Goal: Communication & Community: Share content

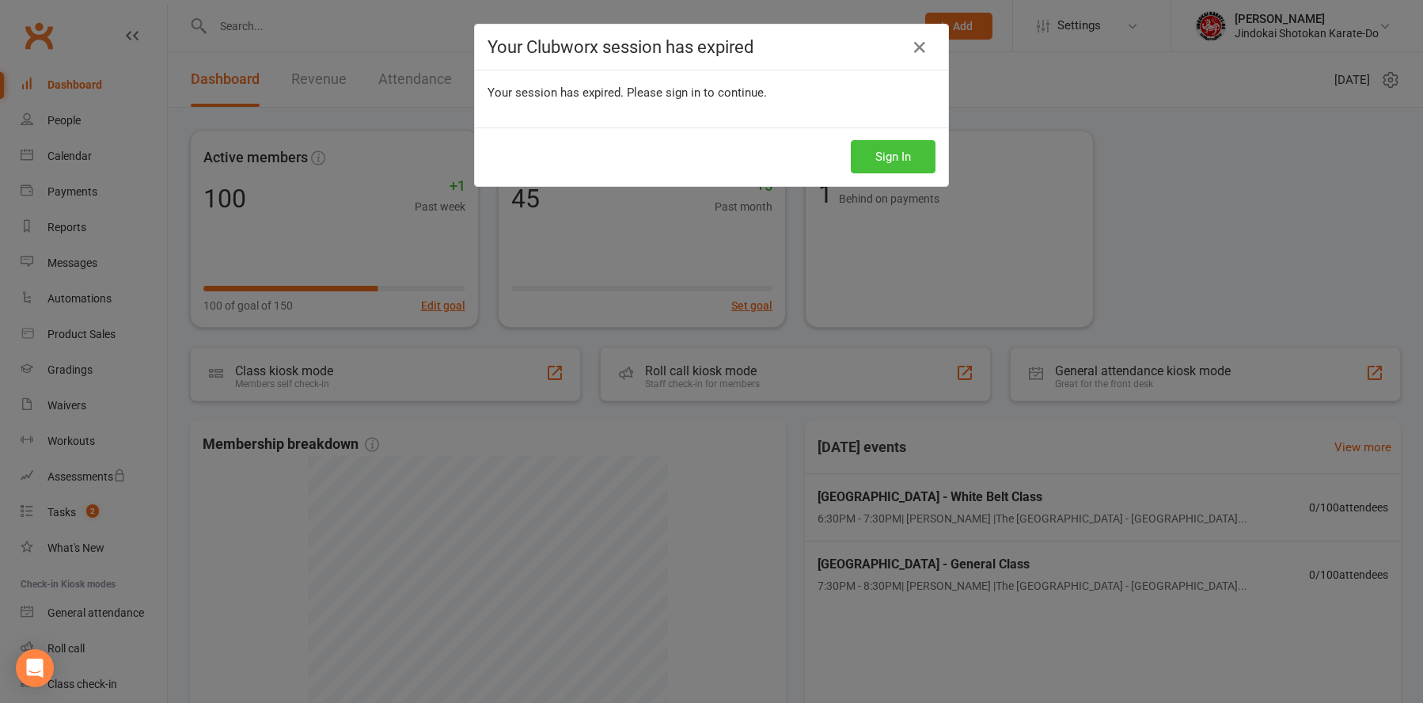
click at [878, 165] on button "Sign In" at bounding box center [893, 156] width 85 height 33
click at [879, 165] on button "Sign In" at bounding box center [893, 156] width 85 height 33
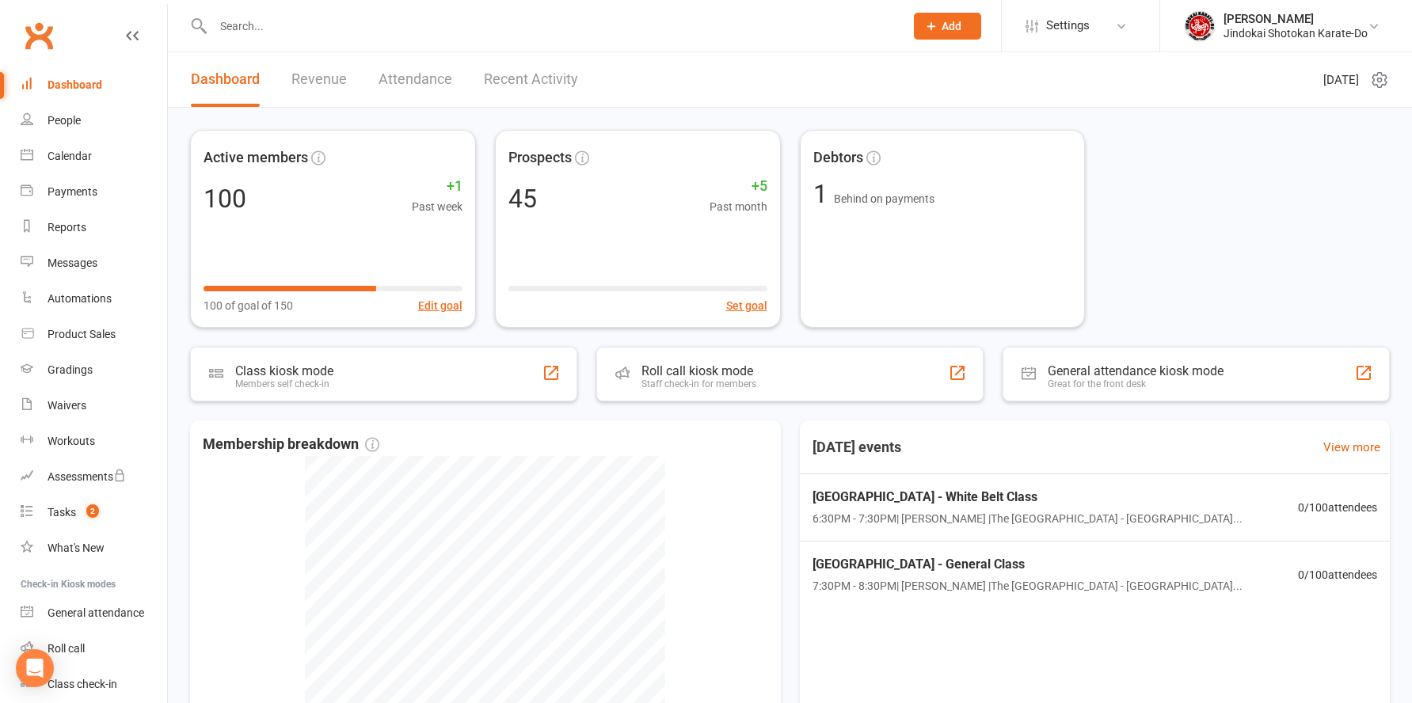
click at [250, 27] on input "text" at bounding box center [550, 26] width 685 height 22
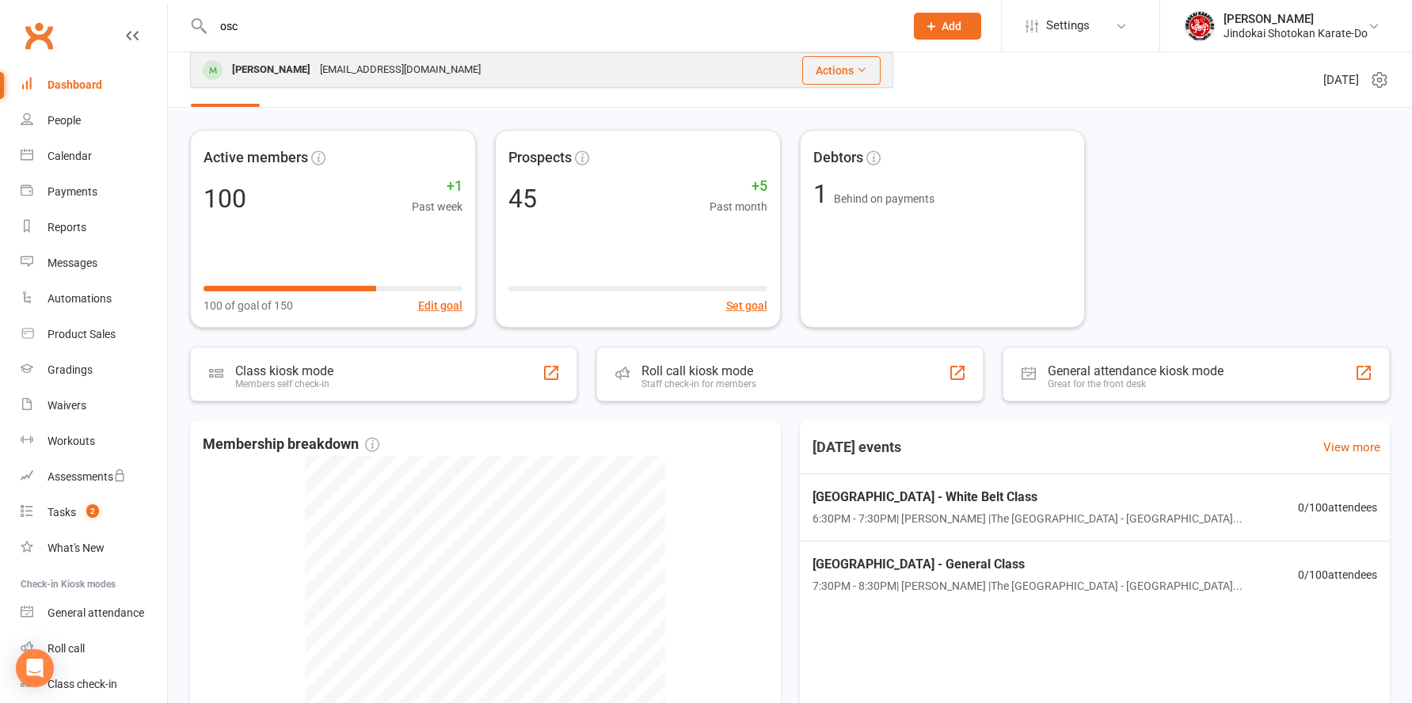
type input "osc"
click at [267, 66] on div "Oscar Gough" at bounding box center [271, 70] width 88 height 23
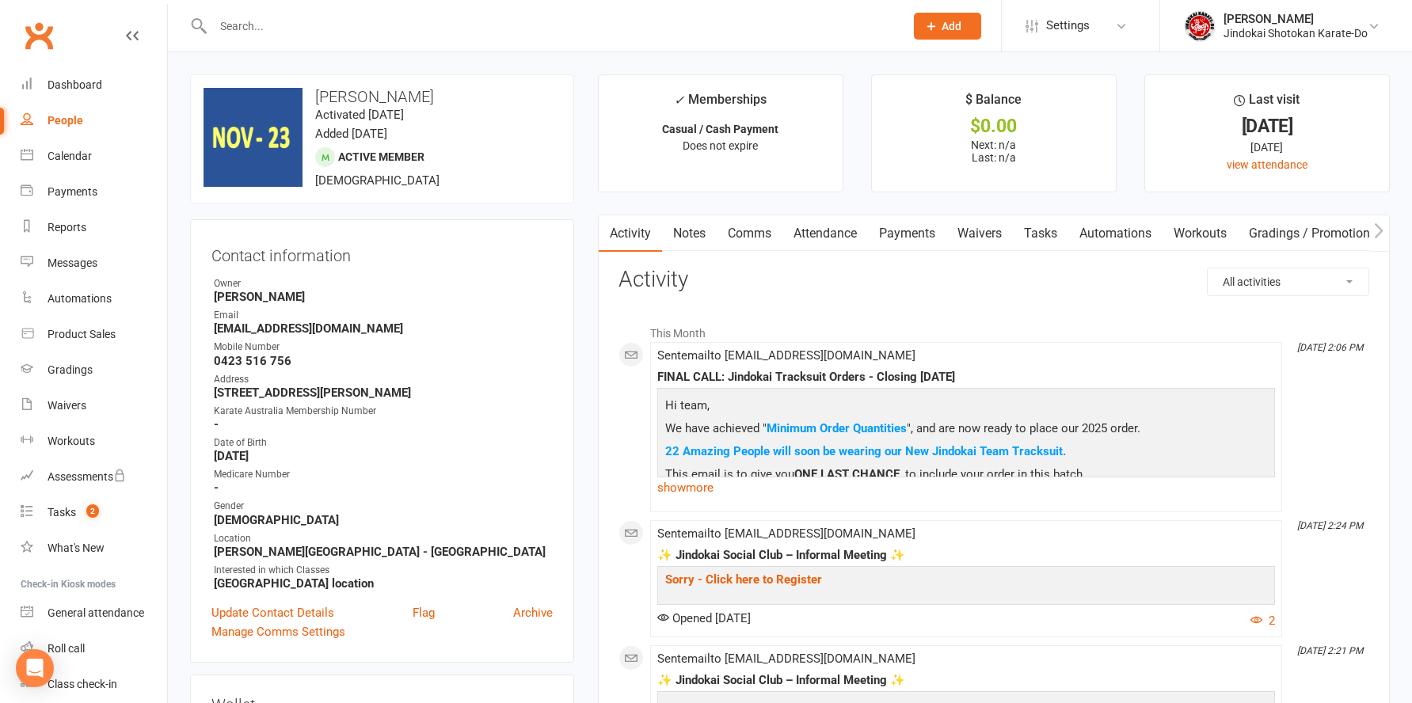
click at [910, 234] on link "Payments" at bounding box center [907, 233] width 78 height 36
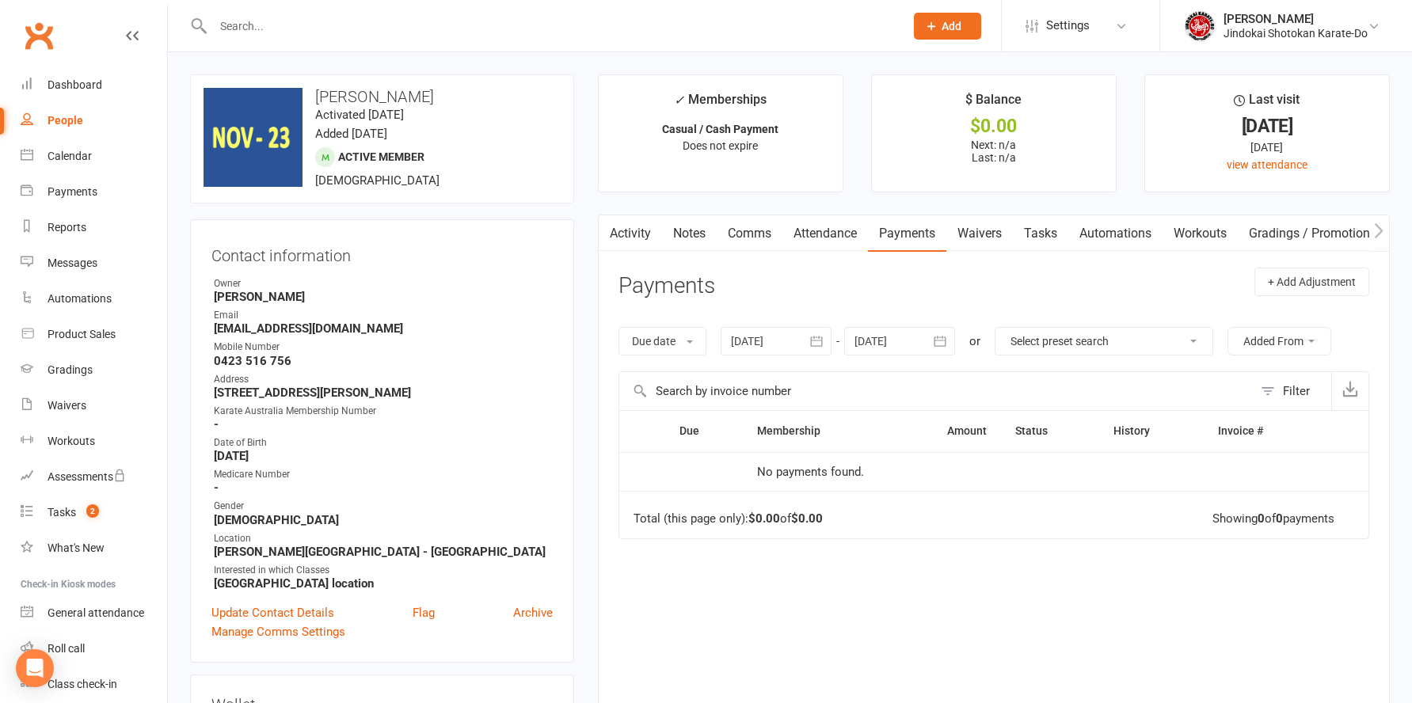
click at [70, 114] on div "People" at bounding box center [66, 120] width 36 height 13
select select "100"
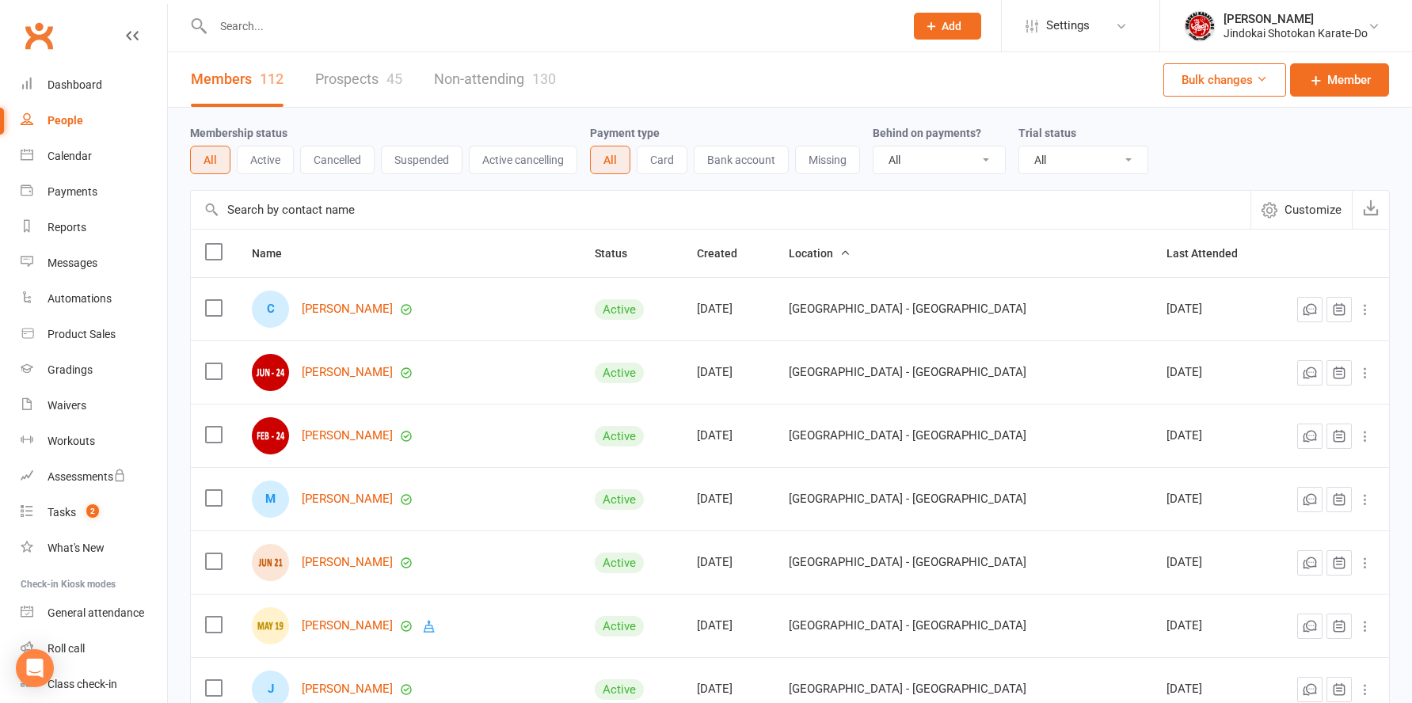
click at [352, 82] on link "Prospects 45" at bounding box center [358, 79] width 87 height 55
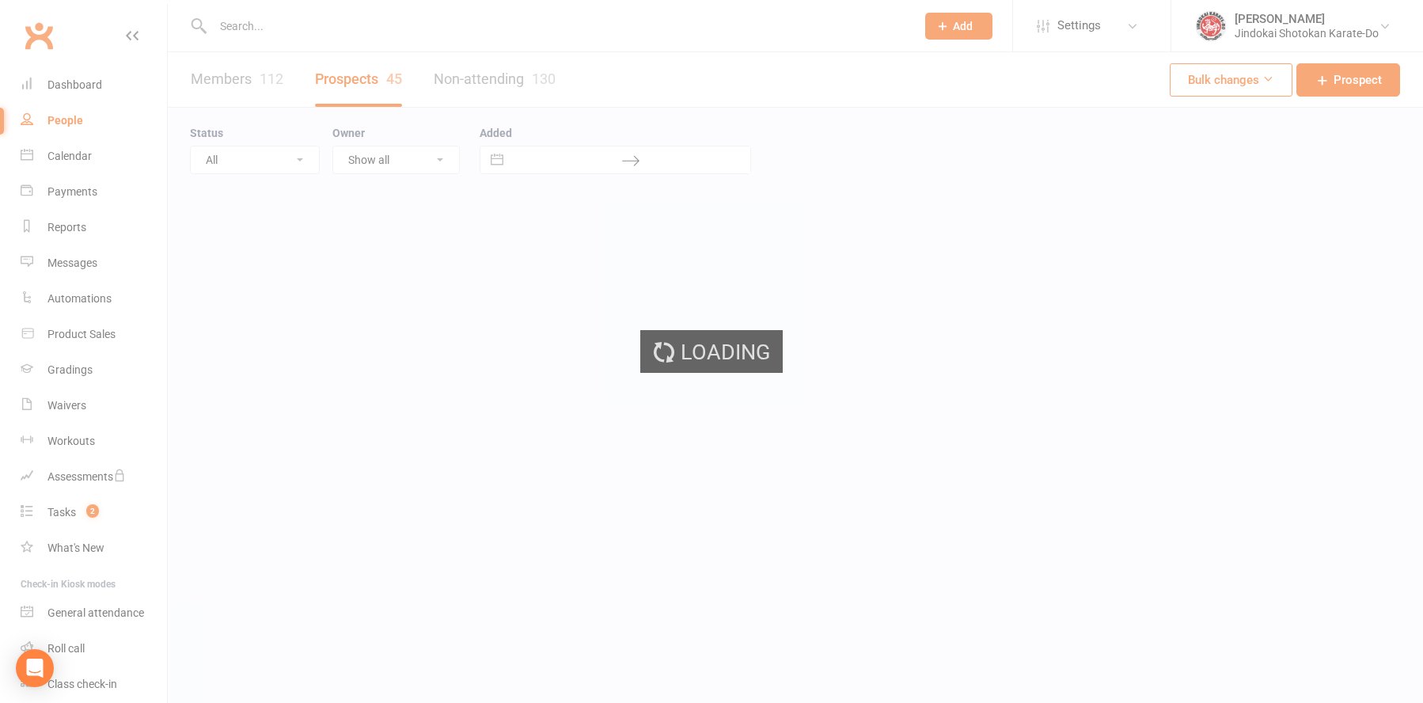
select select "100"
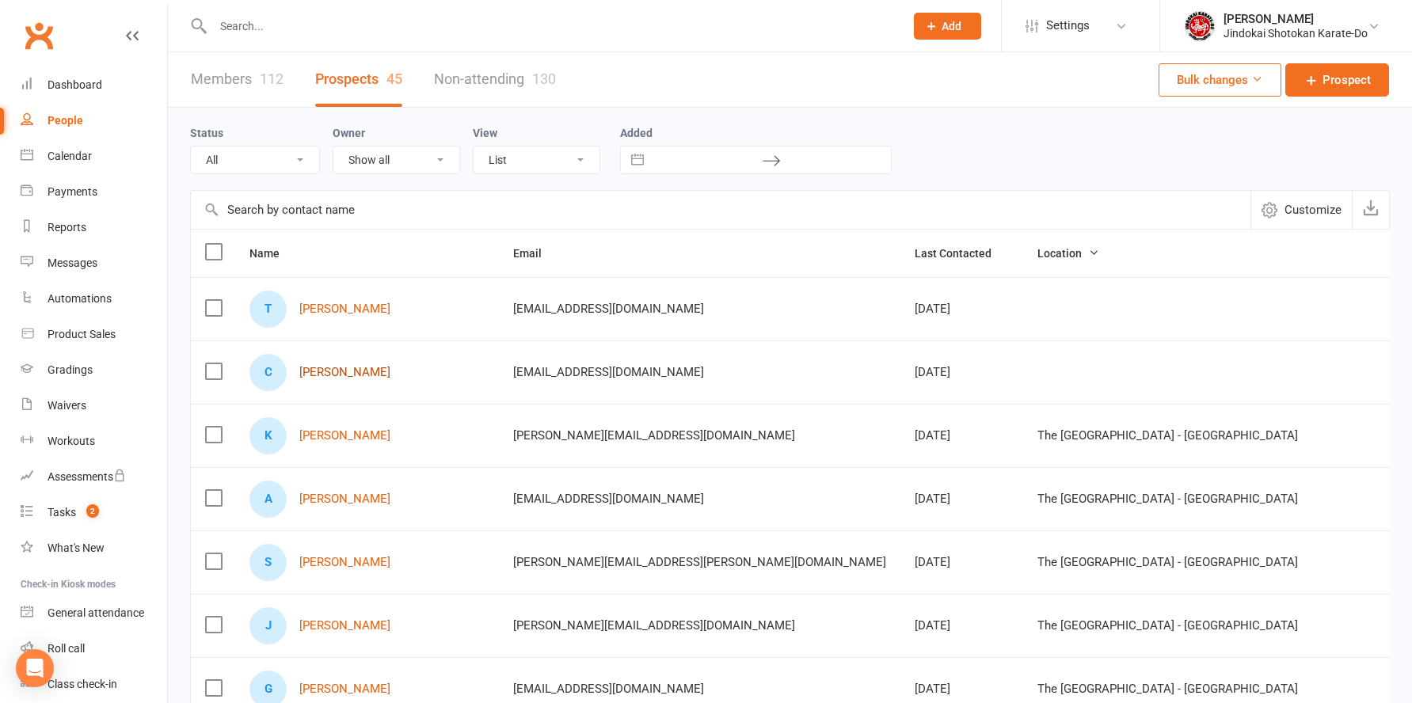
click at [346, 375] on link "Christopher Concepcion" at bounding box center [344, 372] width 91 height 13
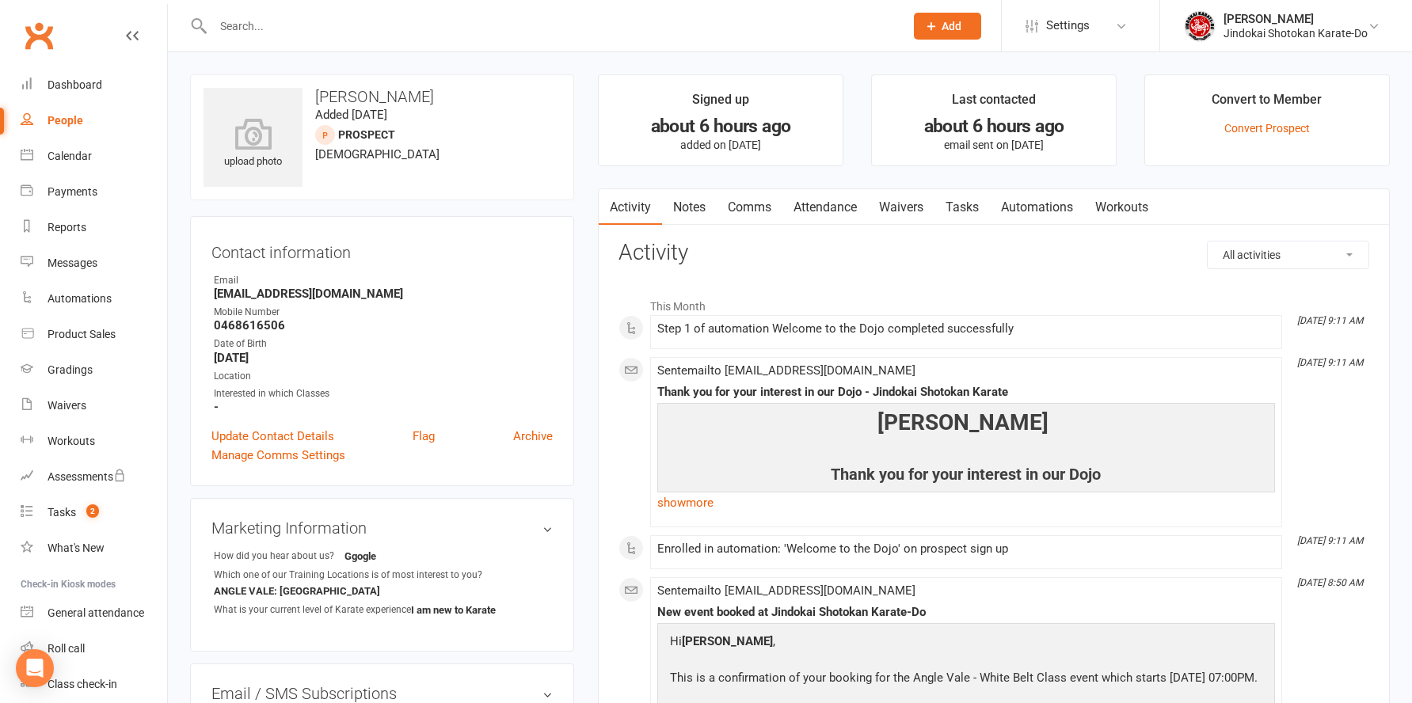
select select "100"
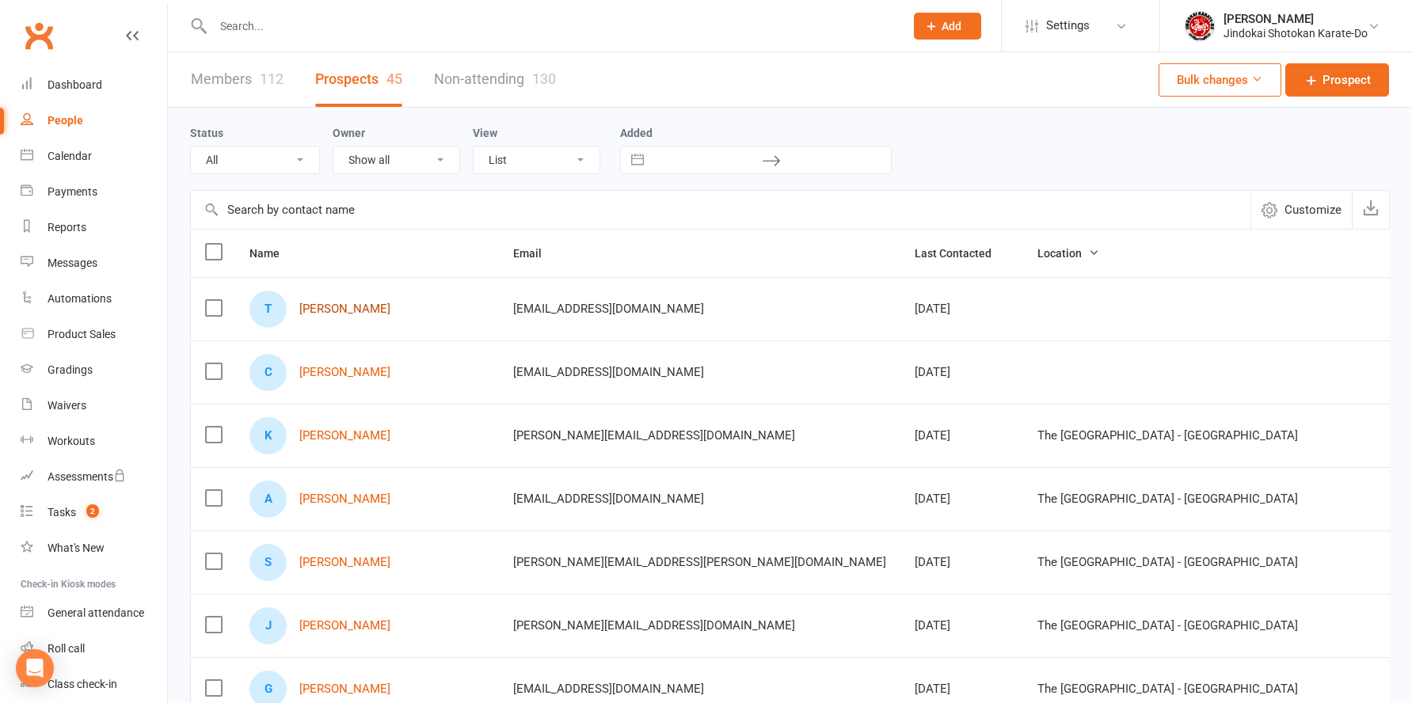
click at [367, 311] on link "Thomas Concepcion" at bounding box center [344, 308] width 91 height 13
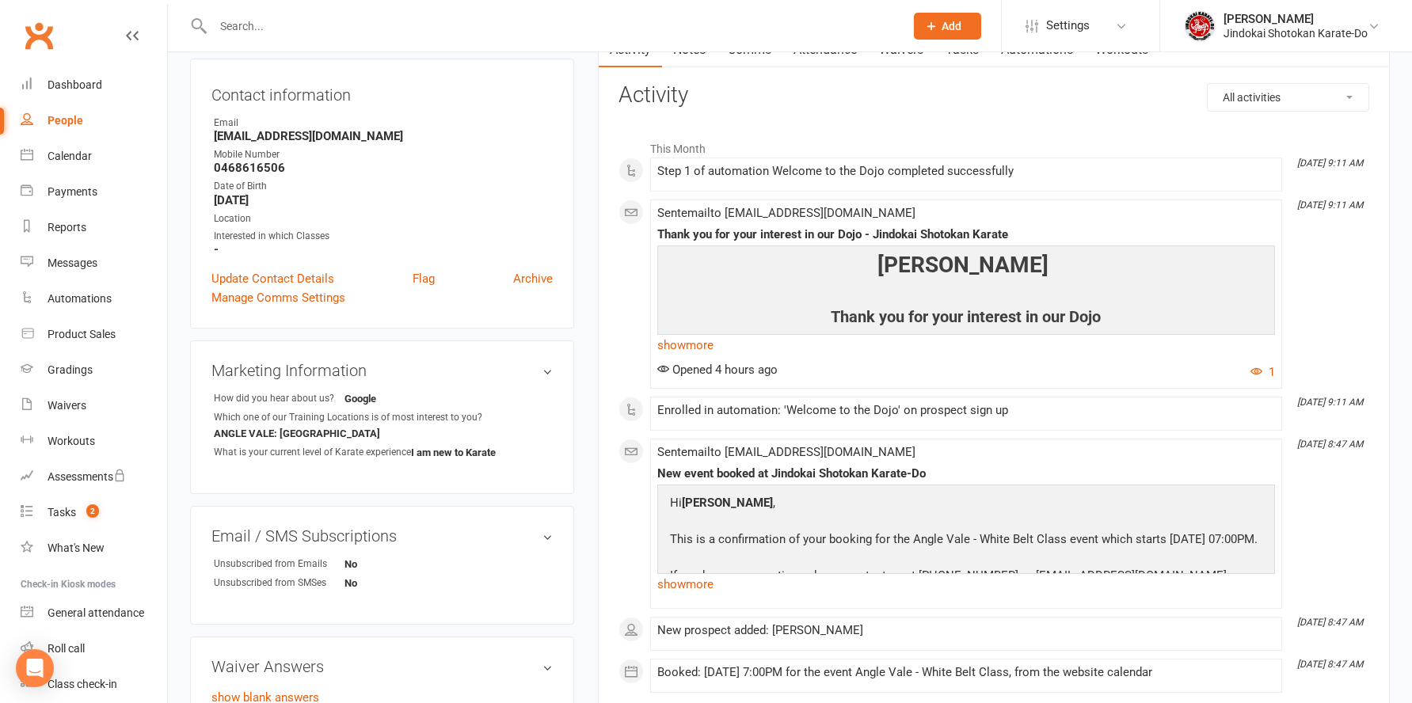
scroll to position [158, 0]
click at [267, 279] on link "Update Contact Details" at bounding box center [272, 277] width 123 height 19
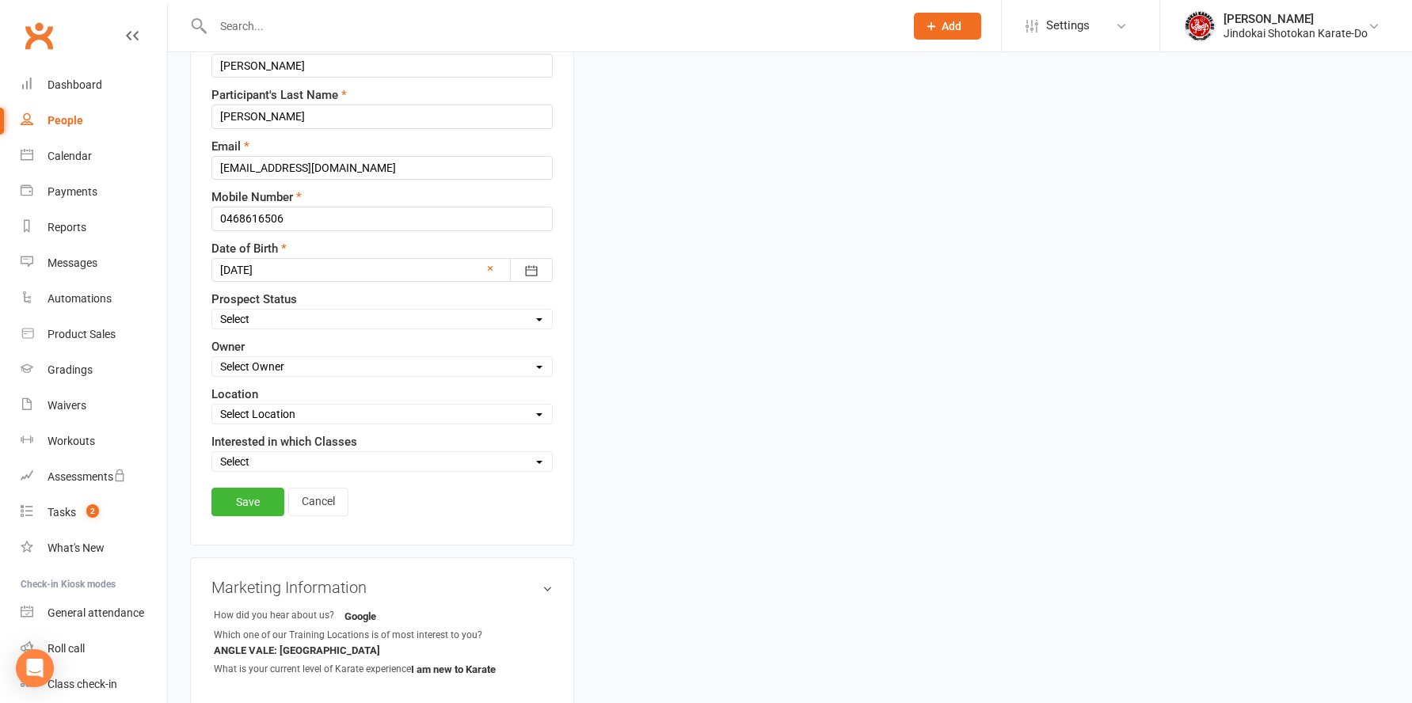
scroll to position [233, 0]
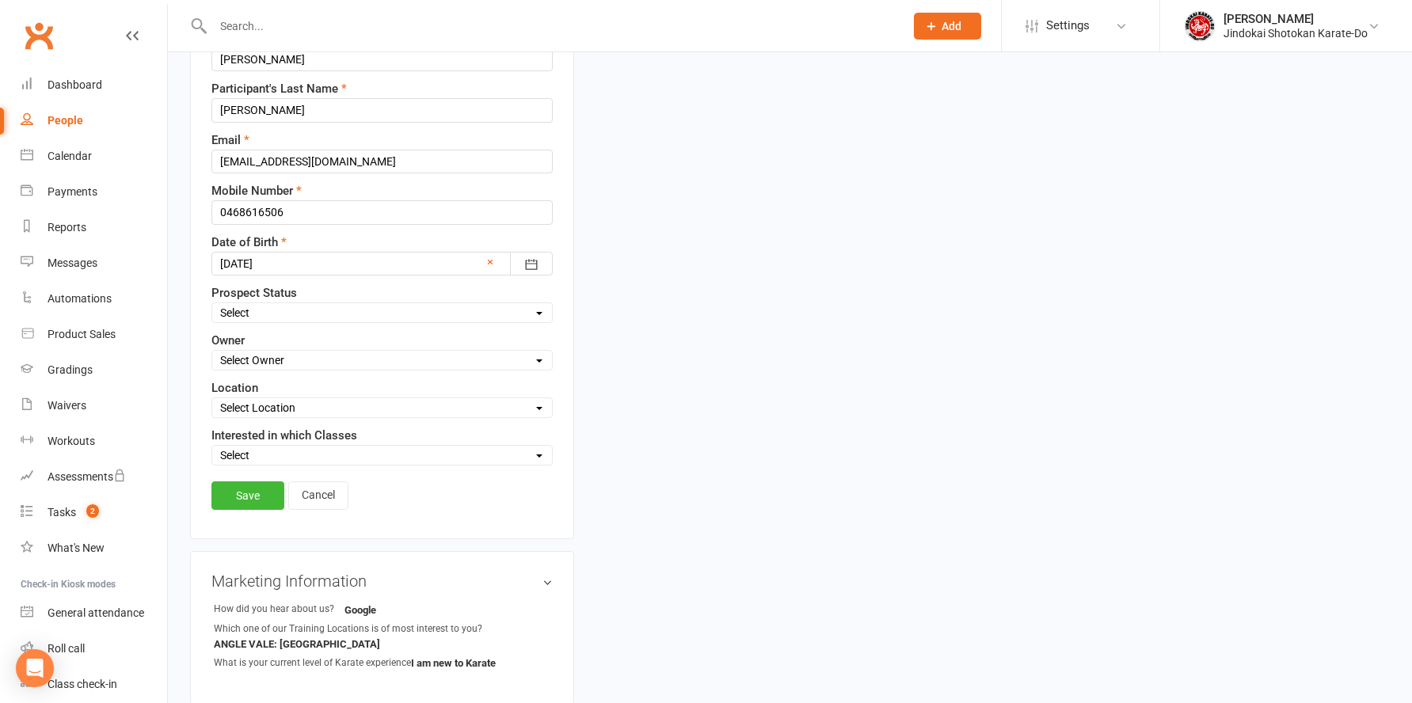
click at [274, 356] on select "Select Owner Dion Risborg Heather Risborg Janicar Bias Clayton Brownwood Shandi…" at bounding box center [382, 360] width 340 height 17
select select "0"
click at [212, 352] on select "Select Owner Dion Risborg Heather Risborg Janicar Bias Clayton Brownwood Shandi…" at bounding box center [382, 360] width 340 height 17
click at [269, 408] on select "Select Location Angle Vale Primary School Gymnasium - Angle Vale Denison Centre…" at bounding box center [382, 407] width 340 height 17
select select "0"
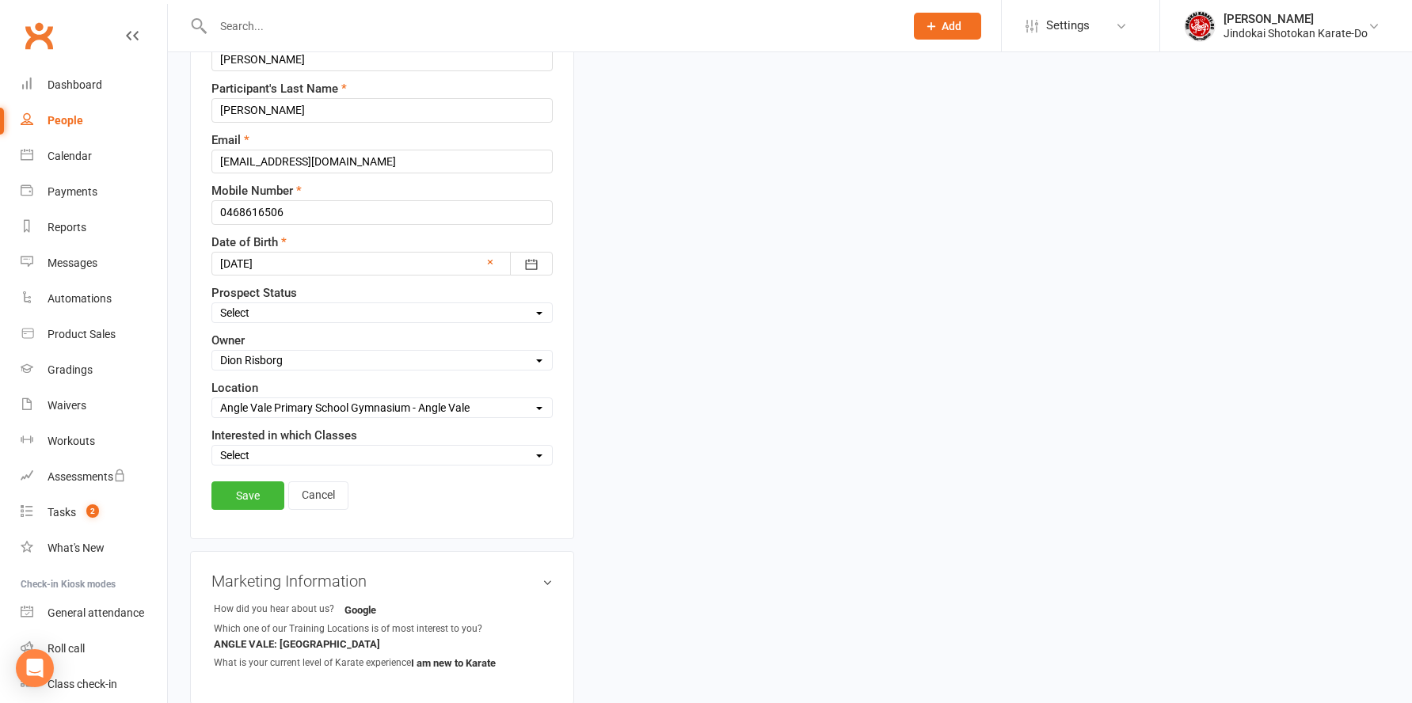
click at [212, 400] on select "Select Location Angle Vale Primary School Gymnasium - Angle Vale Denison Centre…" at bounding box center [382, 407] width 340 height 17
click at [260, 454] on select "Select Angle Vale location Mawson Lakes location Modbury Heights location Mount…" at bounding box center [382, 455] width 340 height 17
select select "[GEOGRAPHIC_DATA] location"
click at [212, 448] on select "Select Angle Vale location Mawson Lakes location Modbury Heights location Mount…" at bounding box center [382, 455] width 340 height 17
click at [241, 488] on link "Save" at bounding box center [247, 495] width 73 height 29
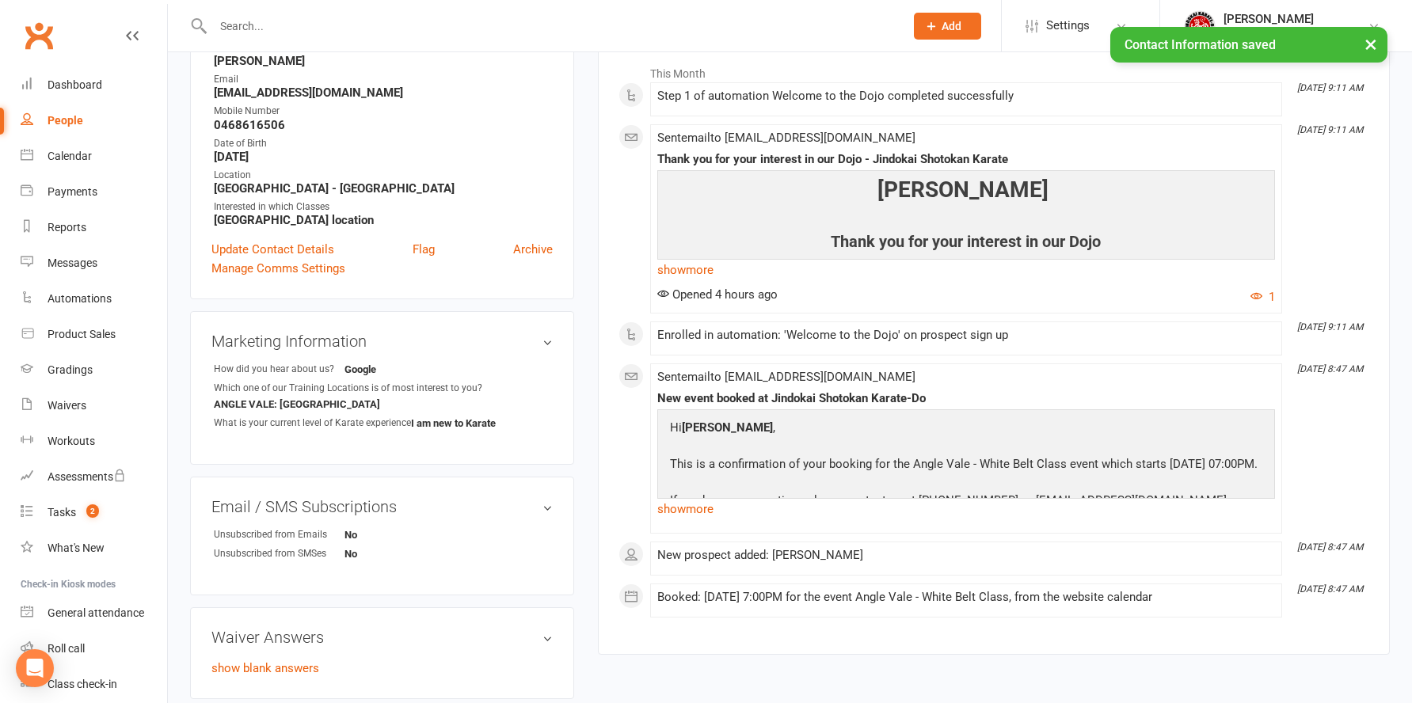
click at [67, 121] on div "People" at bounding box center [66, 120] width 36 height 13
select select "100"
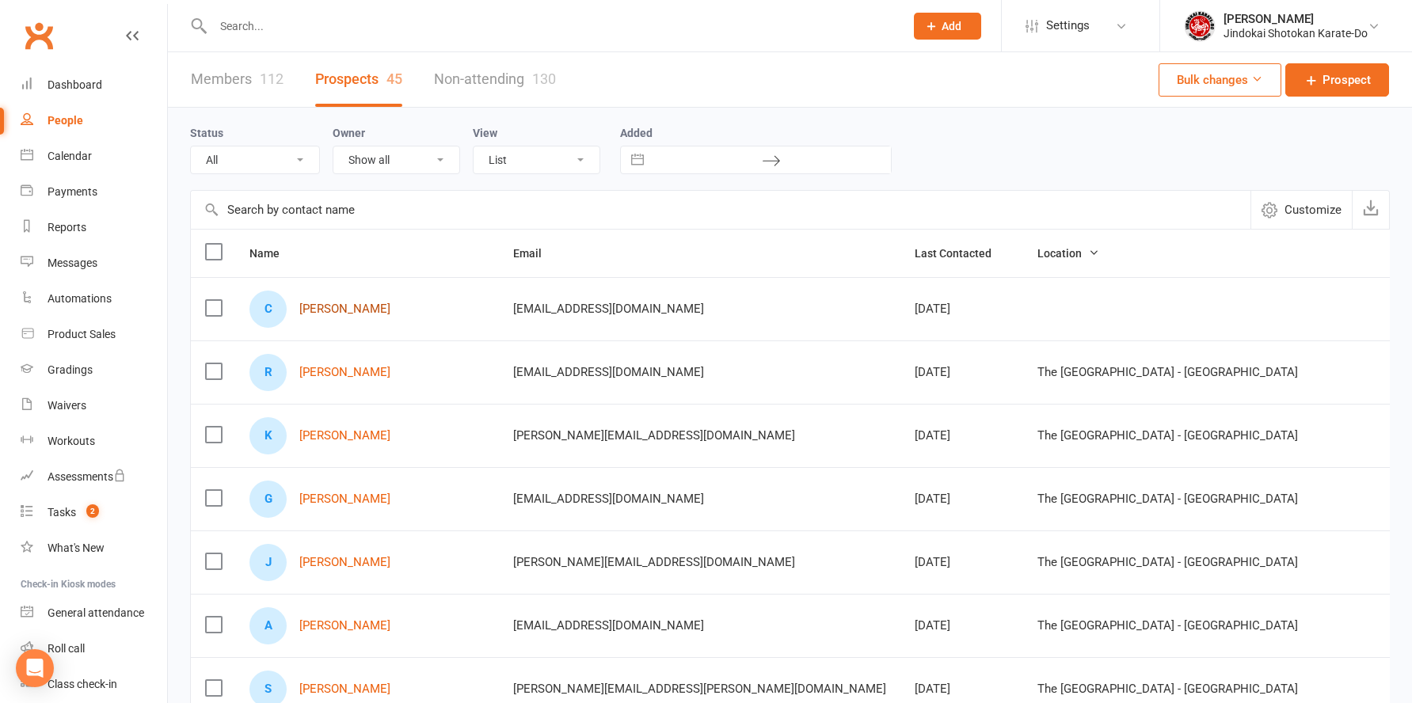
click at [340, 310] on link "[PERSON_NAME]" at bounding box center [344, 308] width 91 height 13
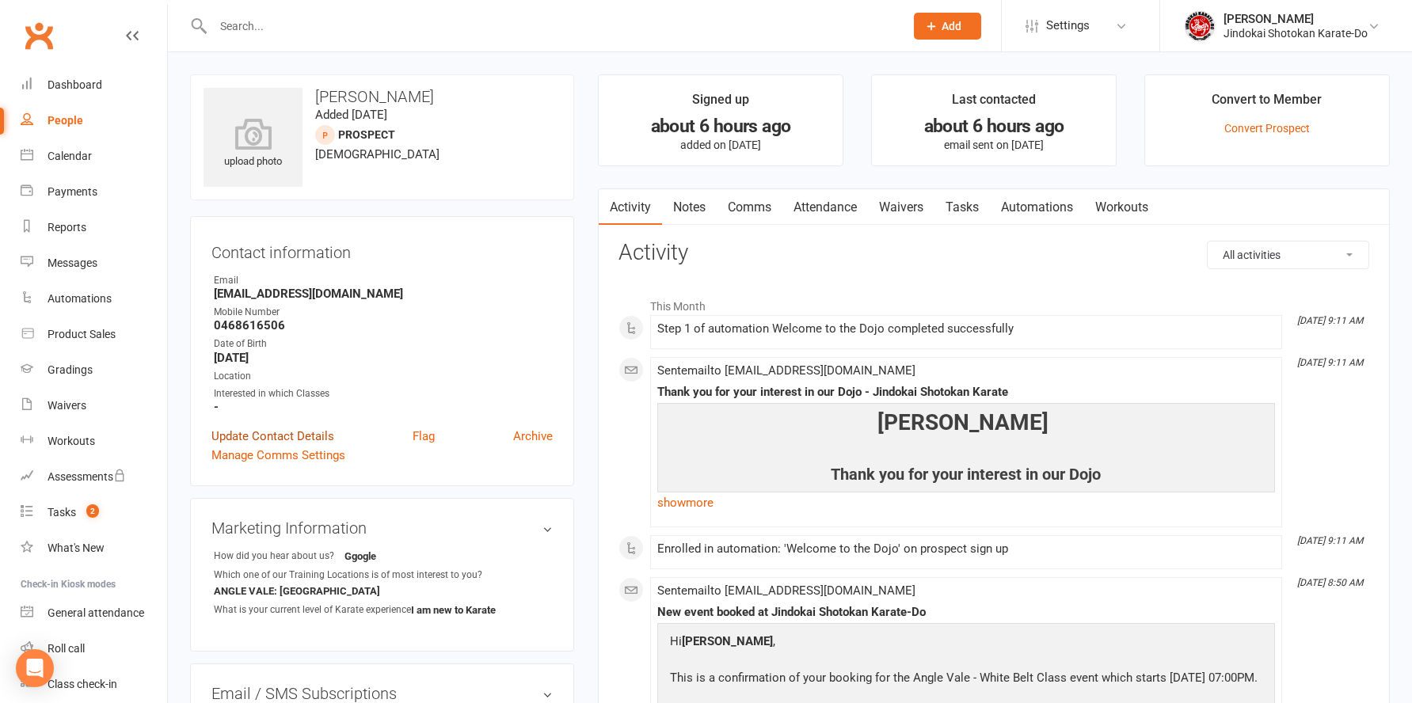
click at [254, 438] on link "Update Contact Details" at bounding box center [272, 436] width 123 height 19
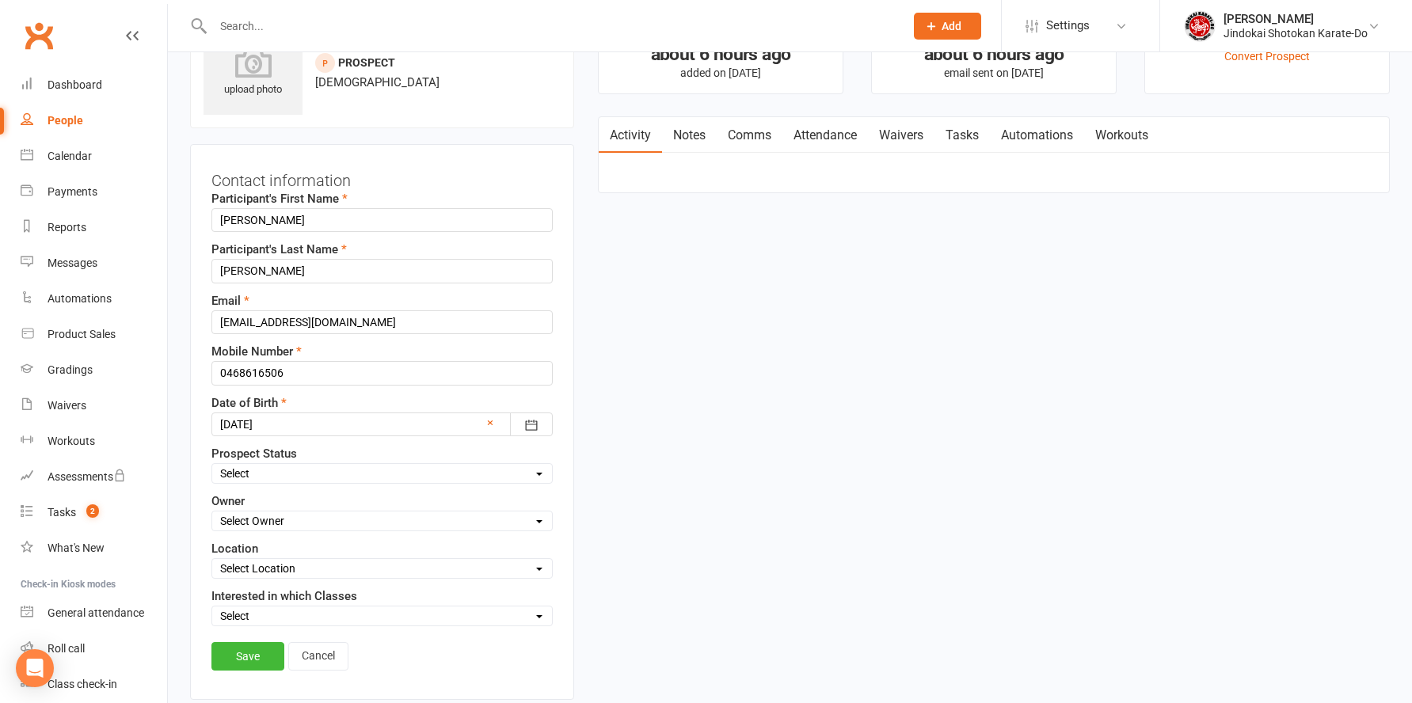
scroll to position [74, 0]
click at [242, 469] on select "Select Initial Contact Not interested Trial Member" at bounding box center [382, 470] width 340 height 17
click at [173, 462] on div "upload photo Christopher Concepcion Added 11 September, 2025 prospect 5 years o…" at bounding box center [790, 562] width 1244 height 1169
click at [258, 517] on select "Select Owner Dion Risborg Heather Risborg Janicar Bias Clayton Brownwood Shandi…" at bounding box center [382, 518] width 340 height 17
select select "0"
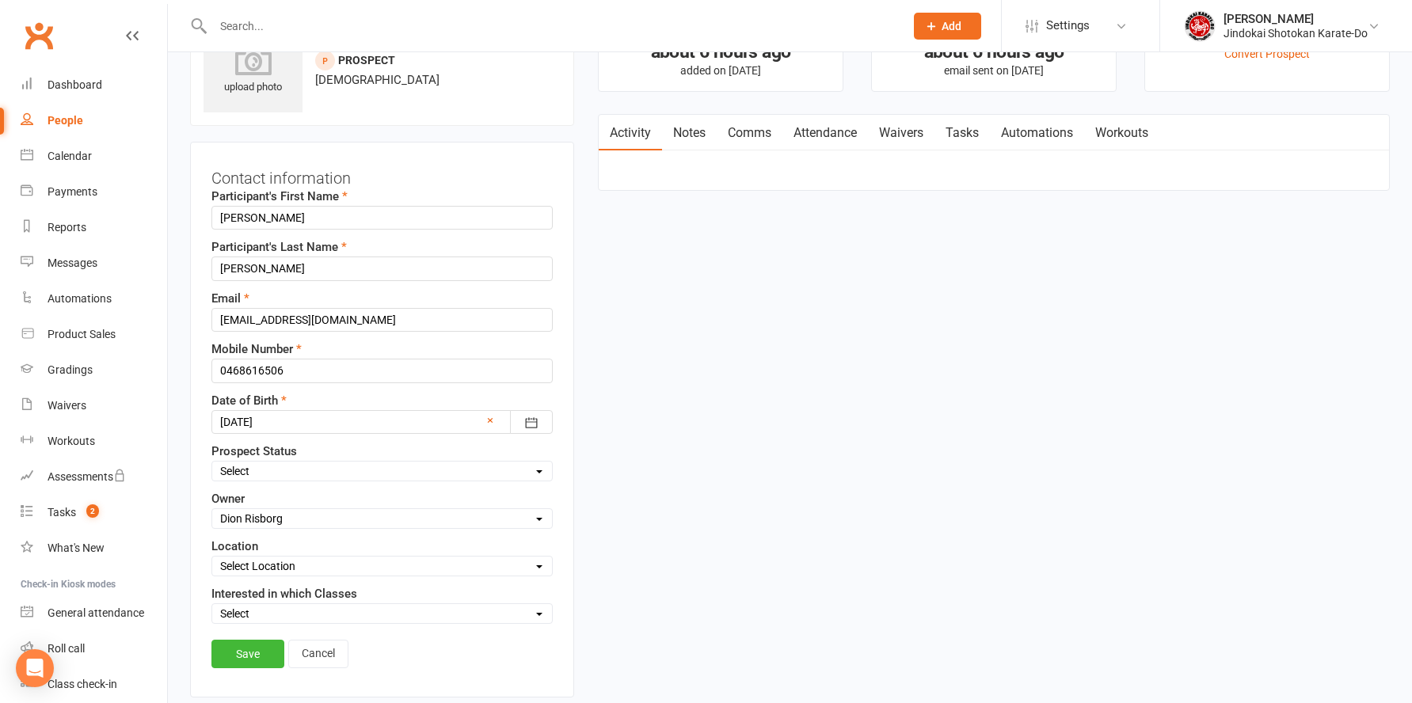
click at [212, 511] on select "Select Owner Dion Risborg Heather Risborg Janicar Bias Clayton Brownwood Shandi…" at bounding box center [382, 518] width 340 height 17
click at [243, 564] on select "Select Location Angle Vale Primary School Gymnasium - Angle Vale Denison Centre…" at bounding box center [382, 565] width 340 height 17
select select "0"
click at [212, 558] on select "Select Location Angle Vale Primary School Gymnasium - Angle Vale Denison Centre…" at bounding box center [382, 565] width 340 height 17
click at [264, 606] on select "Select Angle Vale location Mawson Lakes location Modbury Heights location Mount…" at bounding box center [382, 613] width 340 height 17
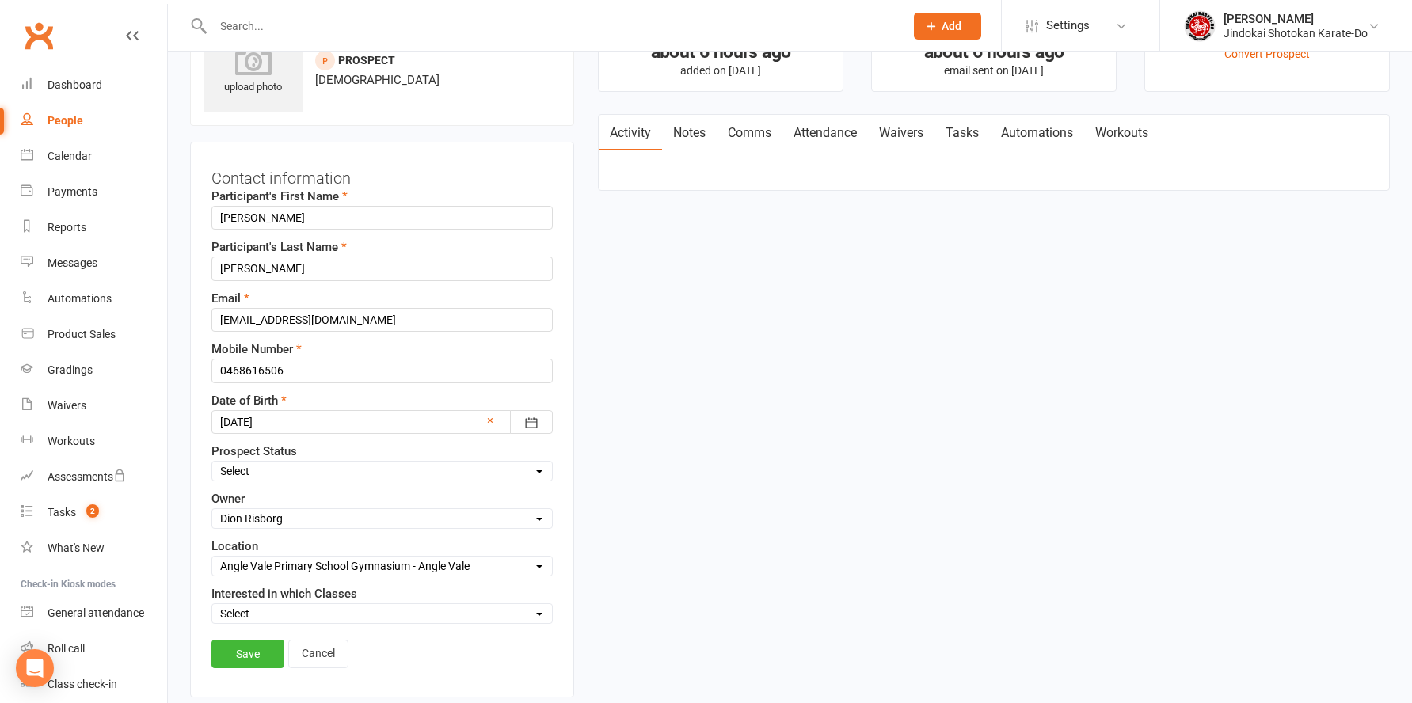
select select "[GEOGRAPHIC_DATA] location"
click at [212, 606] on select "Select Angle Vale location Mawson Lakes location Modbury Heights location Mount…" at bounding box center [382, 613] width 340 height 17
click at [239, 652] on link "Save" at bounding box center [247, 654] width 73 height 29
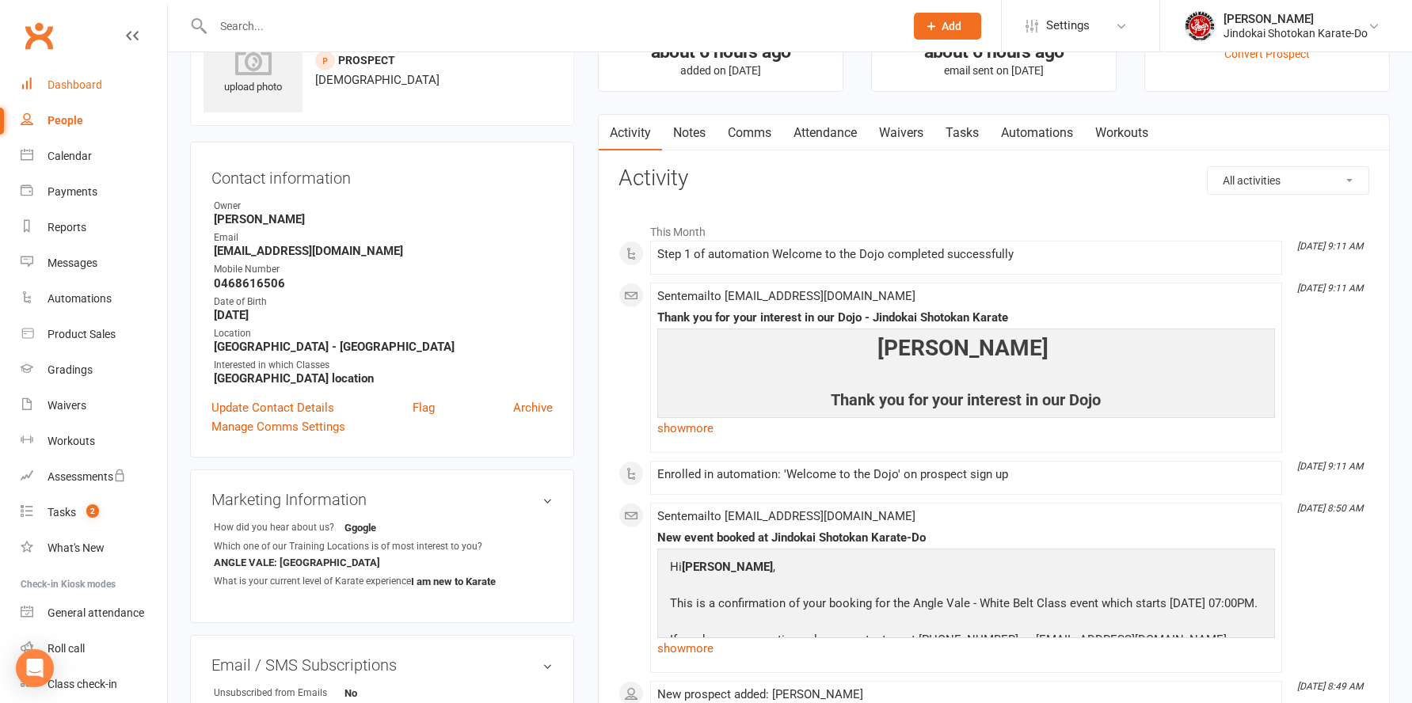
click at [73, 89] on div "Dashboard" at bounding box center [75, 84] width 55 height 13
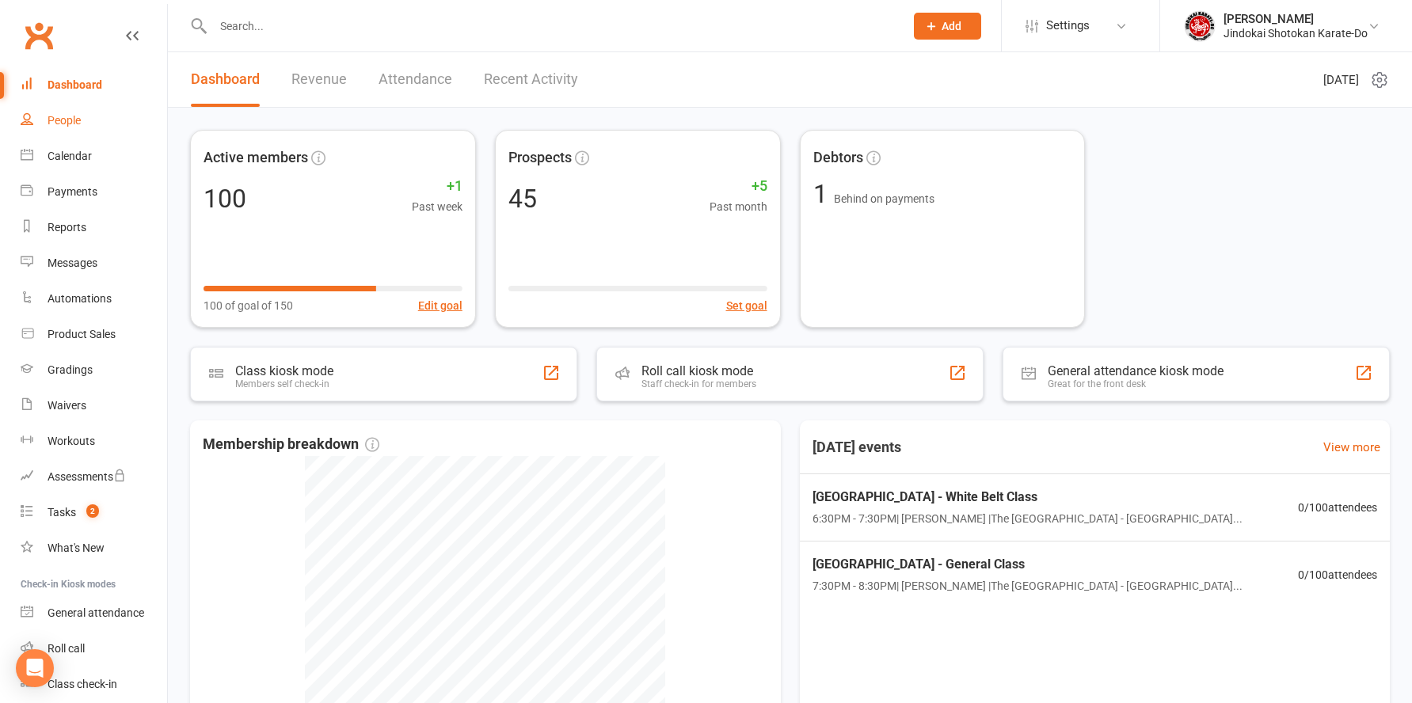
click at [66, 125] on div "People" at bounding box center [64, 120] width 33 height 13
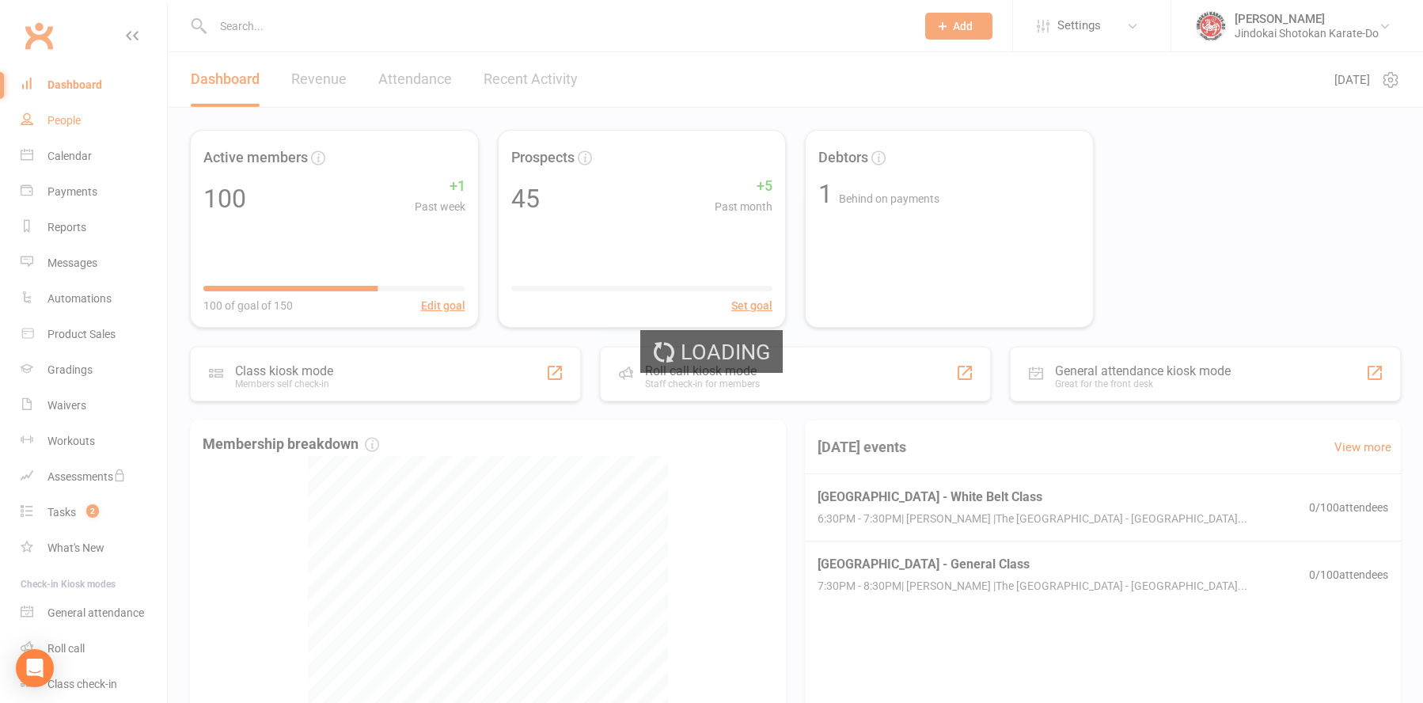
select select "100"
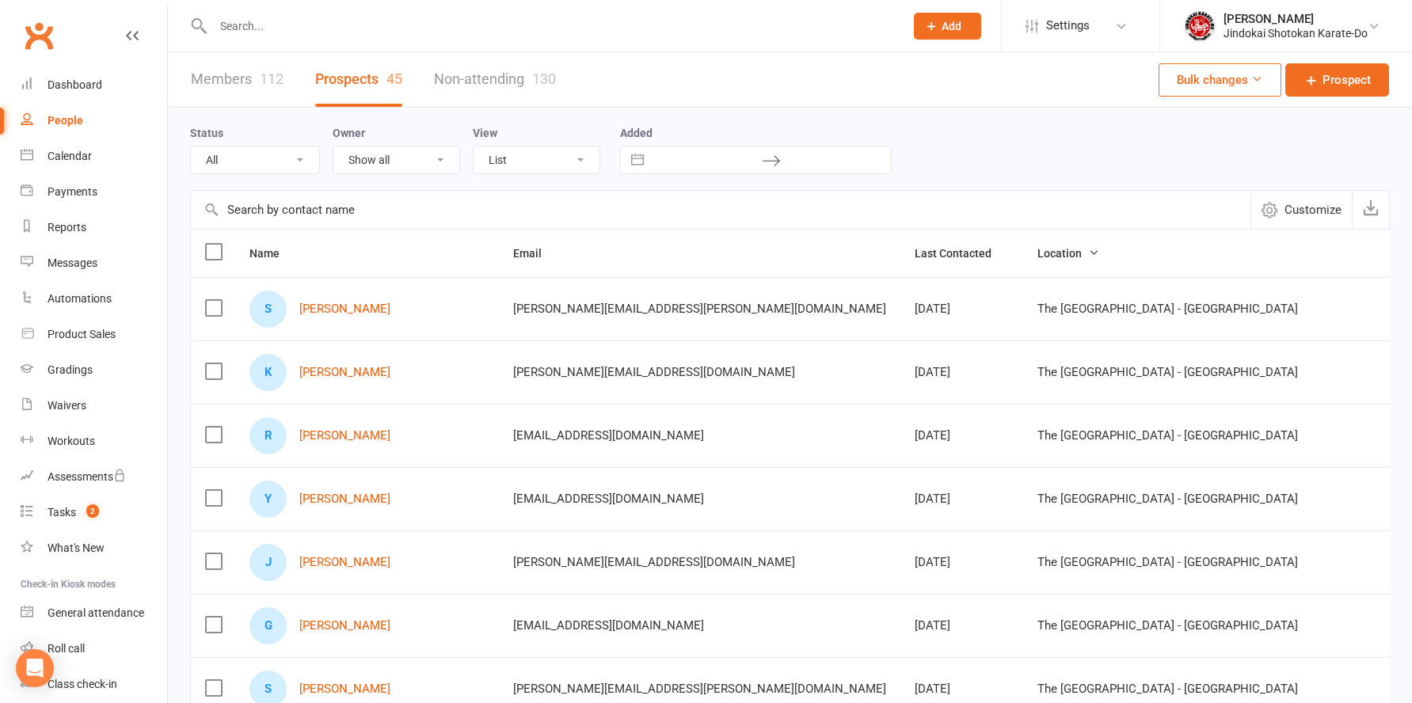
click at [211, 306] on label at bounding box center [213, 308] width 16 height 16
click at [211, 300] on input "checkbox" at bounding box center [213, 300] width 16 height 0
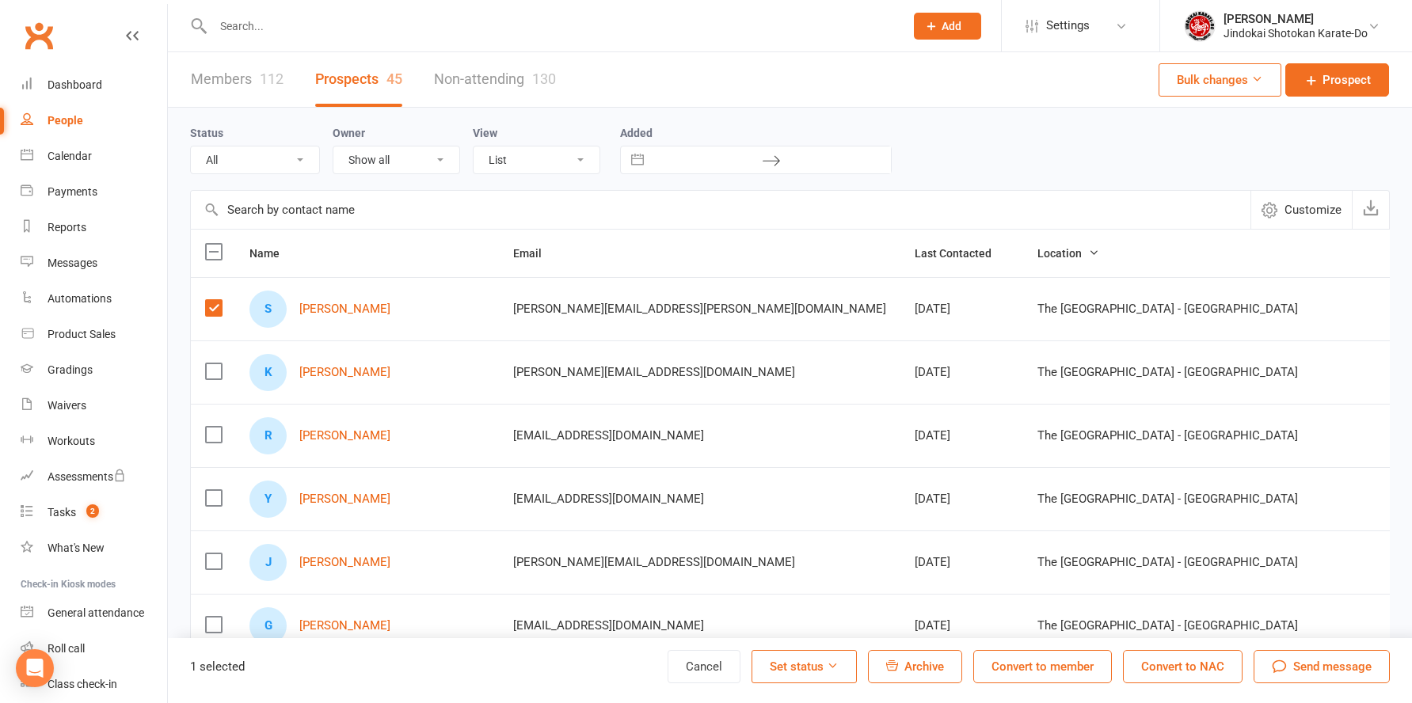
click at [216, 371] on label at bounding box center [213, 371] width 16 height 16
click at [216, 363] on input "checkbox" at bounding box center [213, 363] width 16 height 0
click at [209, 439] on label at bounding box center [213, 435] width 16 height 16
click at [209, 427] on input "checkbox" at bounding box center [213, 427] width 16 height 0
click at [217, 501] on label at bounding box center [213, 498] width 16 height 16
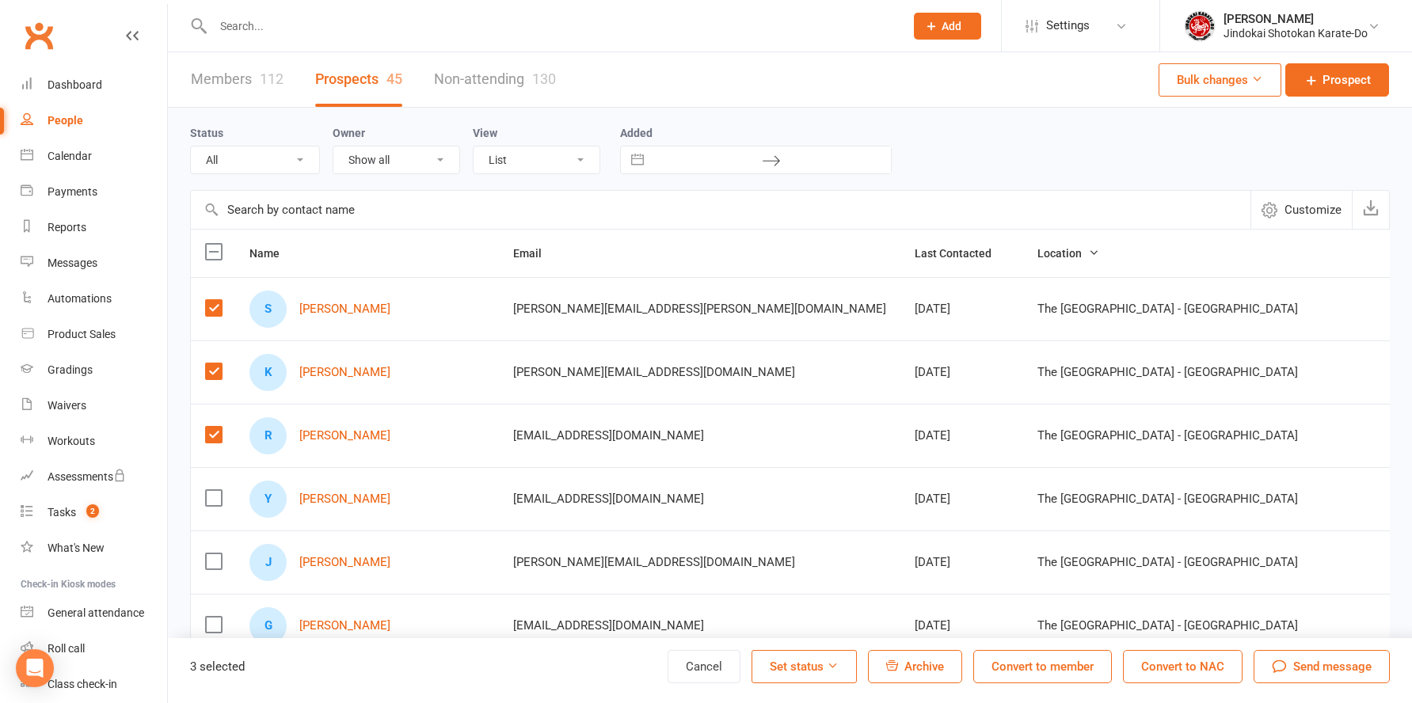
click at [217, 490] on input "checkbox" at bounding box center [213, 490] width 16 height 0
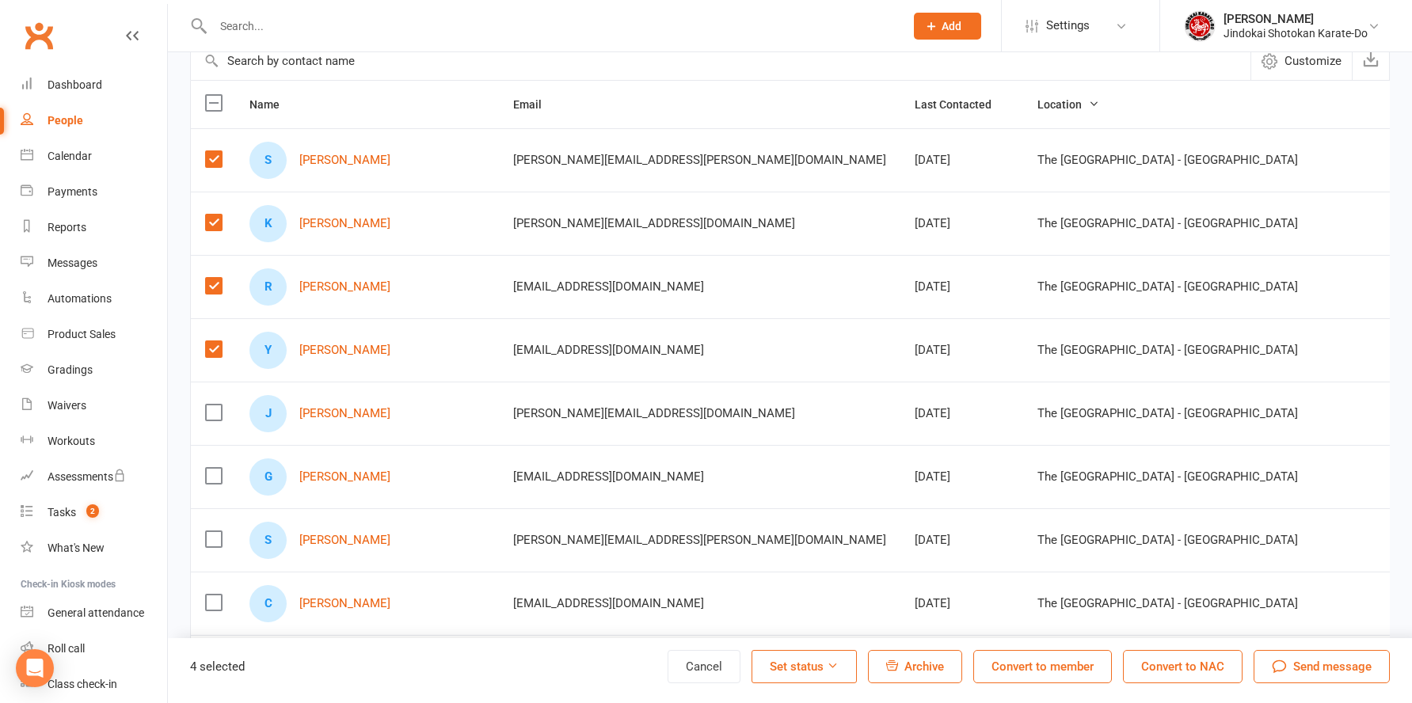
scroll to position [158, 0]
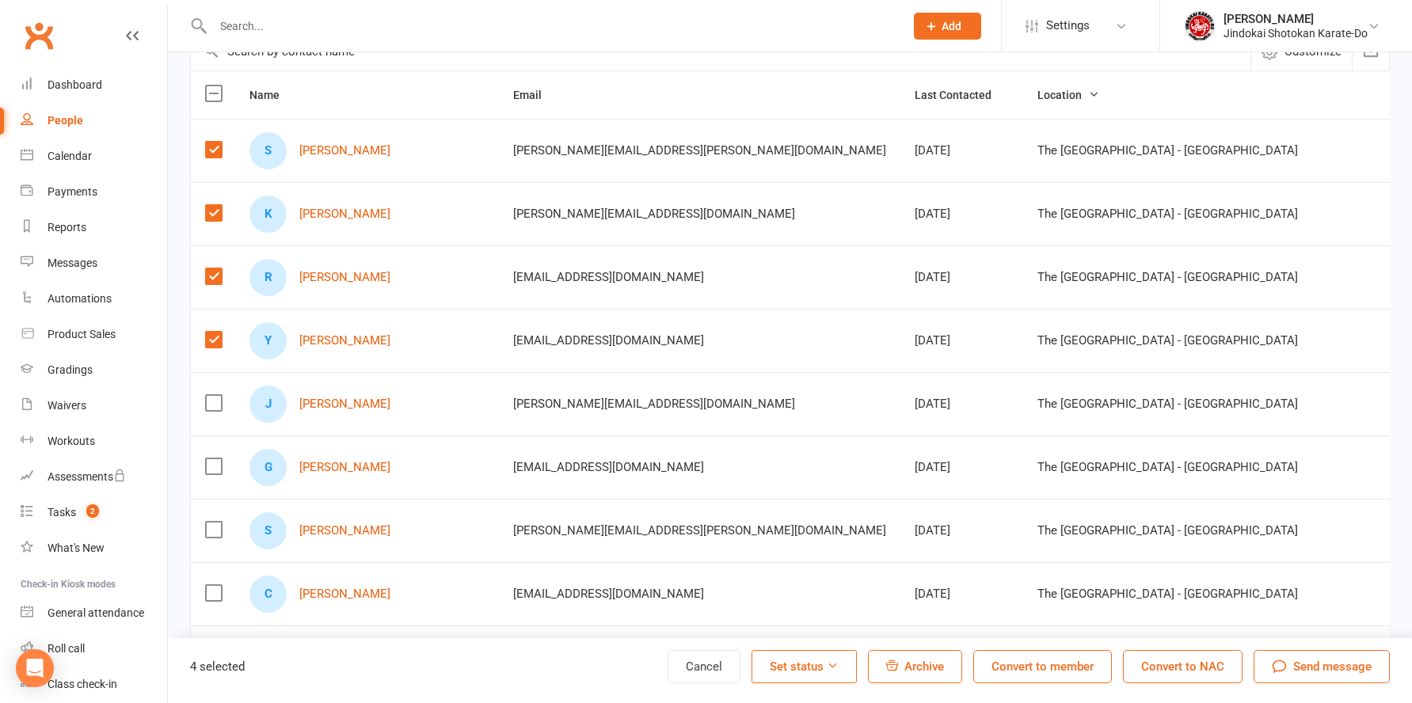
click at [215, 342] on label at bounding box center [213, 340] width 16 height 16
click at [215, 332] on input "checkbox" at bounding box center [213, 332] width 16 height 0
click at [215, 403] on label at bounding box center [213, 403] width 16 height 16
click at [215, 395] on input "checkbox" at bounding box center [213, 395] width 16 height 0
click at [211, 406] on label at bounding box center [213, 403] width 16 height 16
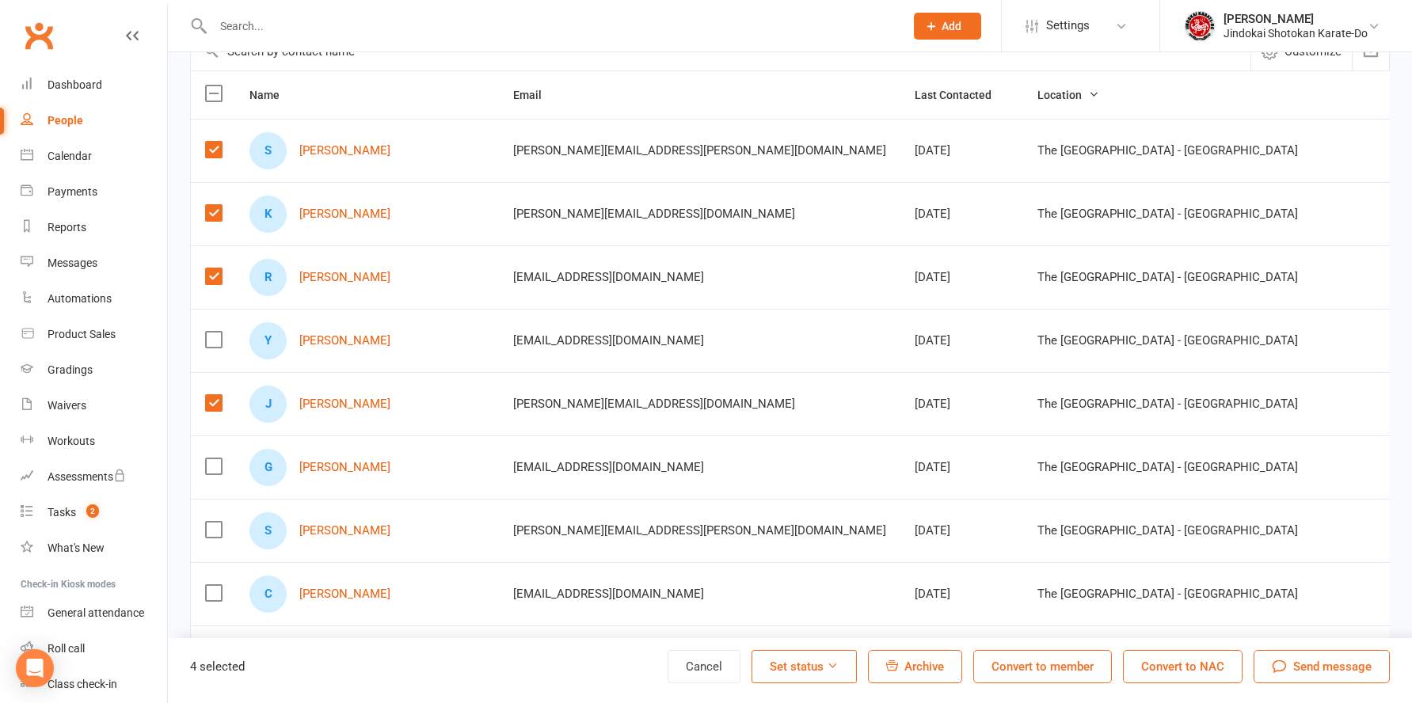
click at [211, 395] on input "checkbox" at bounding box center [213, 395] width 16 height 0
click at [219, 468] on label at bounding box center [213, 466] width 16 height 16
click at [219, 458] on input "checkbox" at bounding box center [213, 458] width 16 height 0
click at [211, 532] on label at bounding box center [213, 530] width 16 height 16
click at [211, 522] on input "checkbox" at bounding box center [213, 522] width 16 height 0
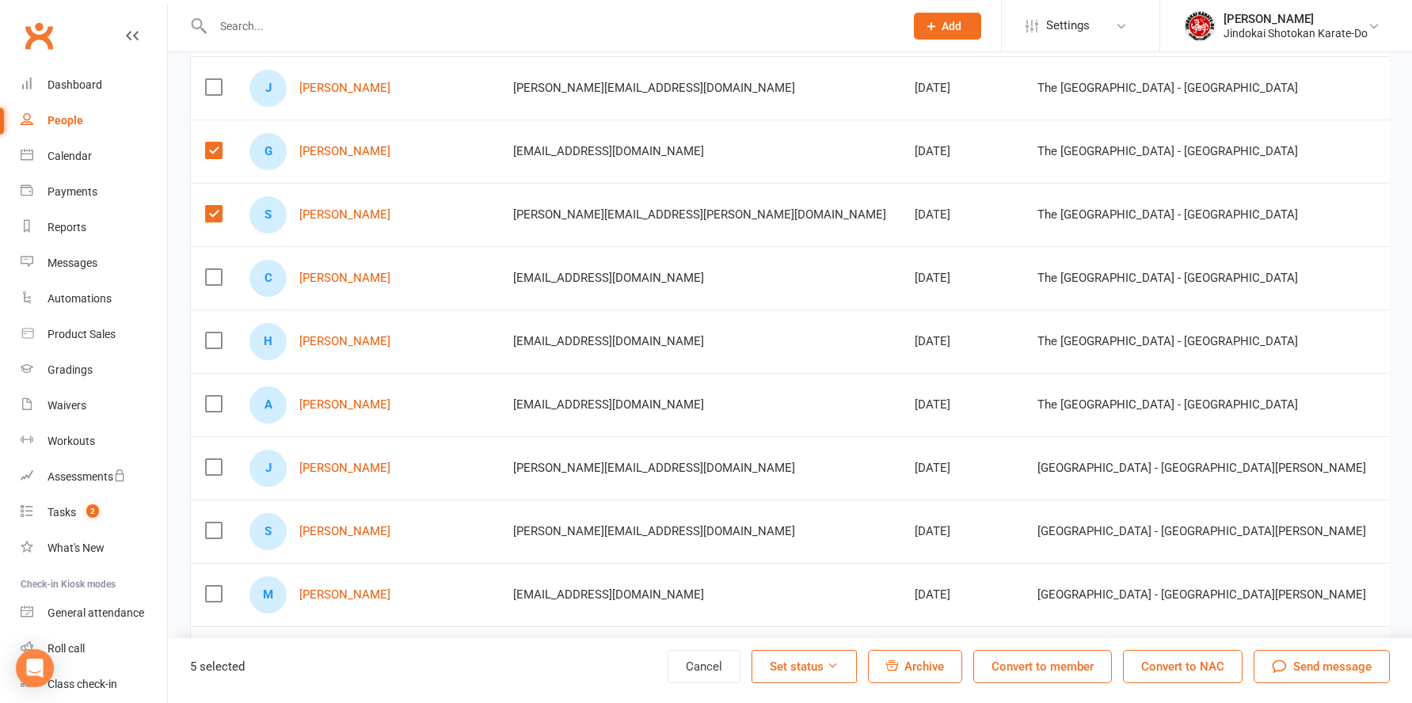
scroll to position [475, 0]
click at [212, 338] on label at bounding box center [213, 340] width 16 height 16
click at [212, 332] on input "checkbox" at bounding box center [213, 332] width 16 height 0
click at [214, 405] on label at bounding box center [213, 403] width 16 height 16
click at [214, 395] on input "checkbox" at bounding box center [213, 395] width 16 height 0
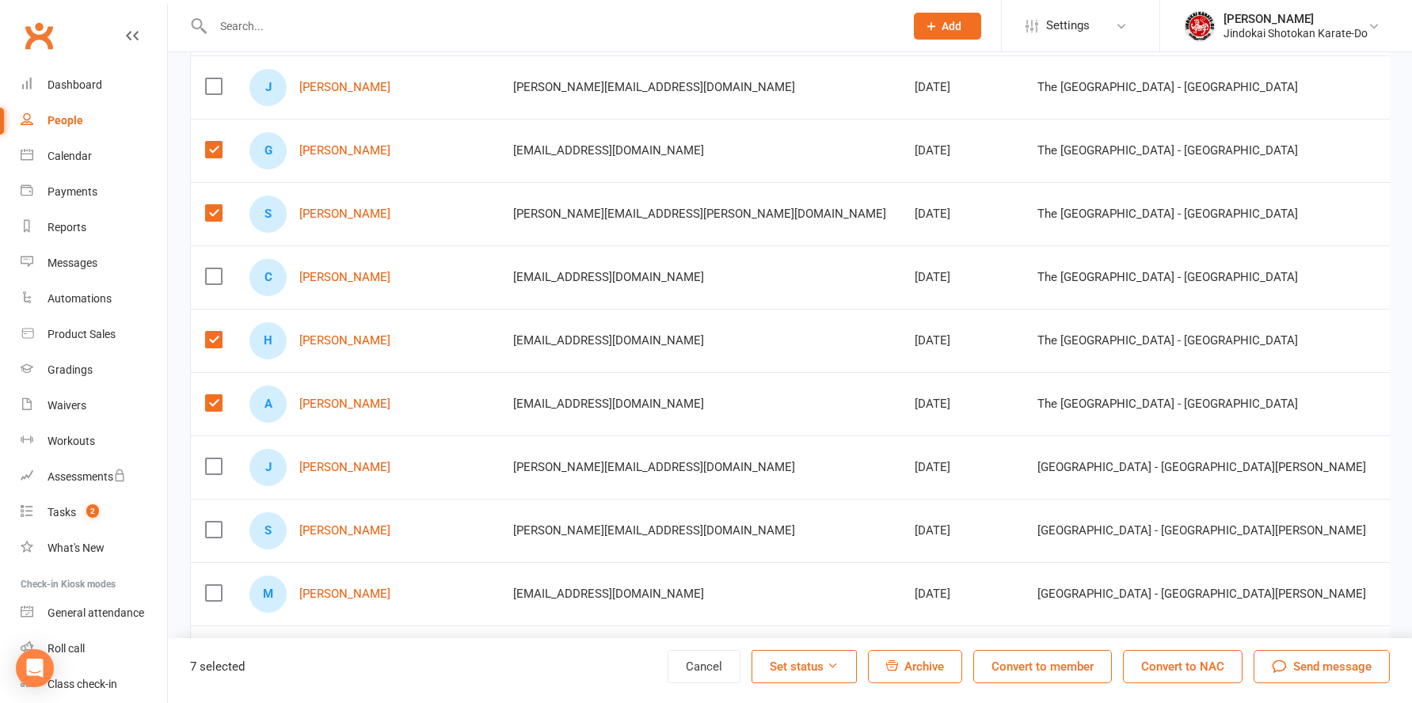
click at [1321, 671] on span "Send message" at bounding box center [1332, 666] width 78 height 19
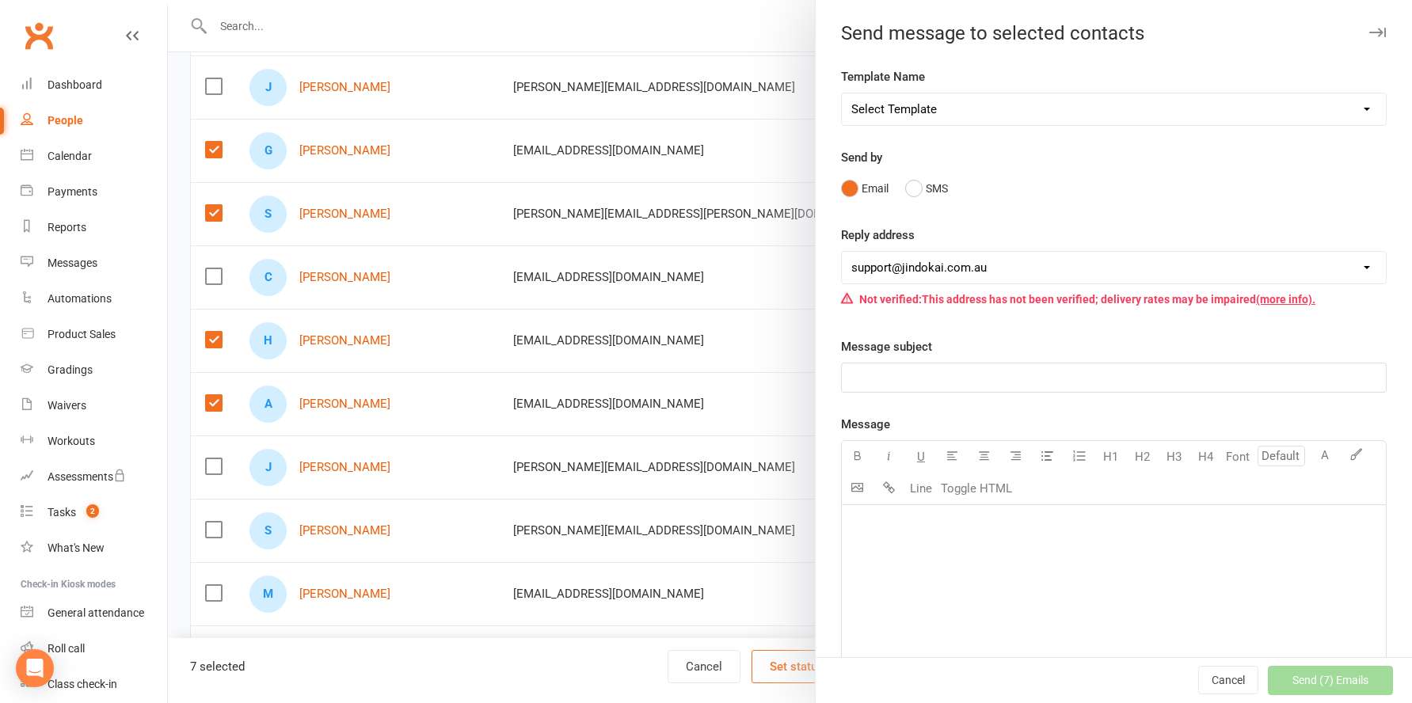
click at [865, 525] on p "﻿" at bounding box center [1113, 524] width 525 height 19
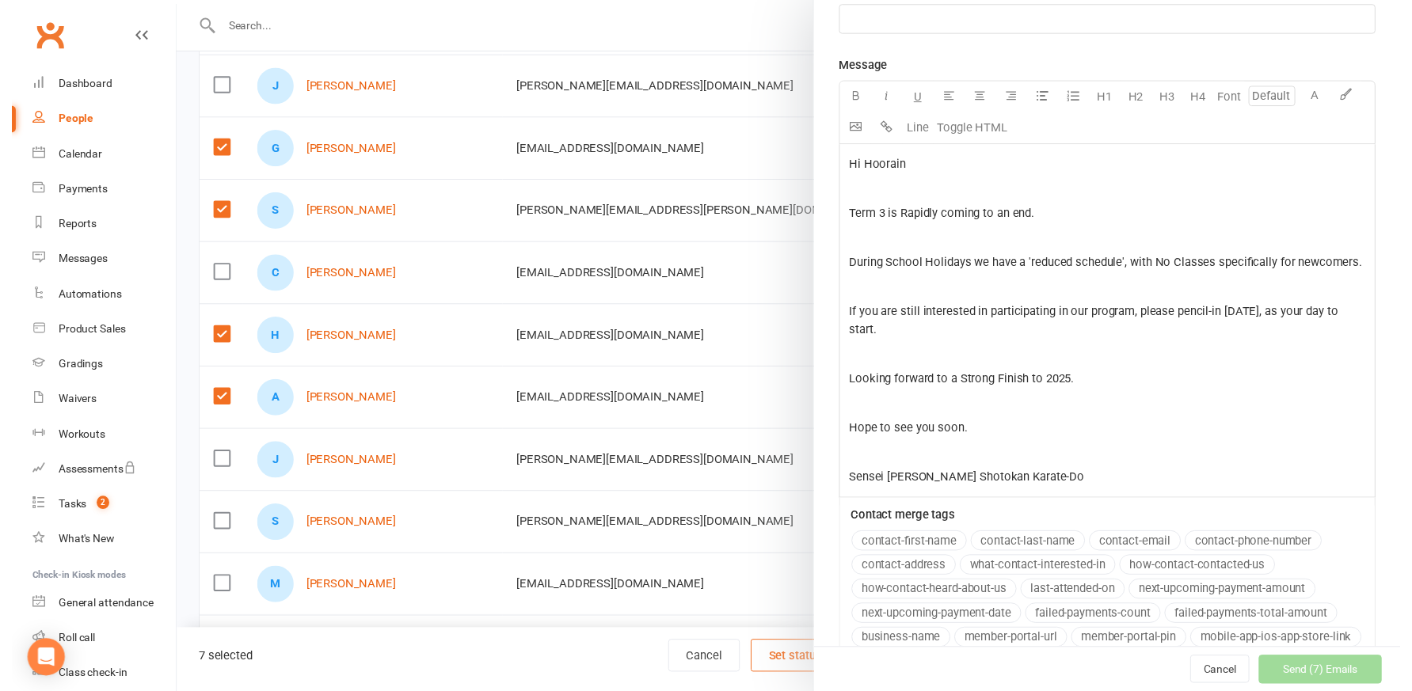
scroll to position [352, 0]
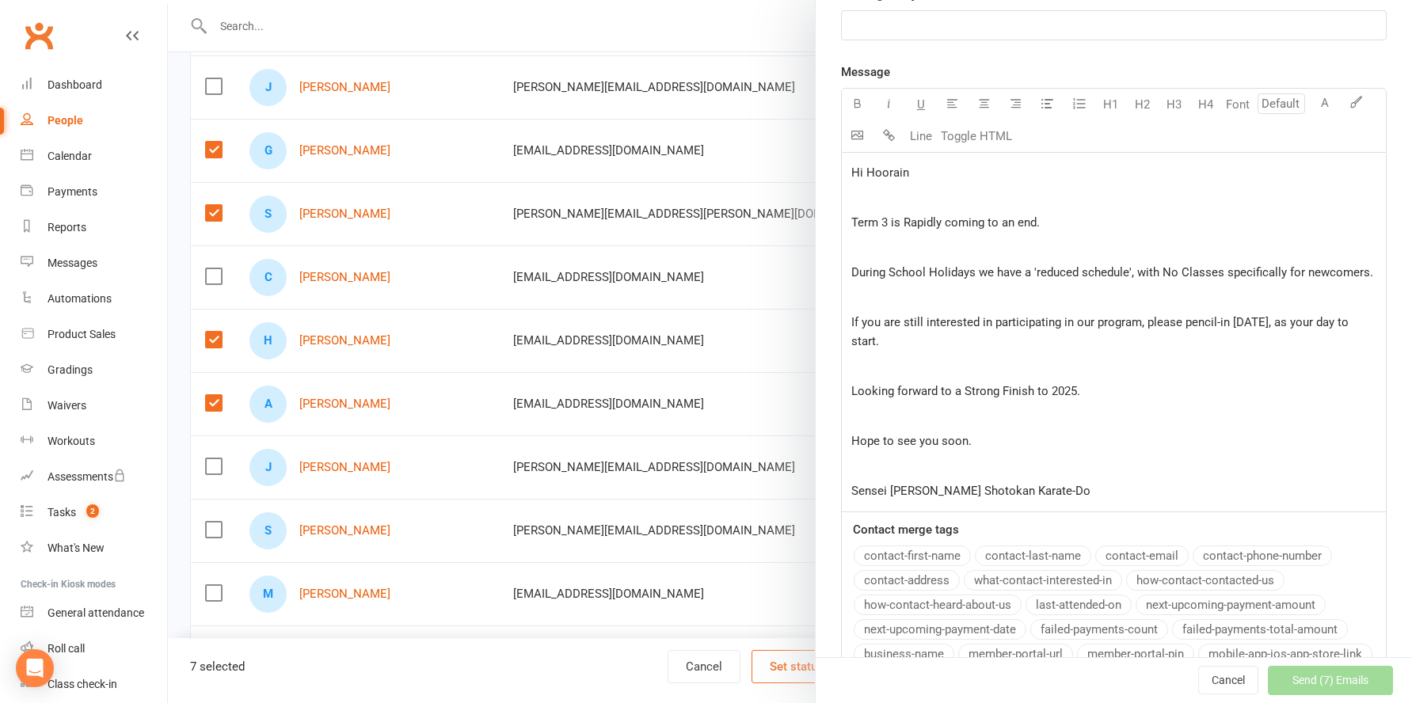
click at [871, 172] on span "Hi Hoorain" at bounding box center [880, 172] width 58 height 14
click at [901, 566] on button "contact-first-name" at bounding box center [911, 555] width 117 height 21
click at [1032, 336] on span "If you are still interested in participating in our program, please pencil-in O…" at bounding box center [1101, 331] width 500 height 33
click at [853, 194] on p "﻿" at bounding box center [1113, 197] width 525 height 19
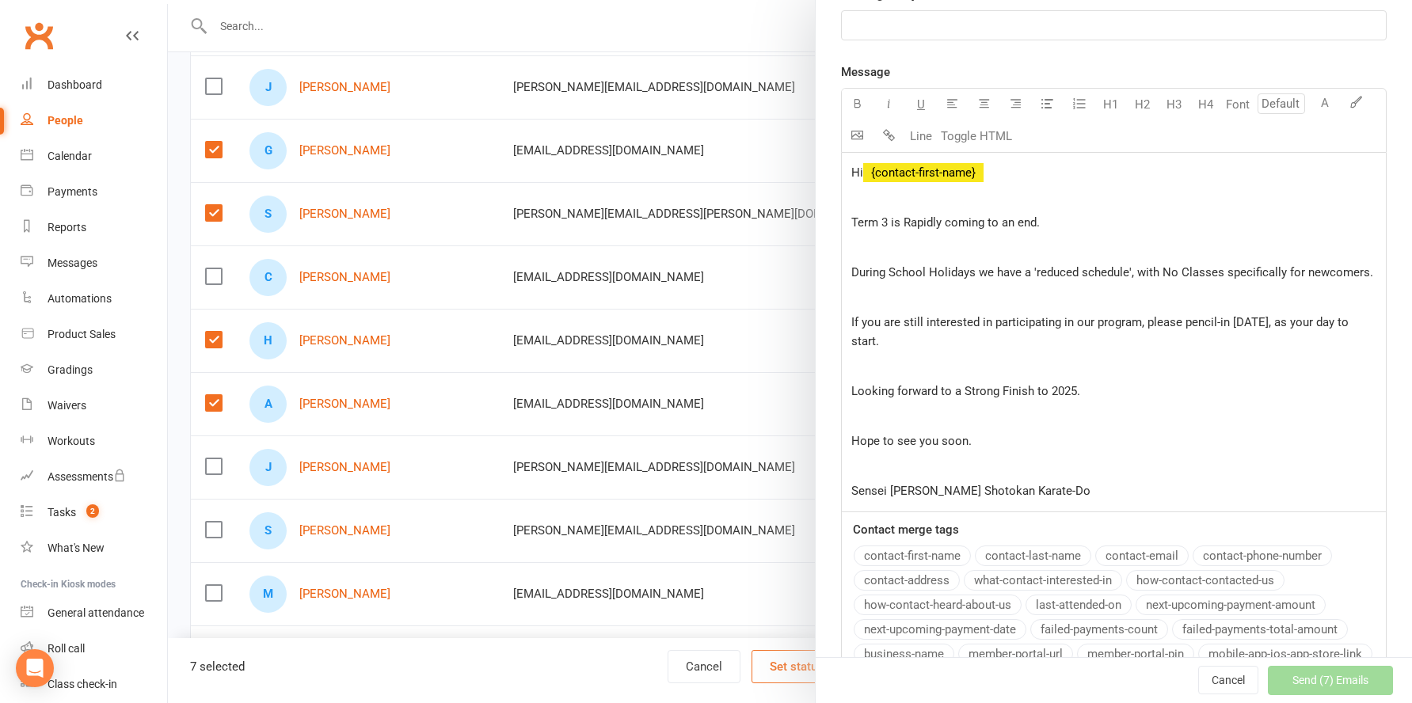
click at [855, 240] on p "﻿" at bounding box center [1113, 247] width 525 height 19
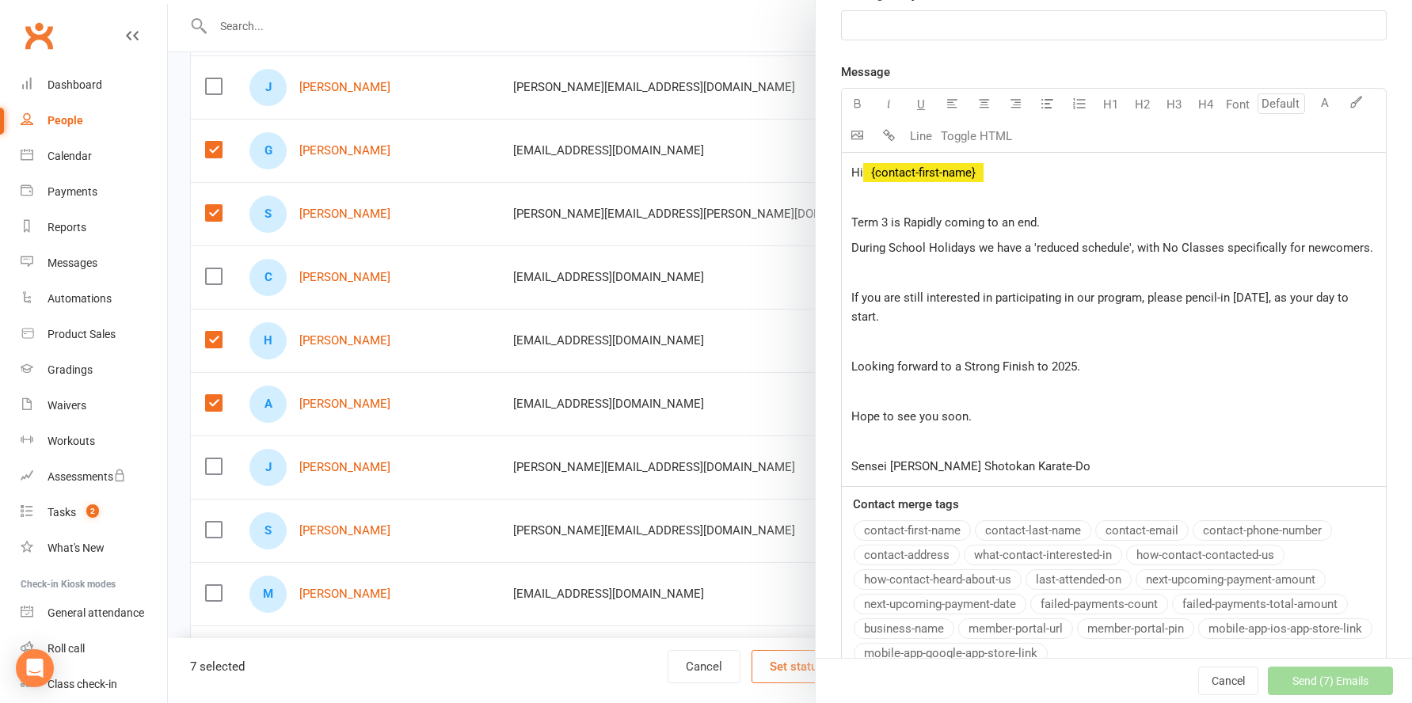
click at [924, 282] on p "﻿" at bounding box center [1113, 272] width 525 height 19
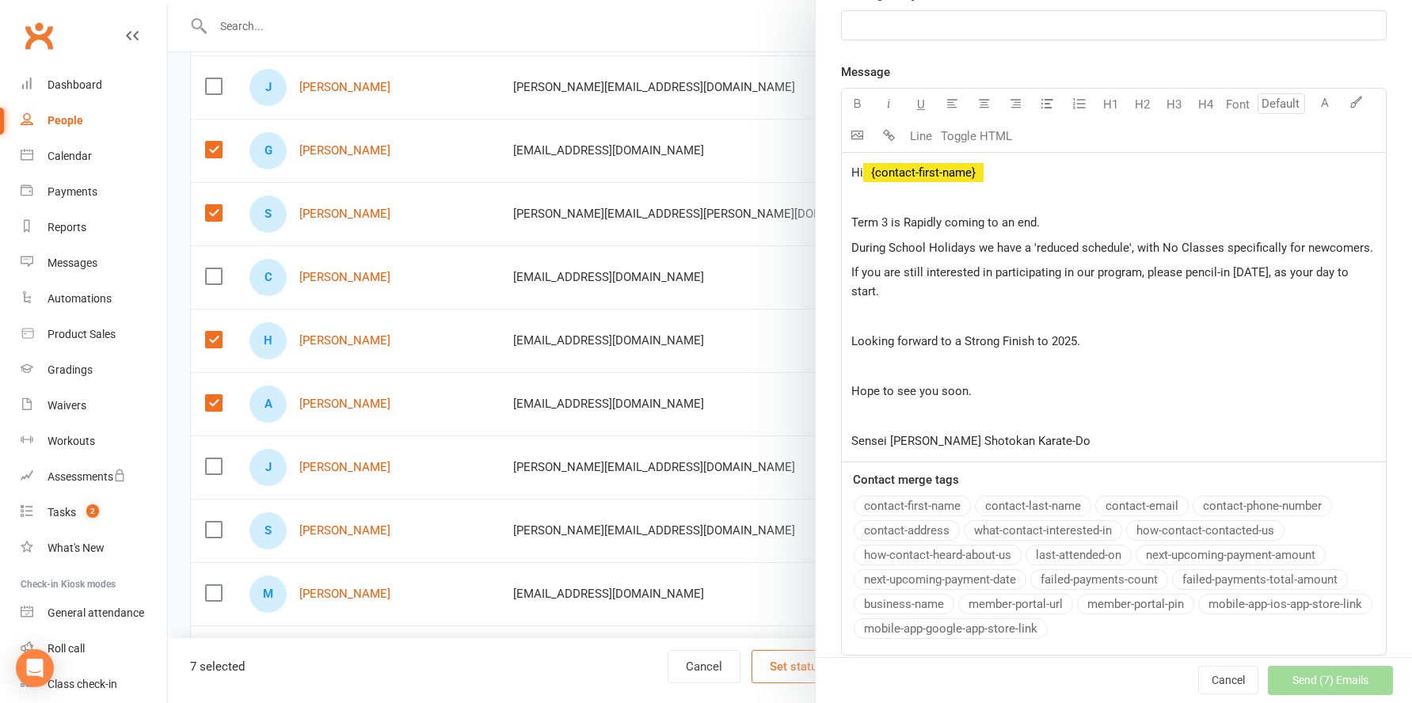
click at [887, 326] on p "﻿" at bounding box center [1113, 316] width 525 height 19
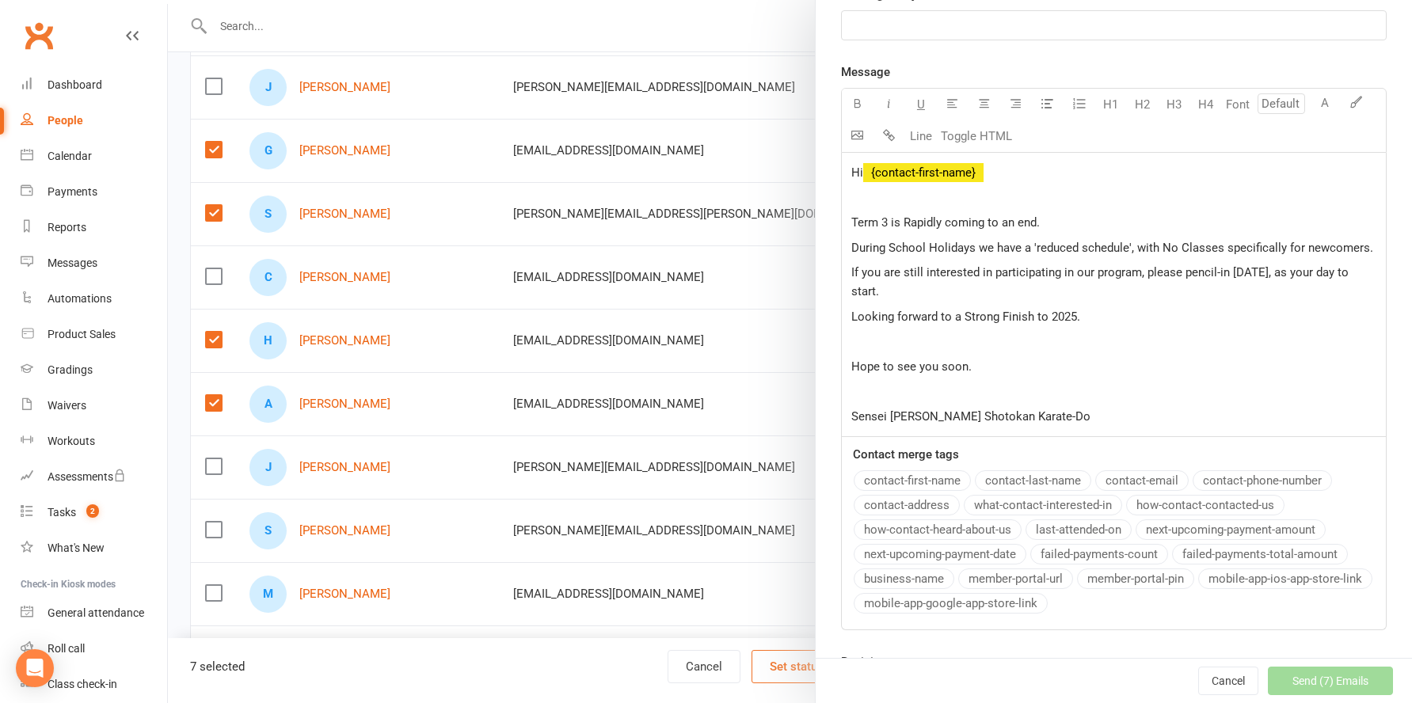
click at [870, 351] on p "﻿" at bounding box center [1113, 341] width 525 height 19
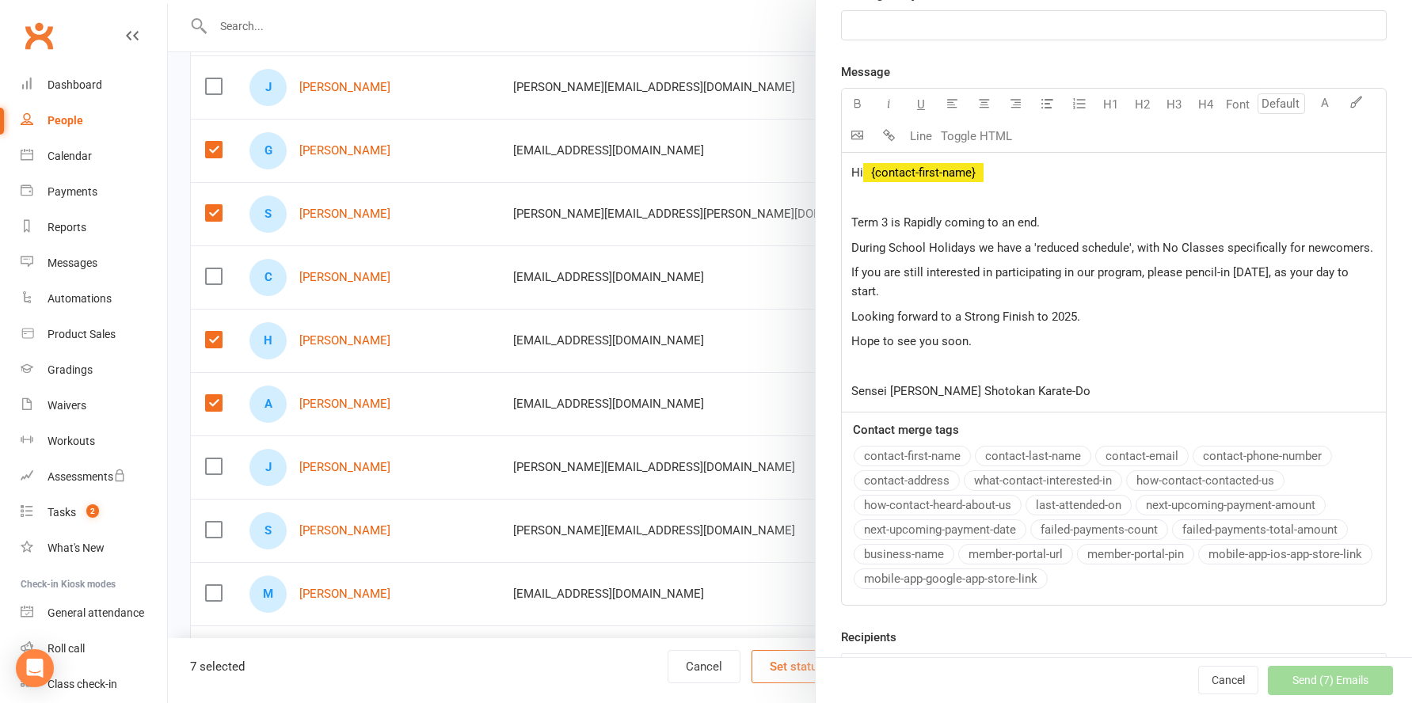
click at [871, 376] on p "﻿" at bounding box center [1113, 366] width 525 height 19
click at [893, 398] on span "Sensei [PERSON_NAME] Shotokan Karate-Do" at bounding box center [970, 391] width 239 height 14
click at [853, 98] on icon "button" at bounding box center [857, 103] width 12 height 12
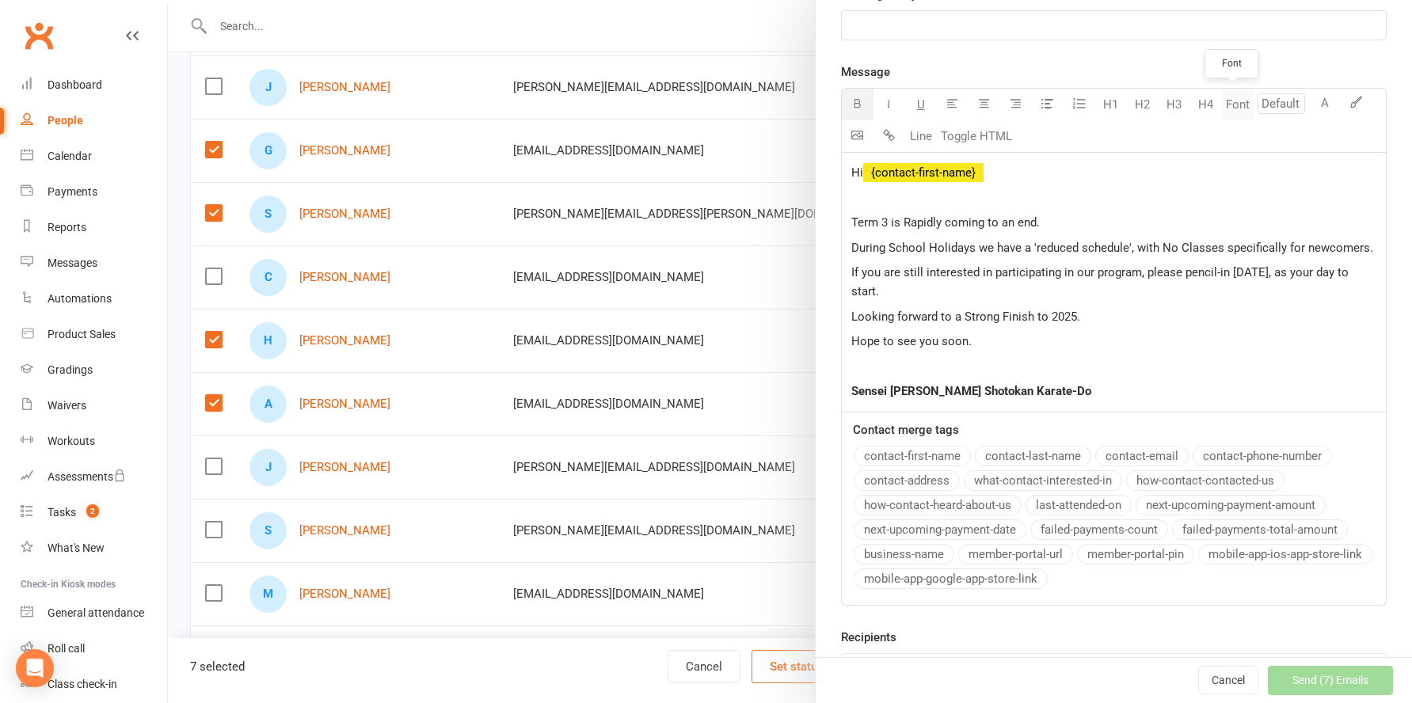
click at [1233, 106] on button "Font" at bounding box center [1238, 105] width 32 height 32
click at [1269, 106] on input "number" at bounding box center [1281, 103] width 48 height 21
click at [1309, 102] on button "A" at bounding box center [1325, 105] width 32 height 32
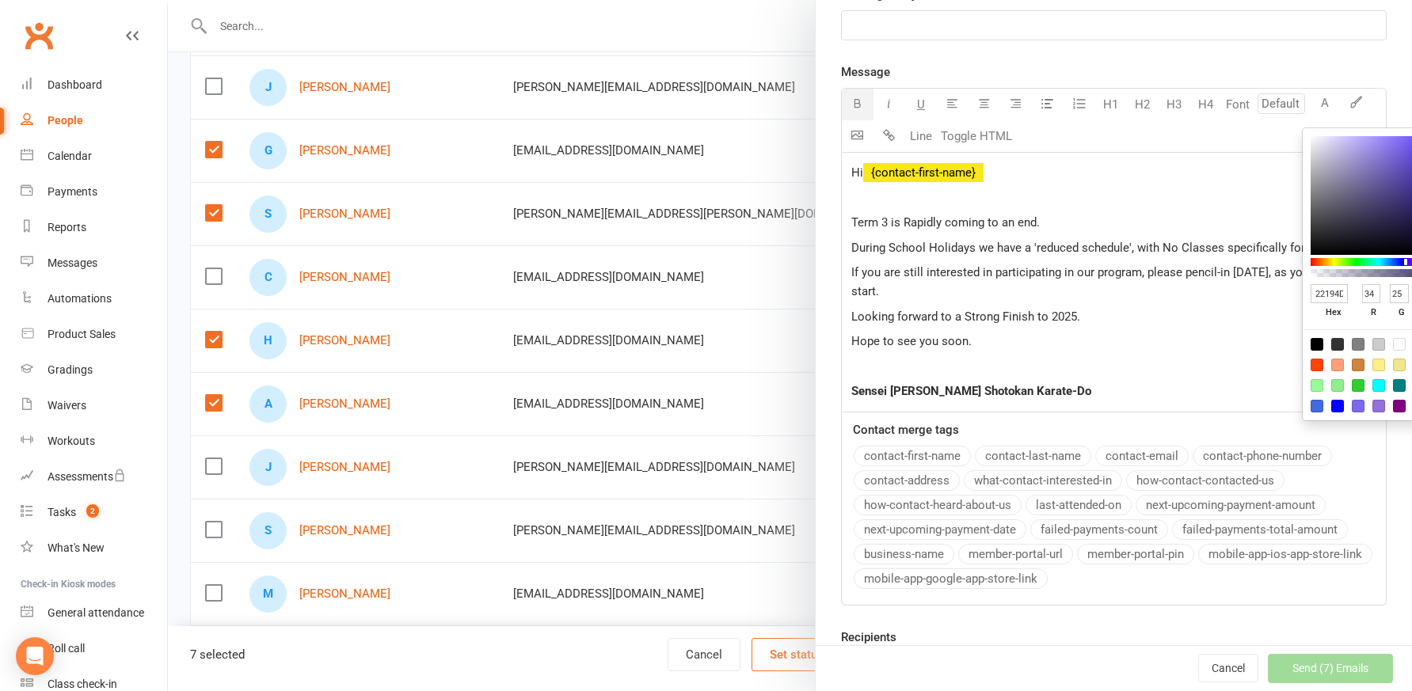
click at [1324, 295] on input "22194D" at bounding box center [1328, 294] width 37 height 20
type input "cc0"
type input "204"
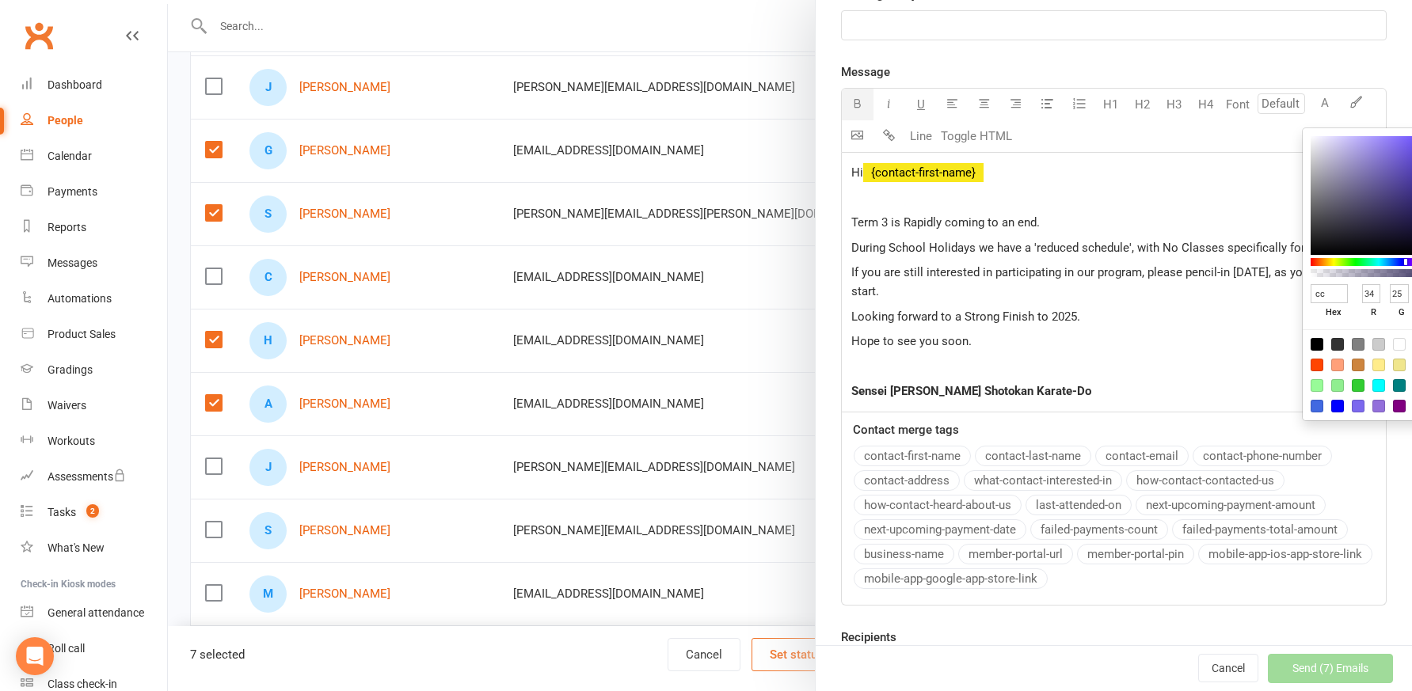
type input "0"
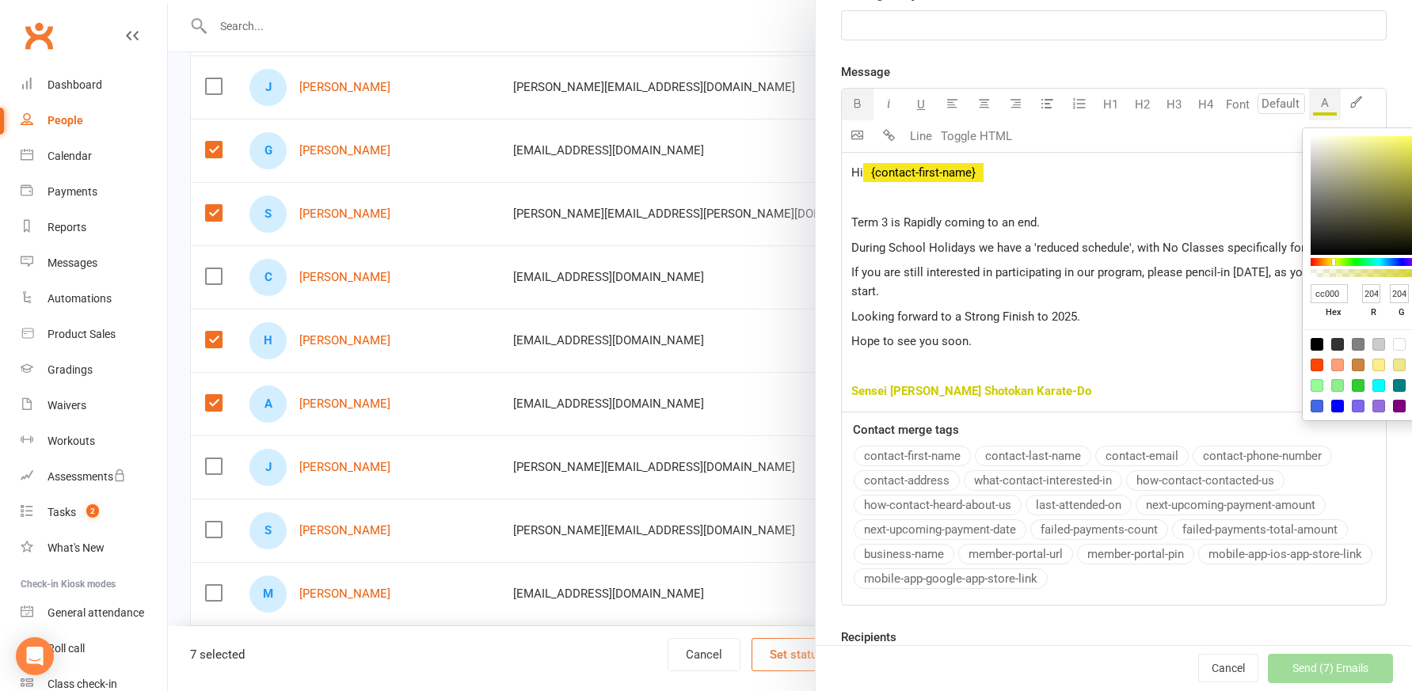
type input "cc0000"
type input "0"
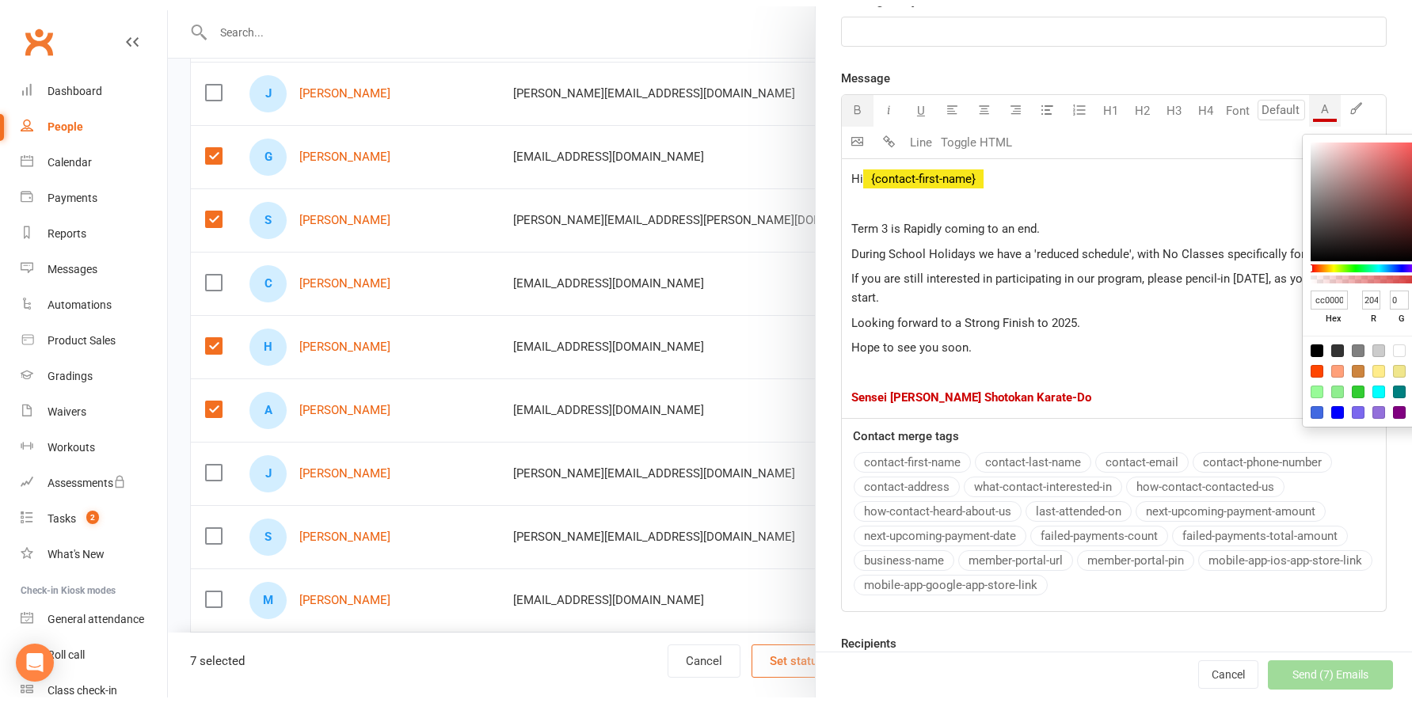
scroll to position [0, 1]
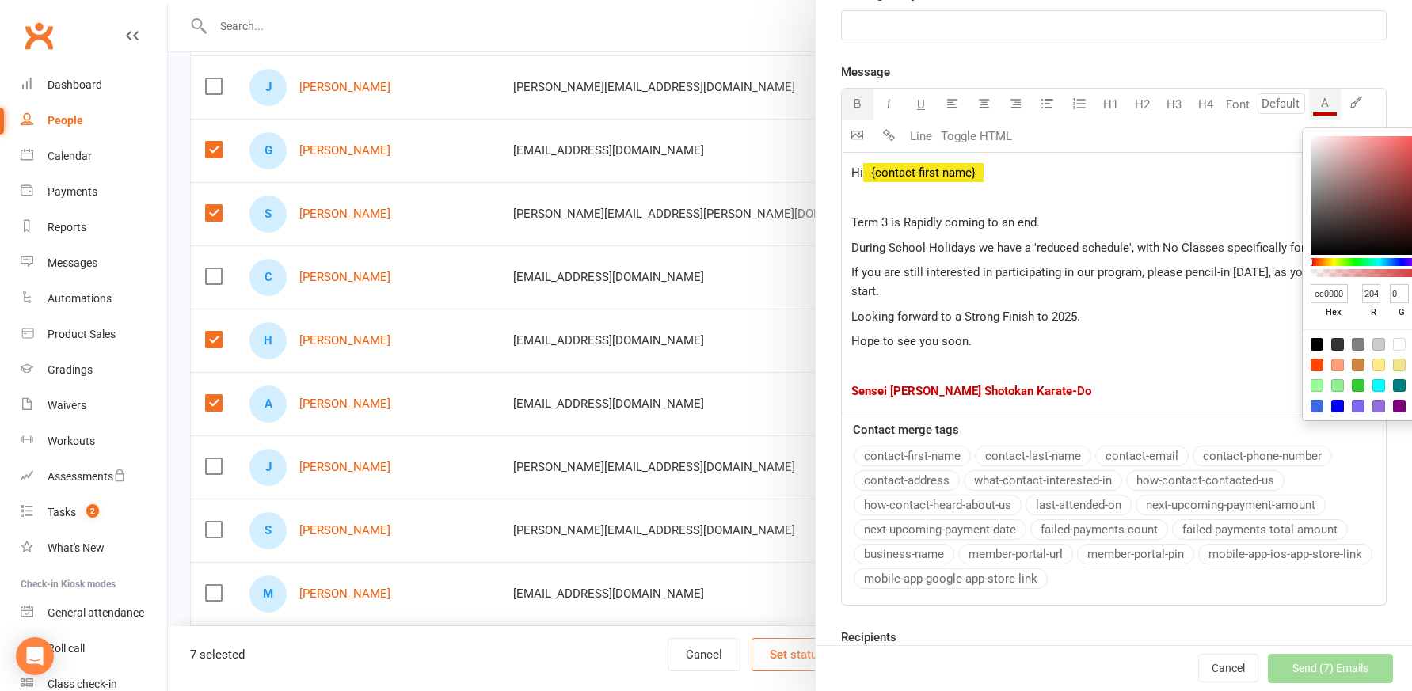
type input "cc0000"
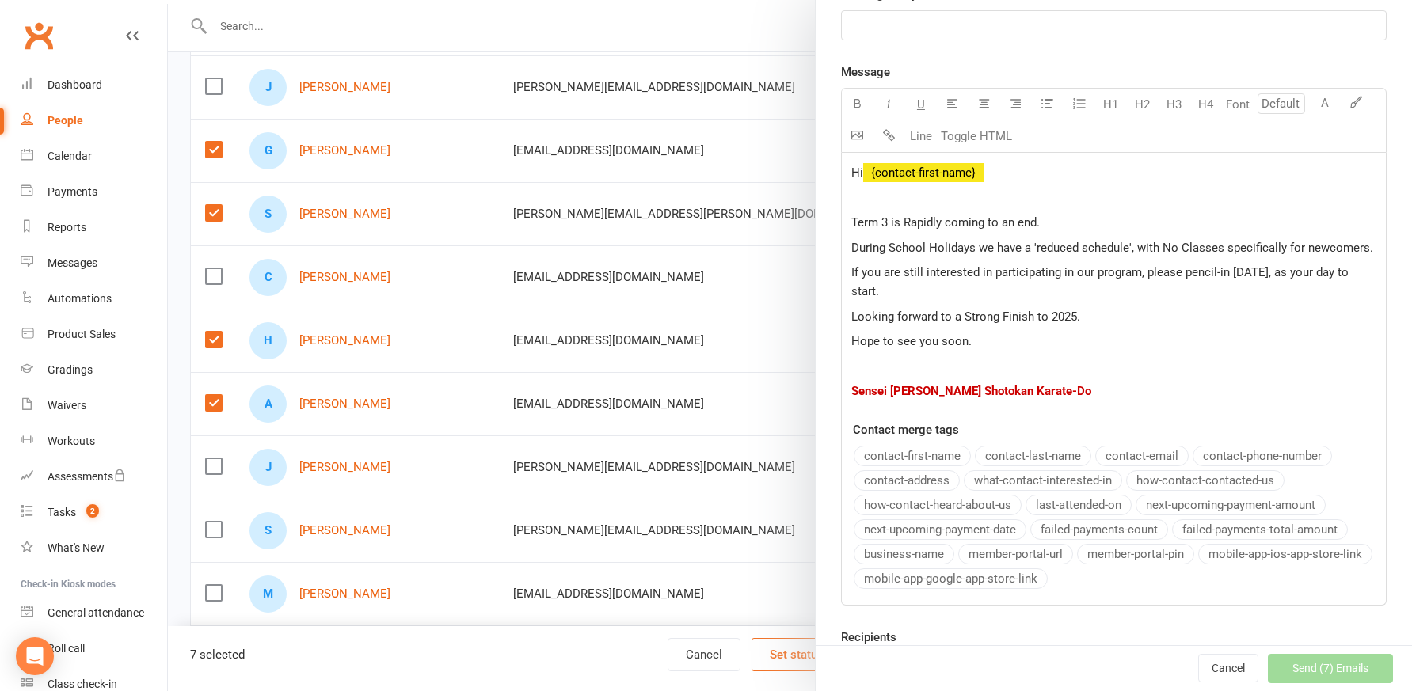
click at [1065, 376] on p "﻿" at bounding box center [1113, 366] width 525 height 19
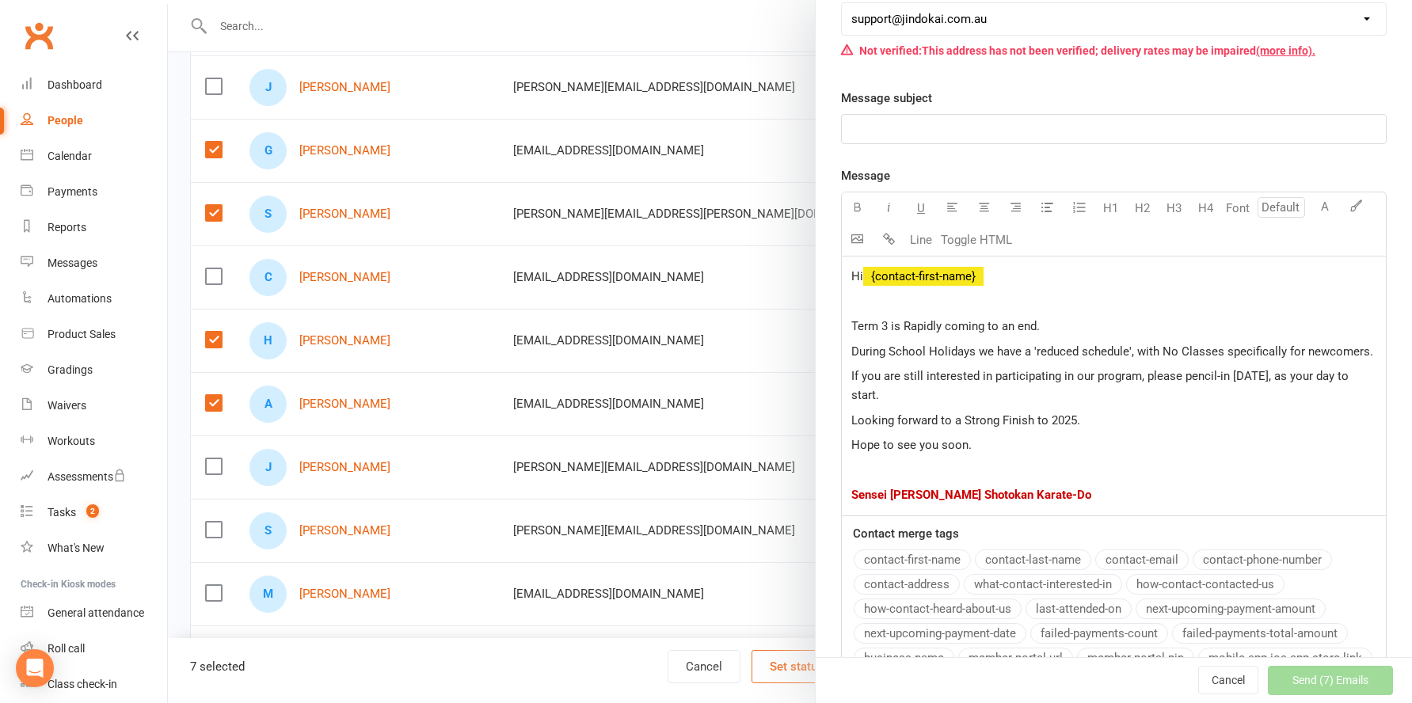
scroll to position [273, 0]
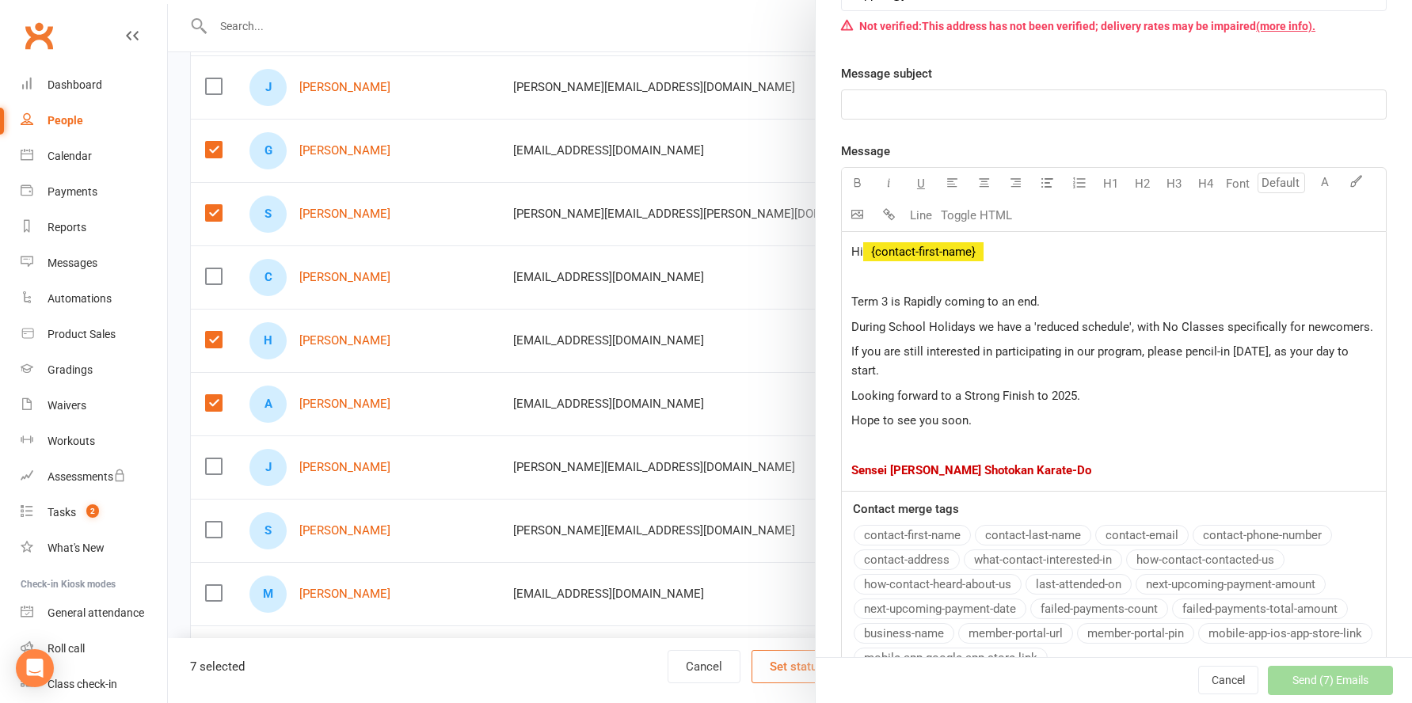
click at [884, 327] on span "During School Holidays we have a 'reduced schedule', with No Classes specifical…" at bounding box center [1112, 327] width 522 height 14
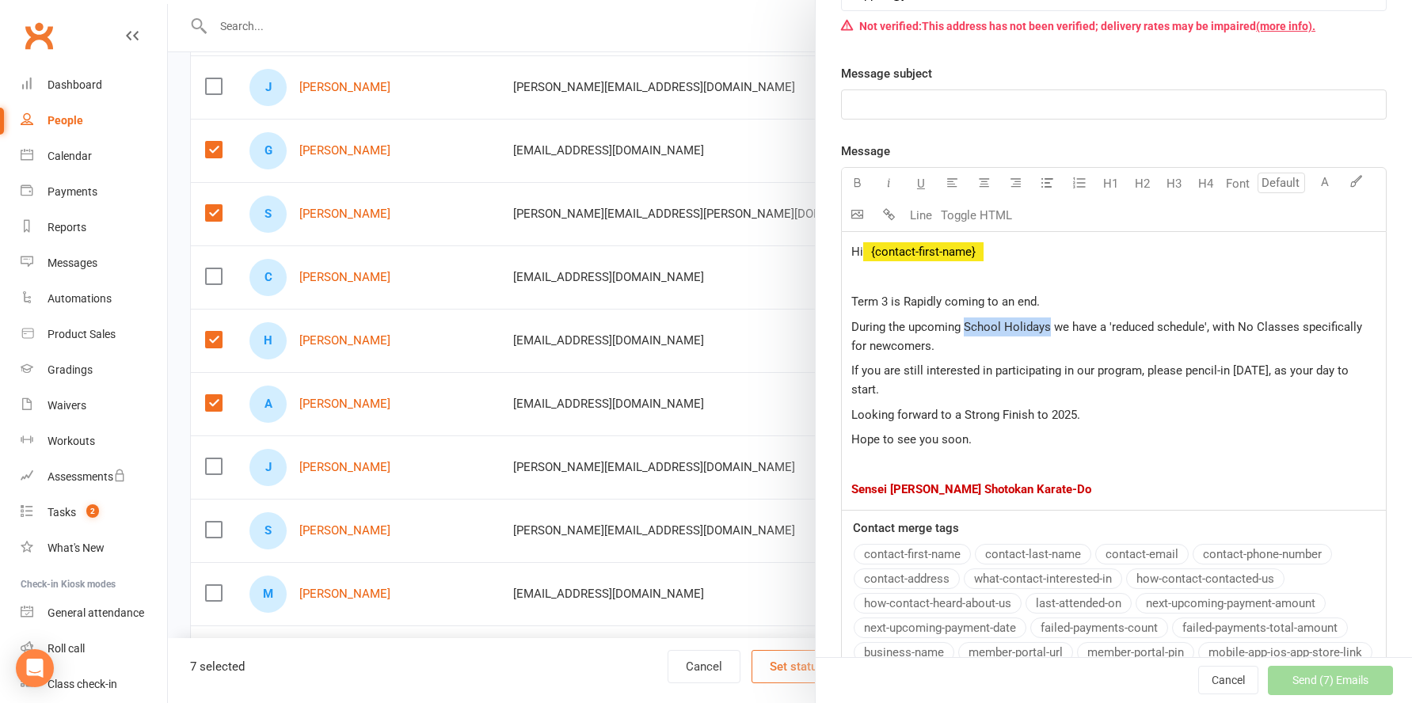
drag, startPoint x: 959, startPoint y: 327, endPoint x: 1041, endPoint y: 325, distance: 82.4
click at [1041, 325] on span "During the upcoming School Holidays we have a 'reduced schedule', with No Class…" at bounding box center [1108, 336] width 514 height 33
click at [857, 180] on button "button" at bounding box center [858, 184] width 32 height 32
drag, startPoint x: 1233, startPoint y: 327, endPoint x: 925, endPoint y: 346, distance: 308.5
click at [925, 346] on span "we have a 'reduced schedule', with No Classes specifically for newcomers." at bounding box center [1113, 336] width 524 height 33
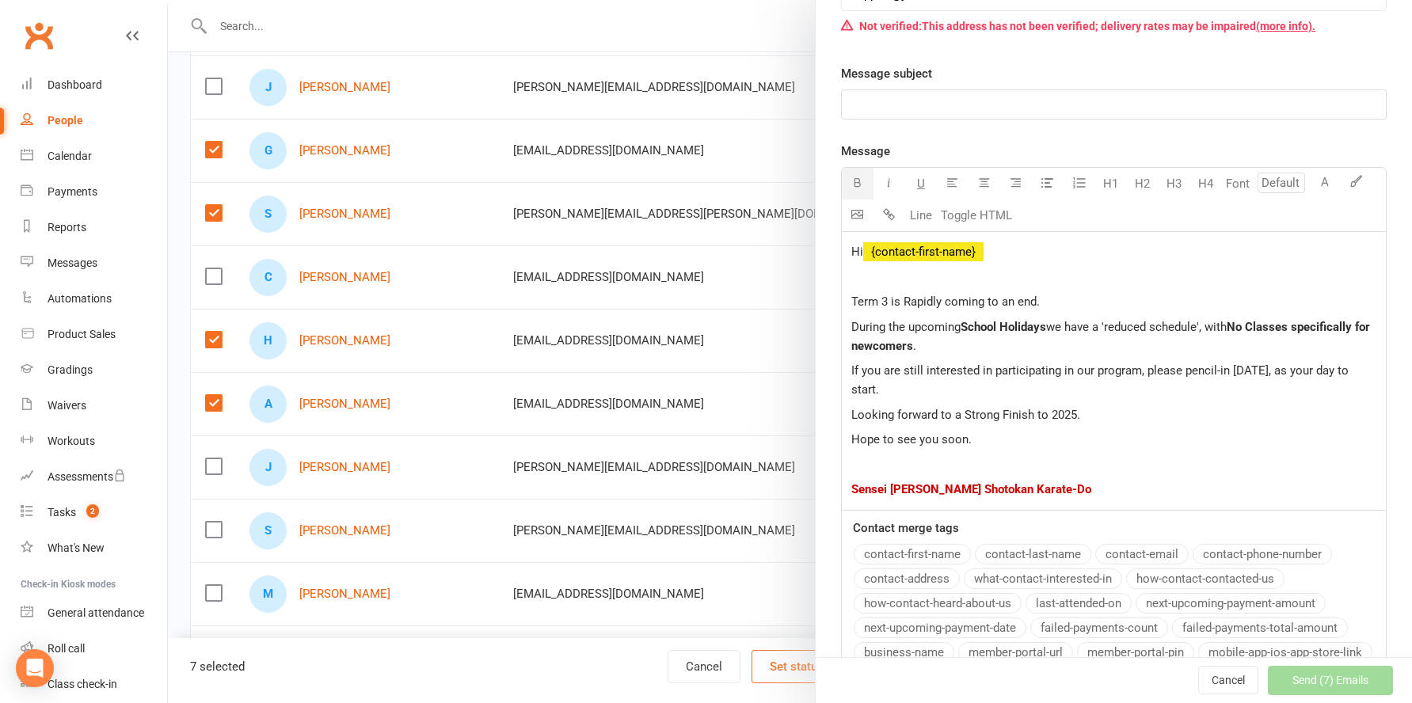
click at [851, 183] on icon "button" at bounding box center [857, 183] width 12 height 12
click at [1192, 387] on p "If you are still interested in participating in our program, please pencil-in O…" at bounding box center [1113, 380] width 525 height 38
click at [1107, 341] on p "During the upcoming School Holidays we have a 'reduced schedule', with No Class…" at bounding box center [1113, 336] width 525 height 38
click at [1281, 371] on span "If you are still interested in participating in our program, please pencil-in O…" at bounding box center [1101, 379] width 500 height 33
click at [1281, 393] on p "If you are still interested in participating in our program, please pencil-in O…" at bounding box center [1113, 380] width 525 height 38
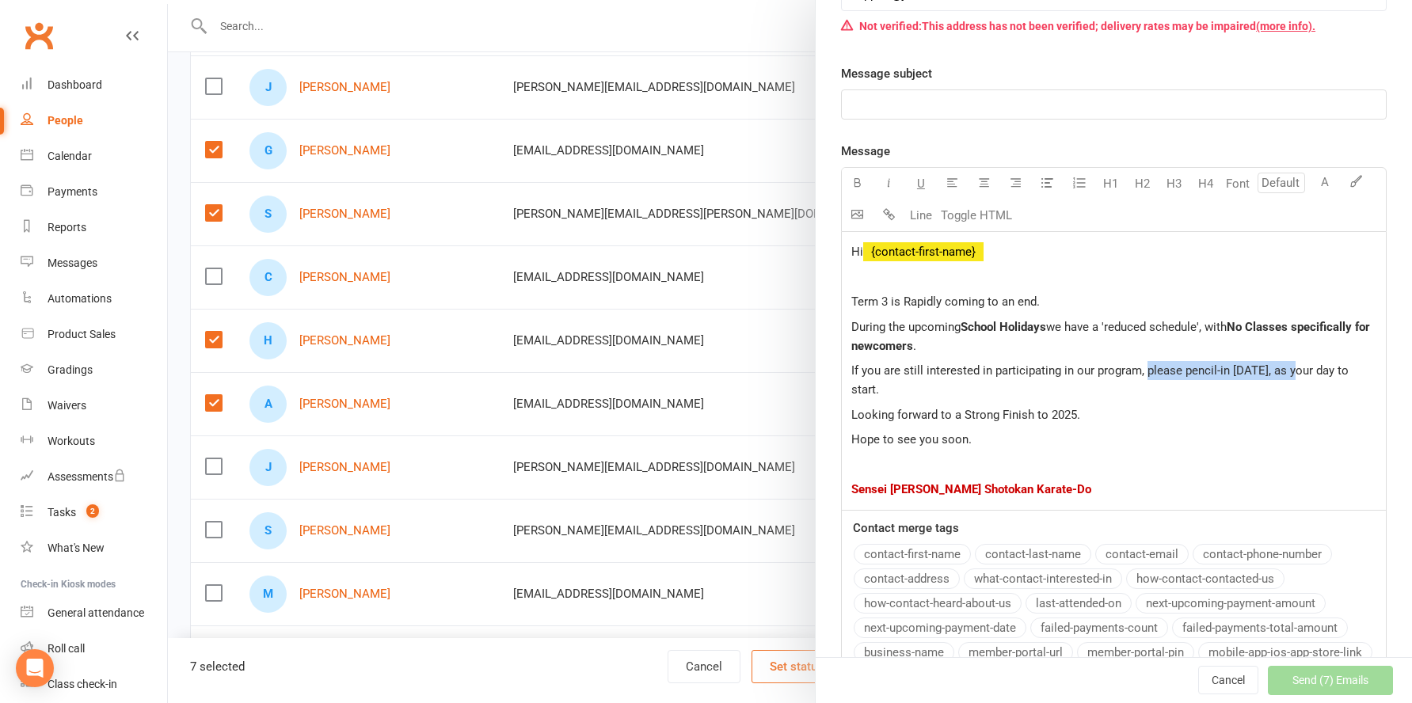
drag, startPoint x: 1140, startPoint y: 370, endPoint x: 1290, endPoint y: 371, distance: 150.4
click at [1290, 371] on span "If you are still interested in participating in our program, please pencil-in O…" at bounding box center [1101, 379] width 500 height 33
click at [843, 179] on button "button" at bounding box center [858, 184] width 32 height 32
click at [865, 393] on span ", as your day to start." at bounding box center [1100, 379] width 498 height 33
drag, startPoint x: 845, startPoint y: 390, endPoint x: 904, endPoint y: 392, distance: 59.4
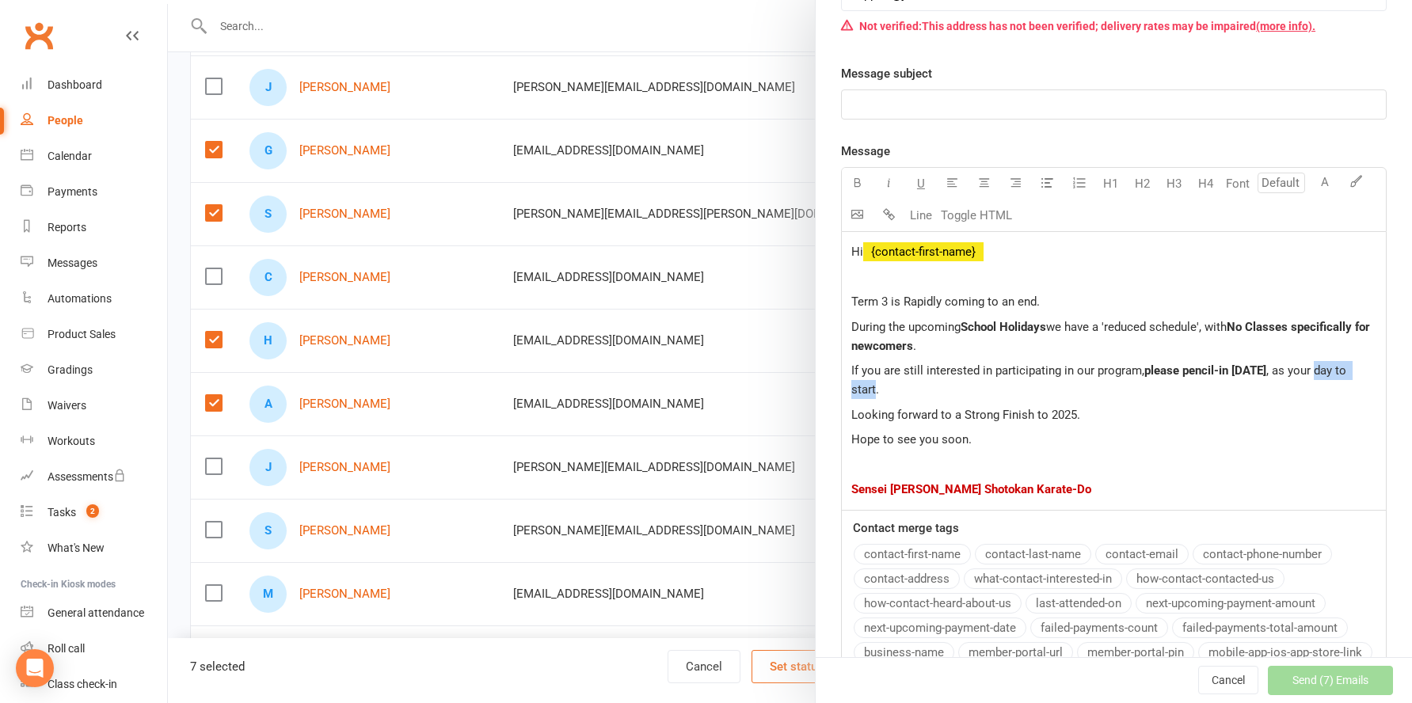
click at [904, 392] on span ", as your day to start." at bounding box center [1100, 379] width 498 height 33
click at [851, 184] on icon "button" at bounding box center [857, 183] width 12 height 12
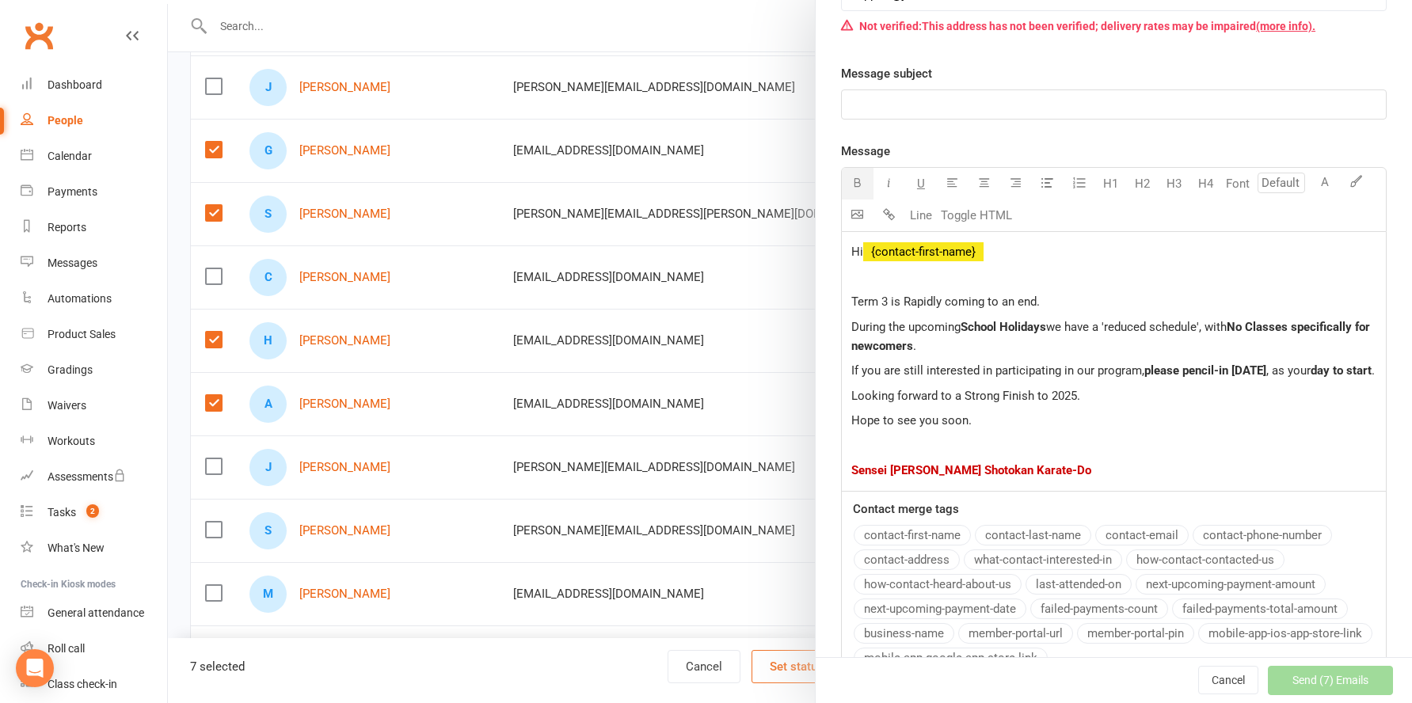
click at [1112, 380] on p "If you are still interested in participating in our program, please pencil-in O…" at bounding box center [1113, 370] width 525 height 19
click at [1060, 299] on p "Term 3 is Rapidly coming to an end." at bounding box center [1113, 301] width 525 height 19
click at [903, 302] on span "Term 3 is Rapidly coming to an end." at bounding box center [945, 302] width 188 height 14
click at [1036, 321] on span "School Holidays" at bounding box center [1003, 327] width 86 height 14
click at [942, 380] on p "If you are still interested in participating in our program, please pencil-in O…" at bounding box center [1113, 370] width 525 height 19
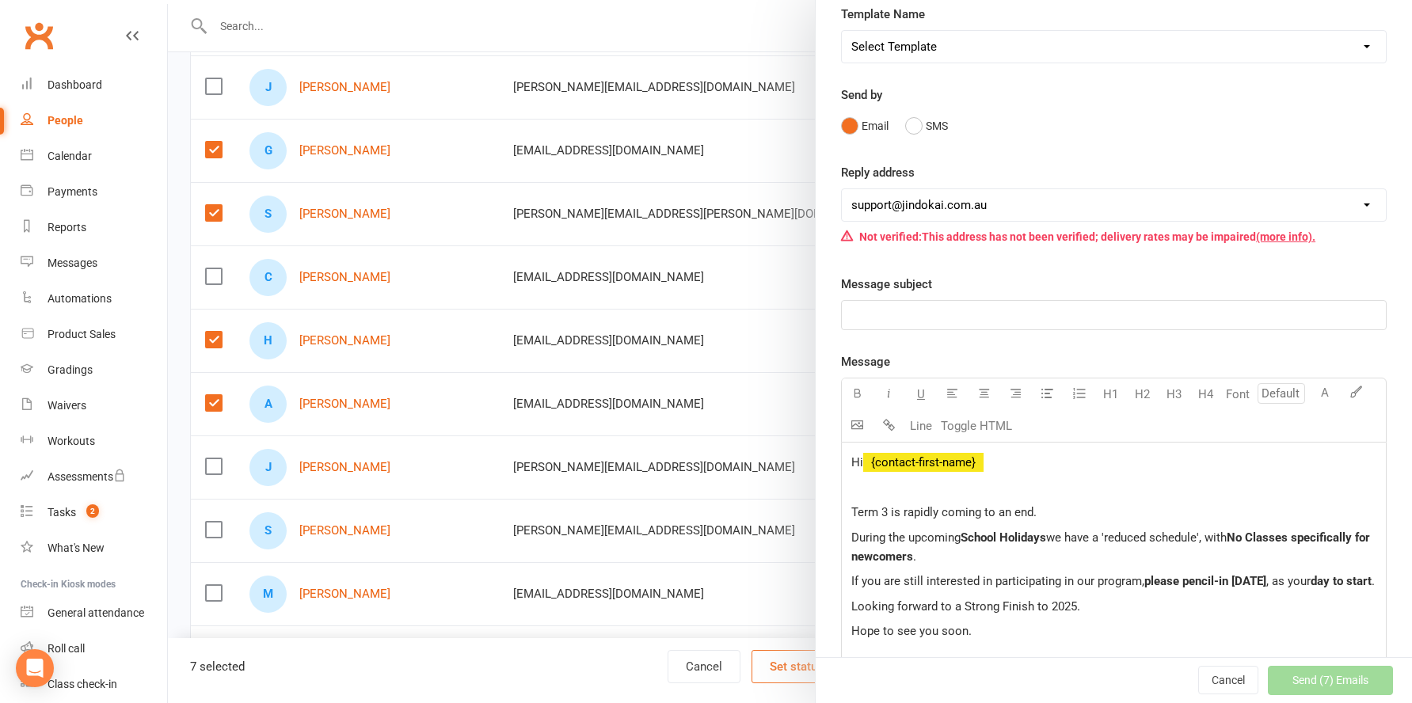
scroll to position [0, 0]
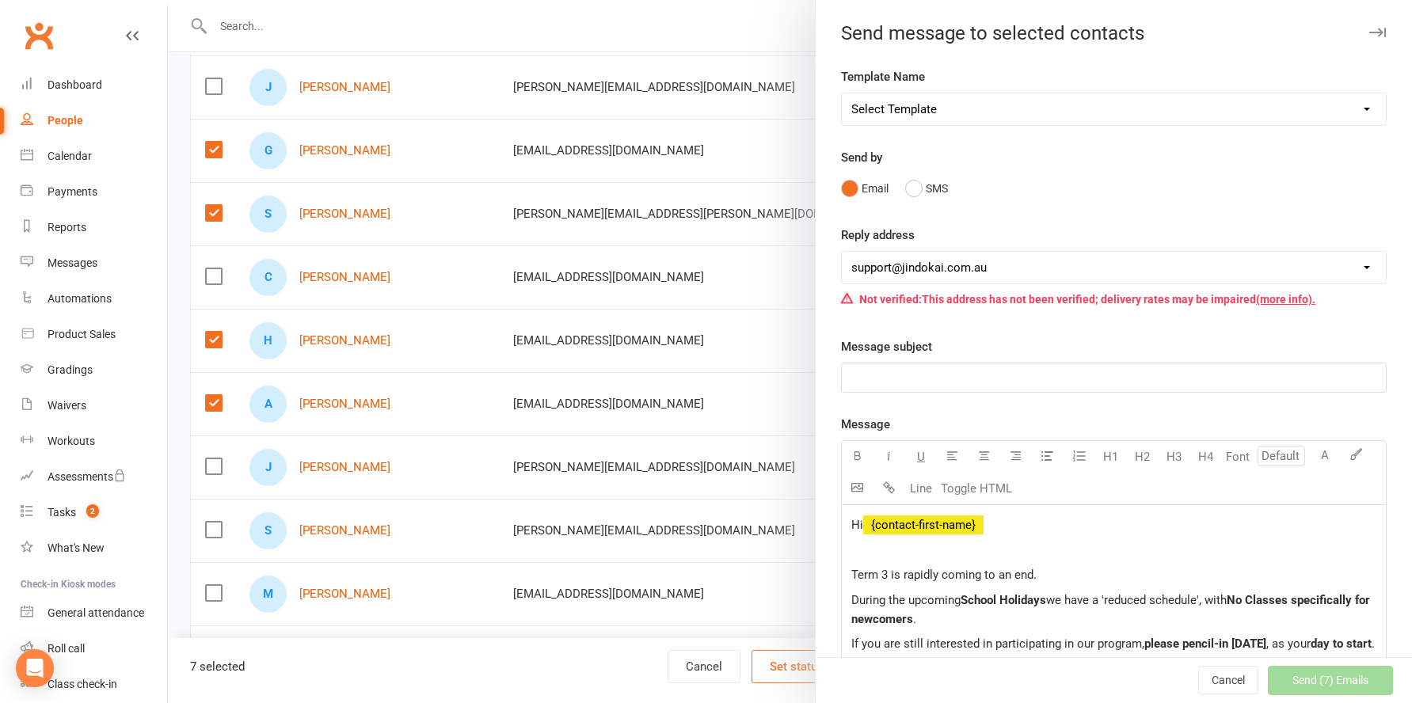
click at [884, 379] on p "﻿" at bounding box center [1113, 377] width 525 height 19
click at [999, 378] on span "First Session of Term 4 - [DATE]" at bounding box center [935, 378] width 169 height 14
click at [1020, 374] on span "First Session of Term 4 - Thursday October 15th" at bounding box center [935, 378] width 169 height 14
click at [1152, 374] on p "First Session of Term 4 - Thursday October 16th" at bounding box center [1113, 377] width 525 height 19
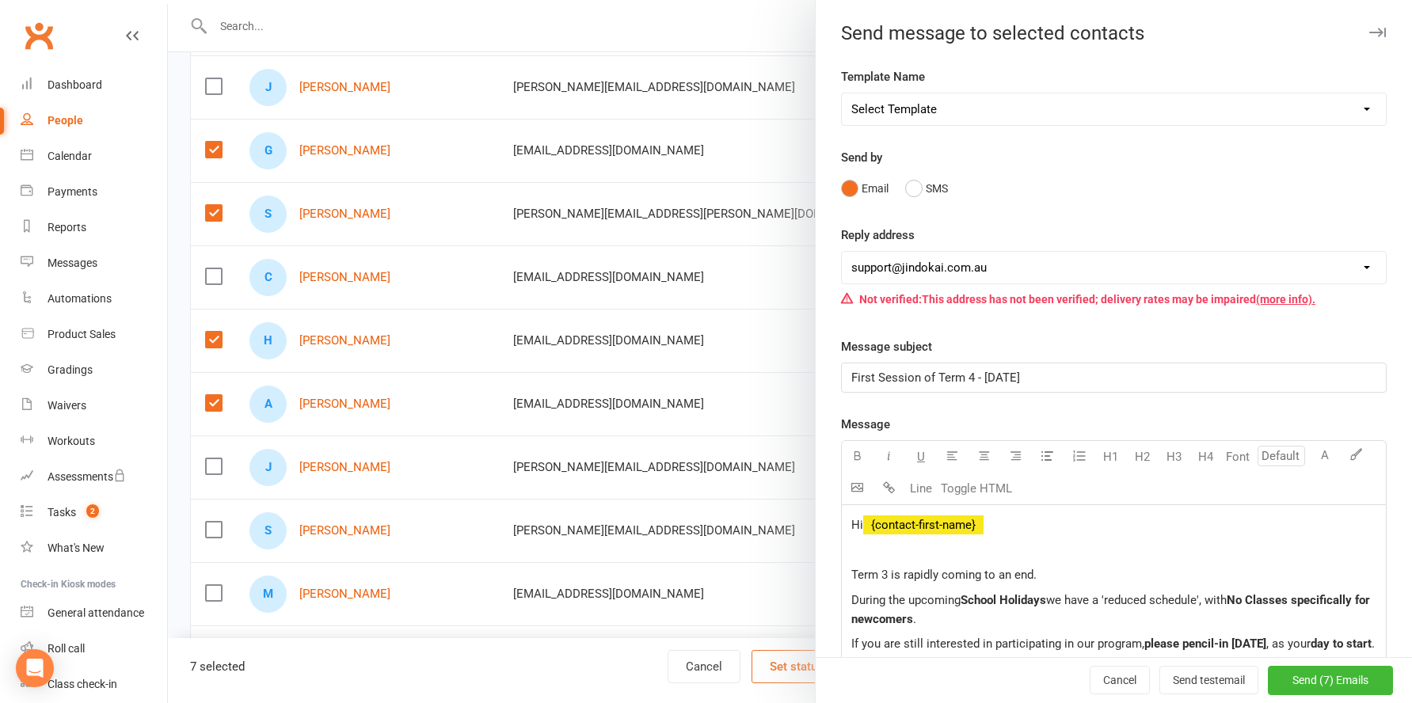
click at [1137, 572] on p "Term 3 is rapidly coming to an end." at bounding box center [1113, 574] width 525 height 19
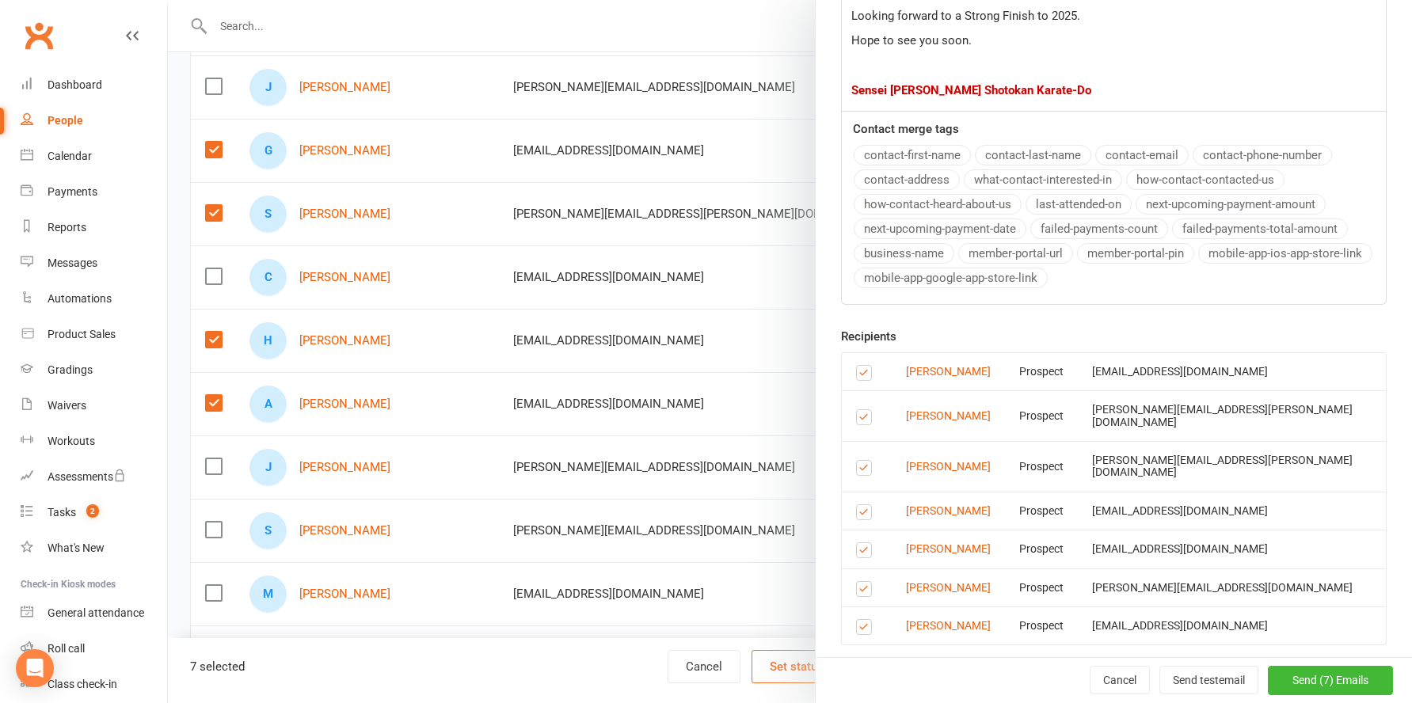
scroll to position [658, 0]
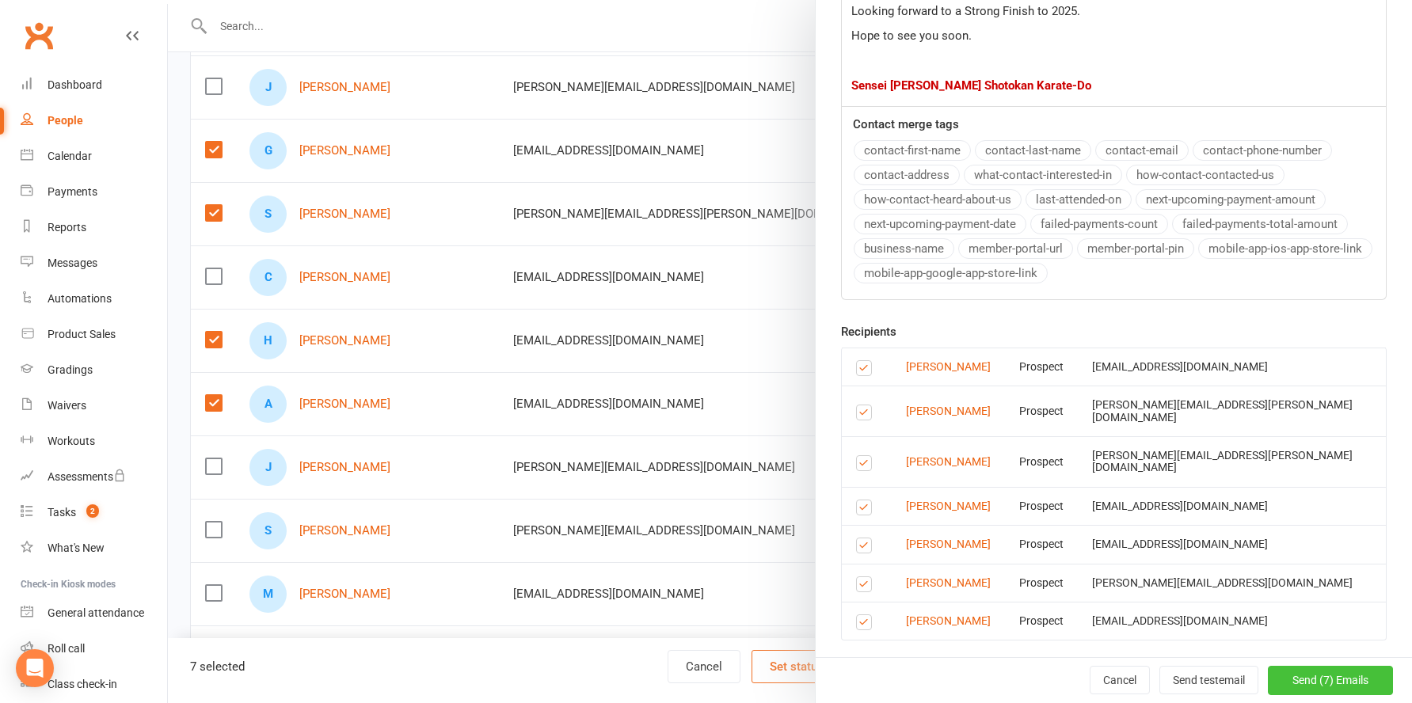
click at [1292, 678] on span "Send (7) Emails" at bounding box center [1330, 681] width 76 height 13
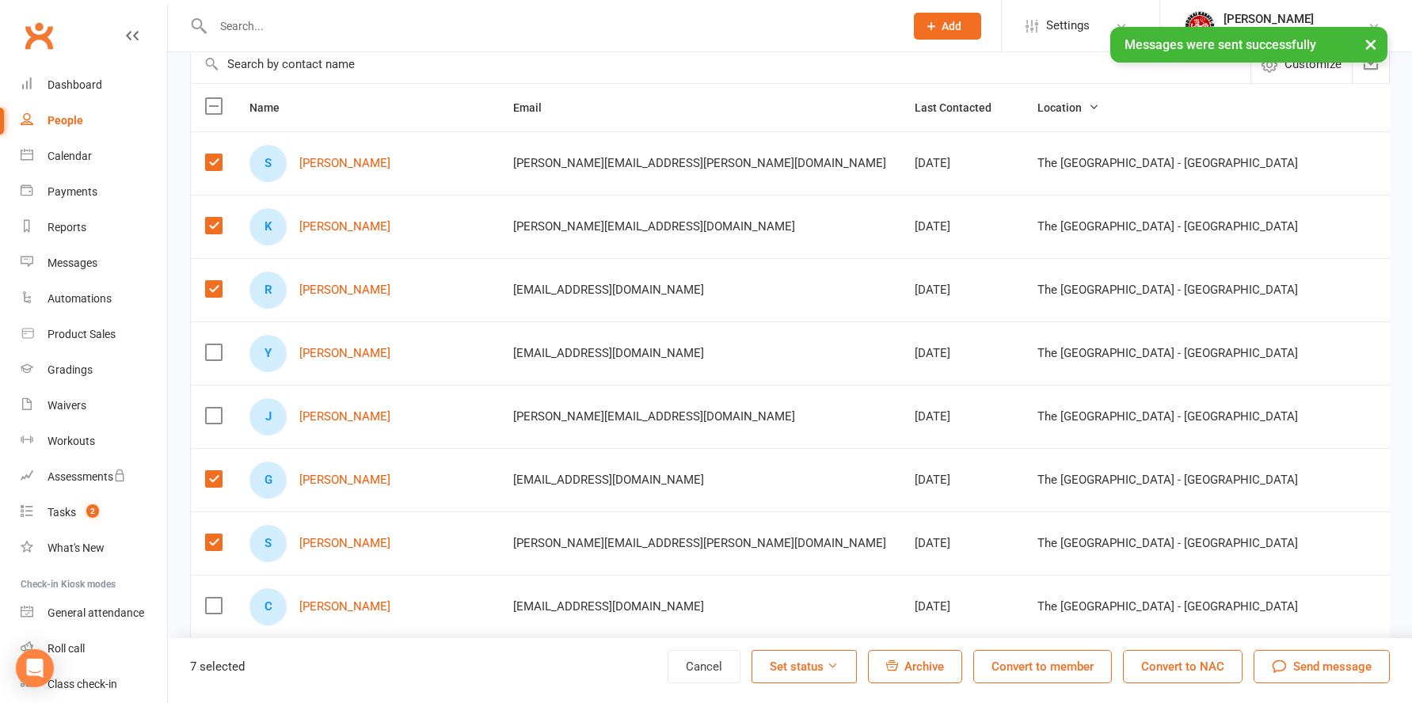
scroll to position [0, 0]
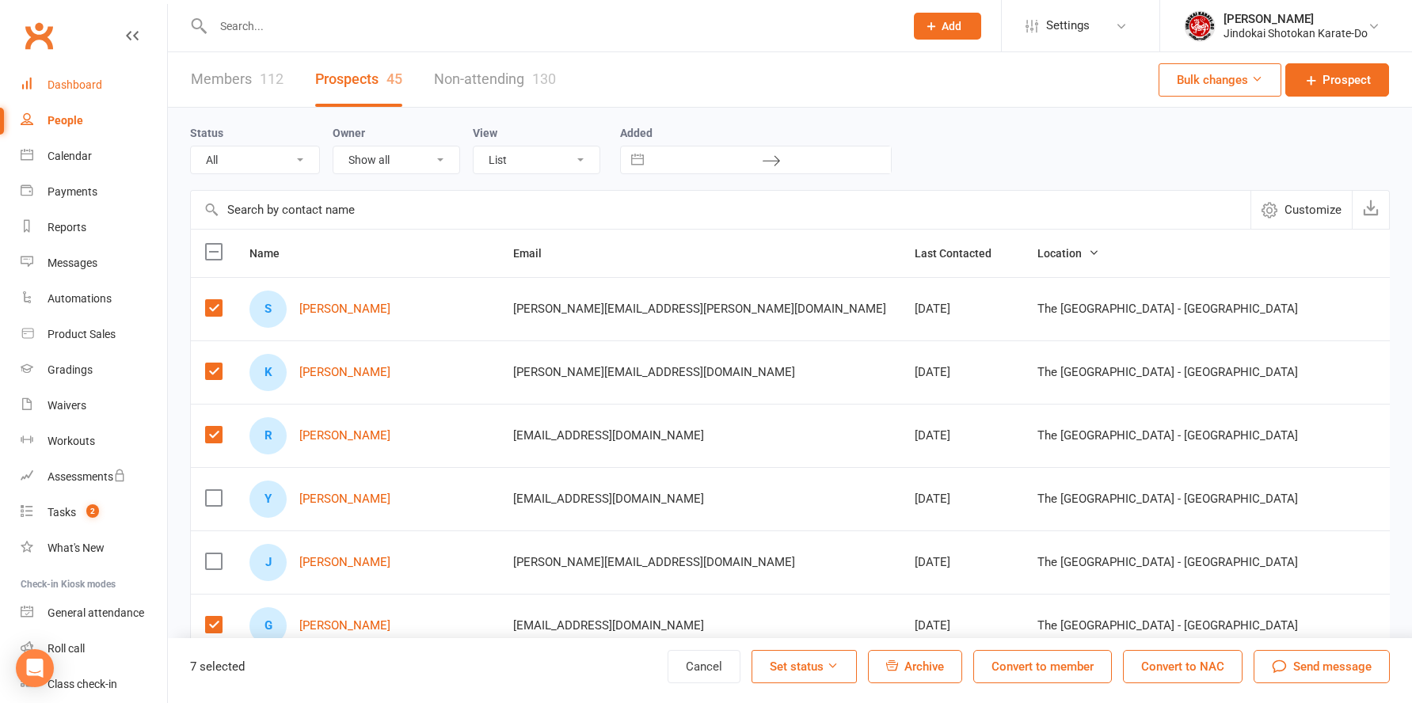
click at [74, 85] on div "Dashboard" at bounding box center [75, 84] width 55 height 13
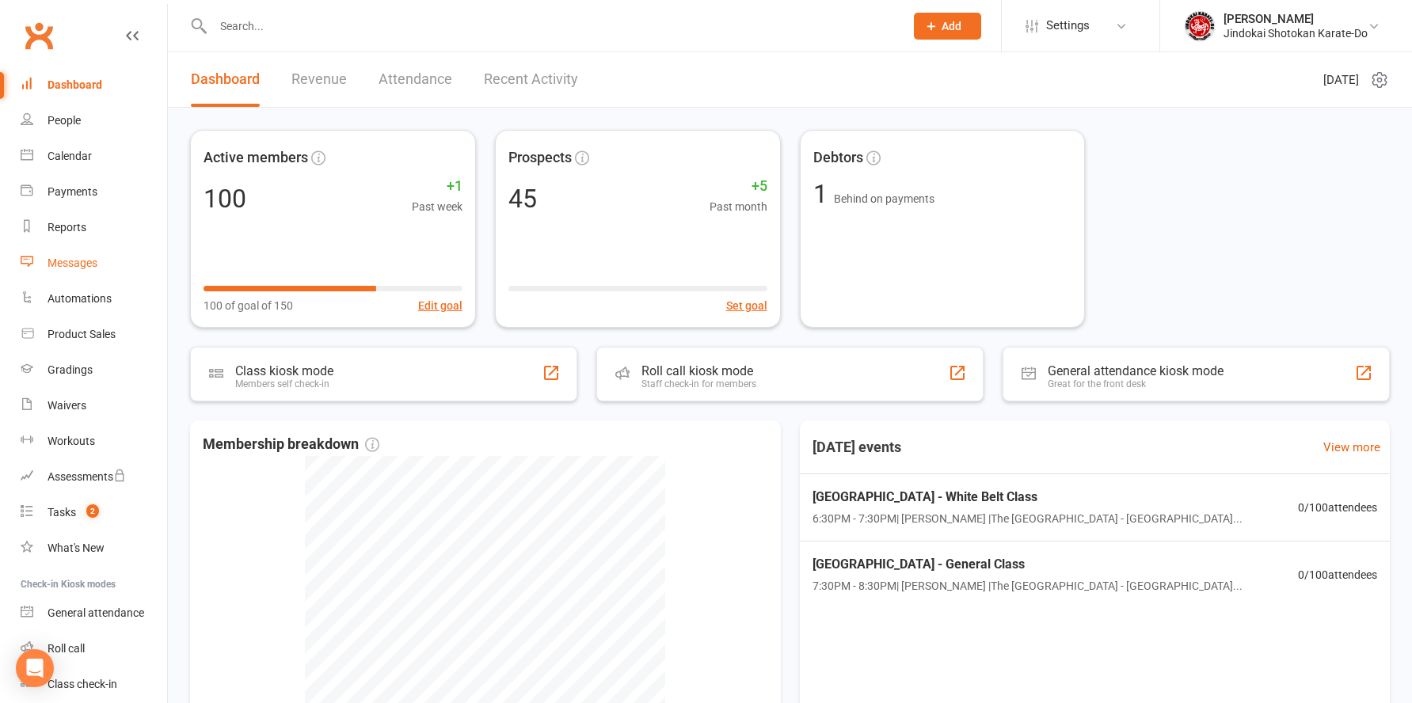
click at [79, 260] on div "Messages" at bounding box center [73, 263] width 50 height 13
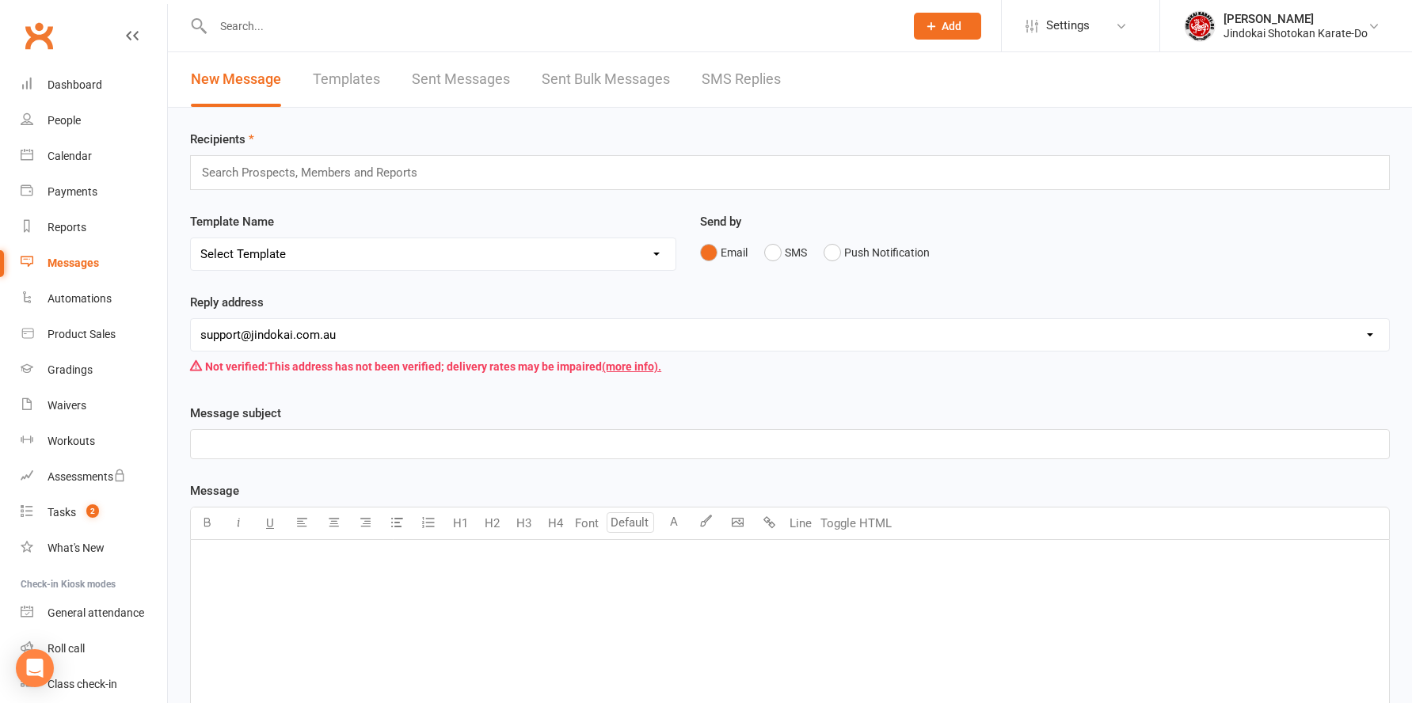
click at [454, 74] on link "Sent Messages" at bounding box center [461, 79] width 98 height 55
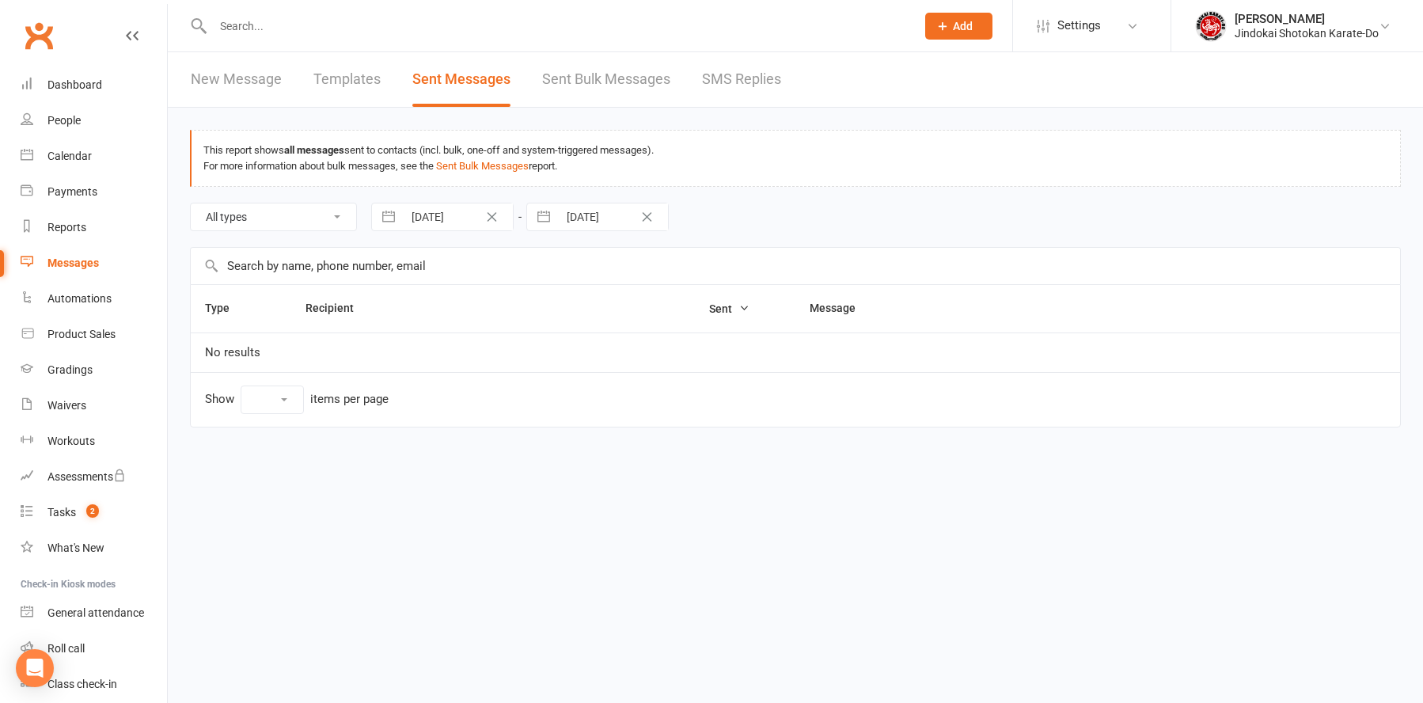
select select "100"
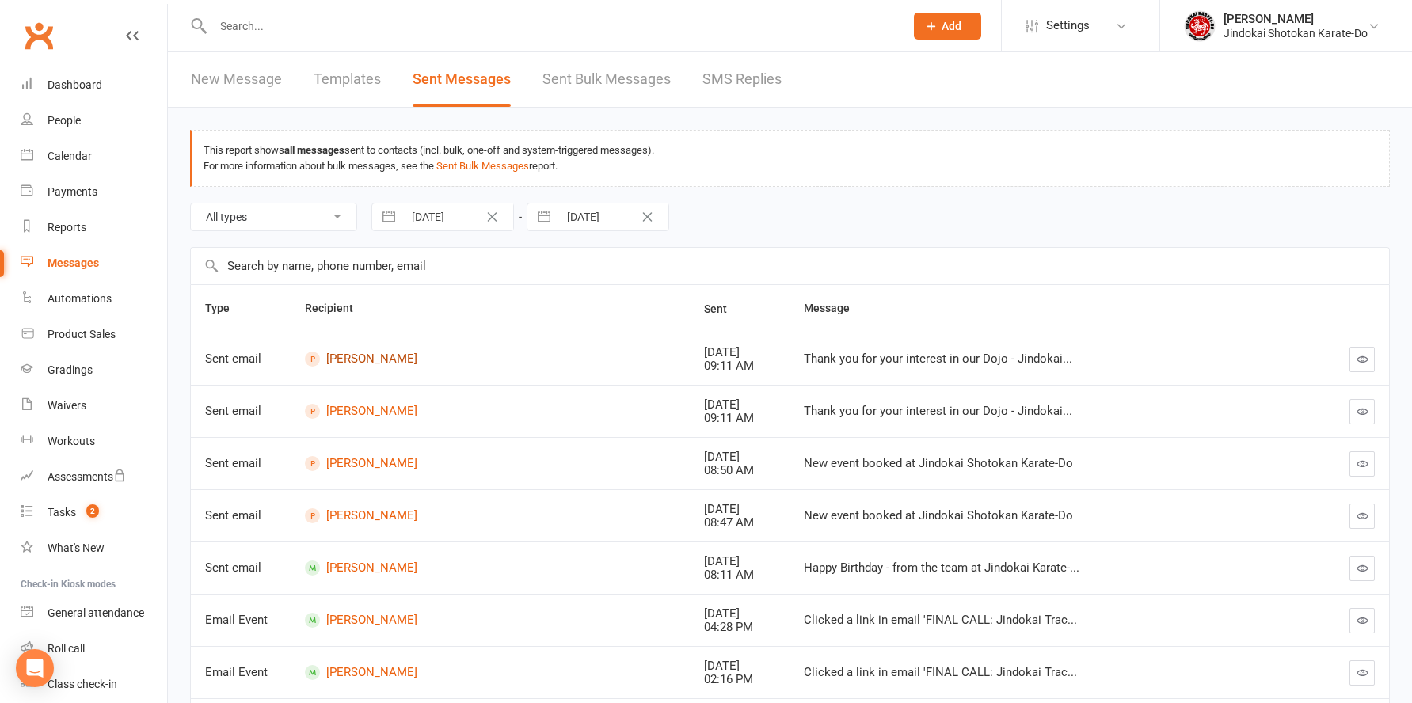
click at [376, 361] on link "[PERSON_NAME]" at bounding box center [490, 359] width 371 height 15
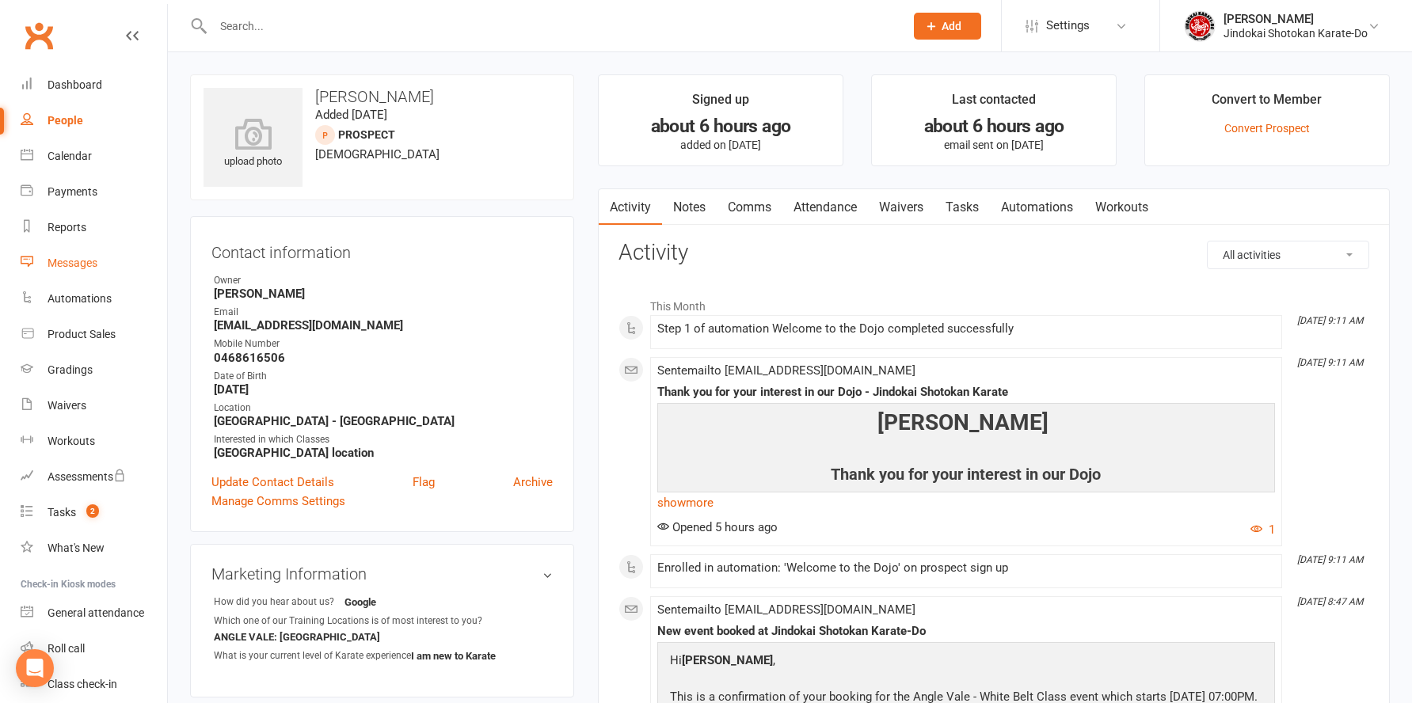
click at [78, 266] on div "Messages" at bounding box center [73, 263] width 50 height 13
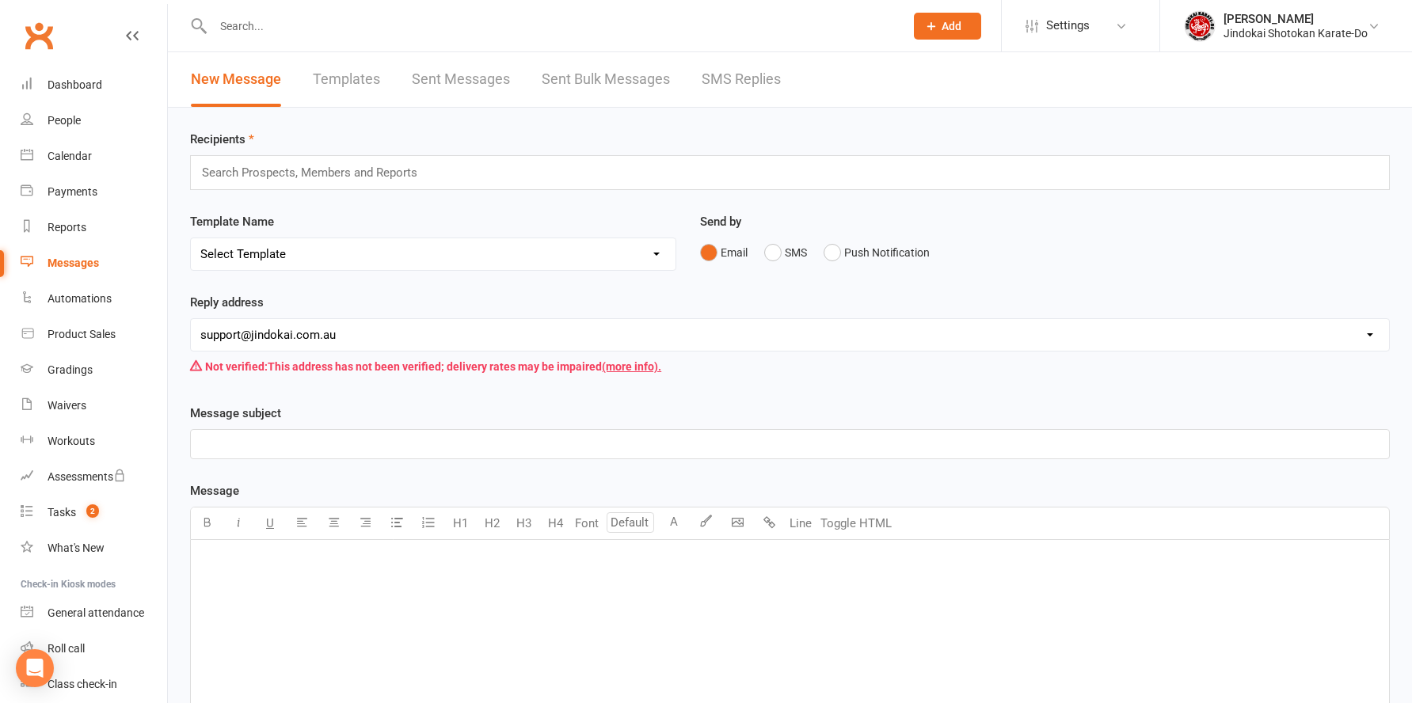
click at [464, 74] on link "Sent Messages" at bounding box center [461, 79] width 98 height 55
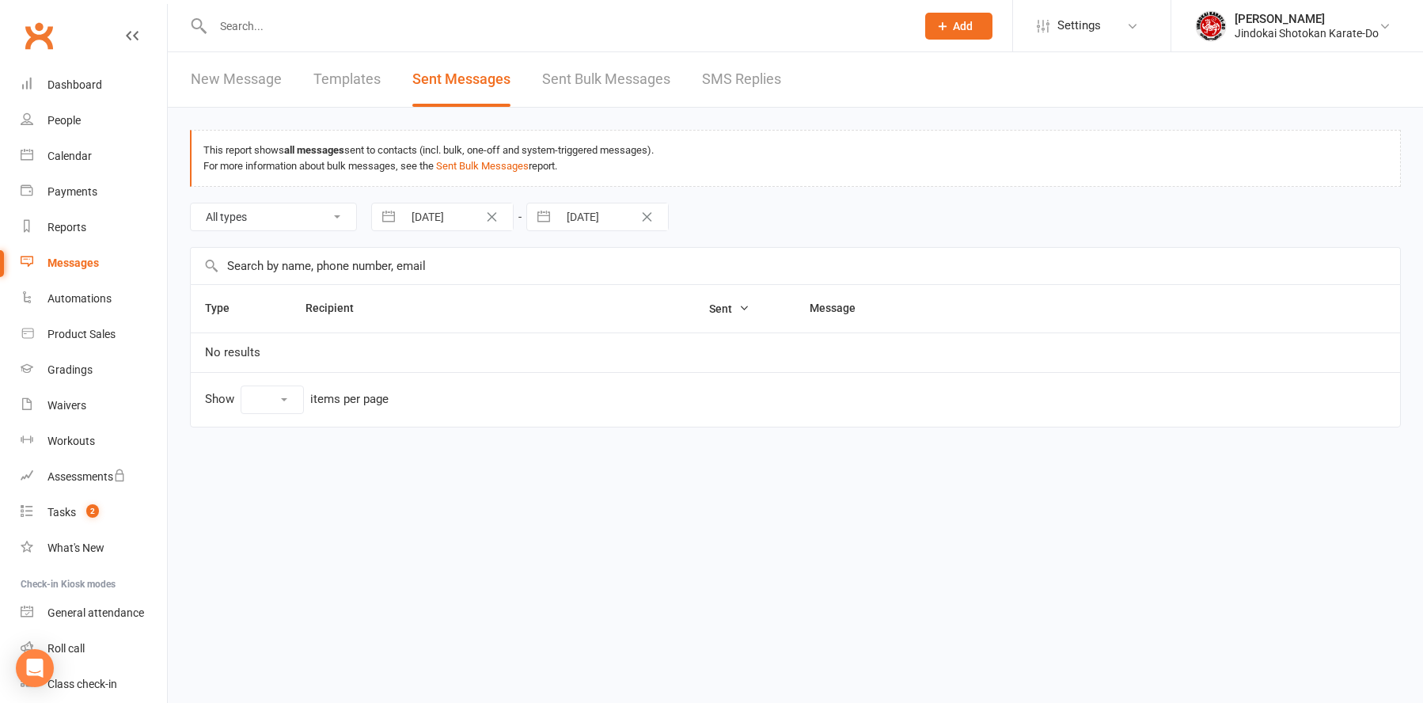
select select "100"
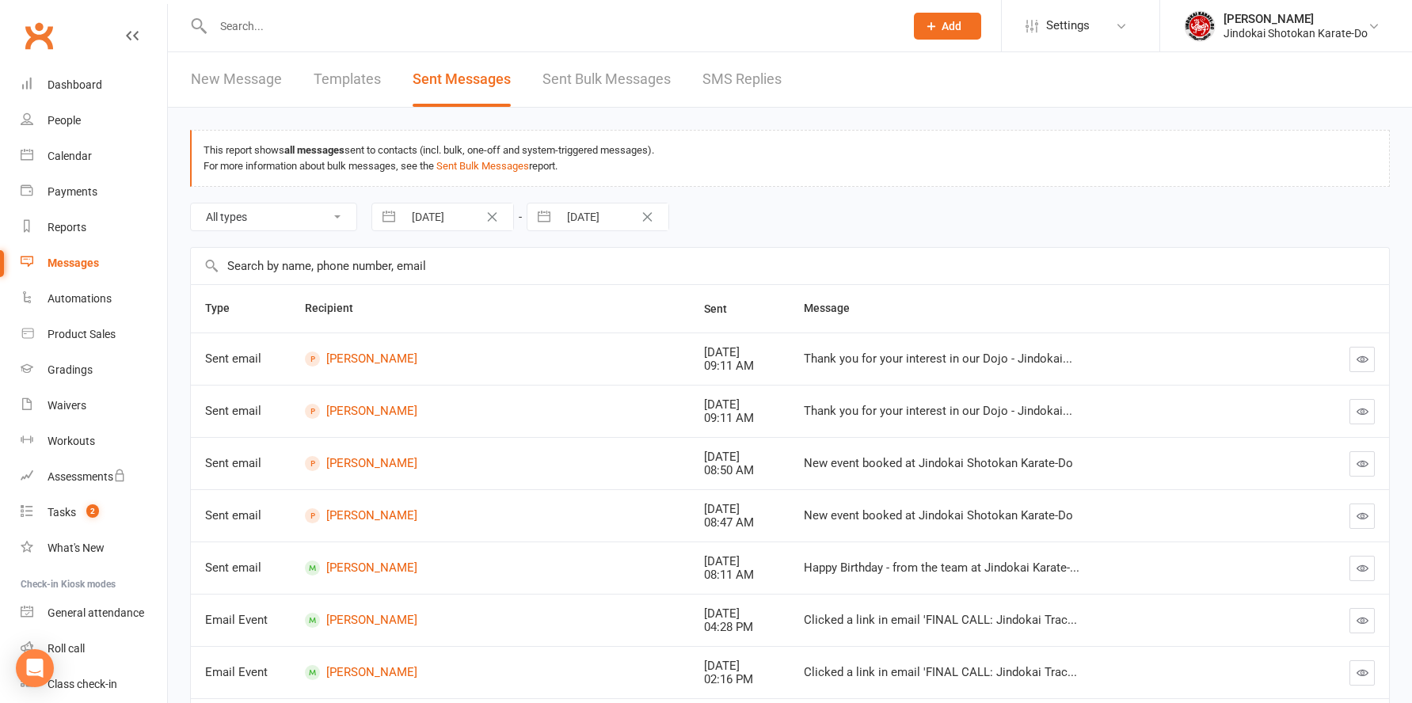
click at [589, 83] on link "Sent Bulk Messages" at bounding box center [606, 79] width 128 height 55
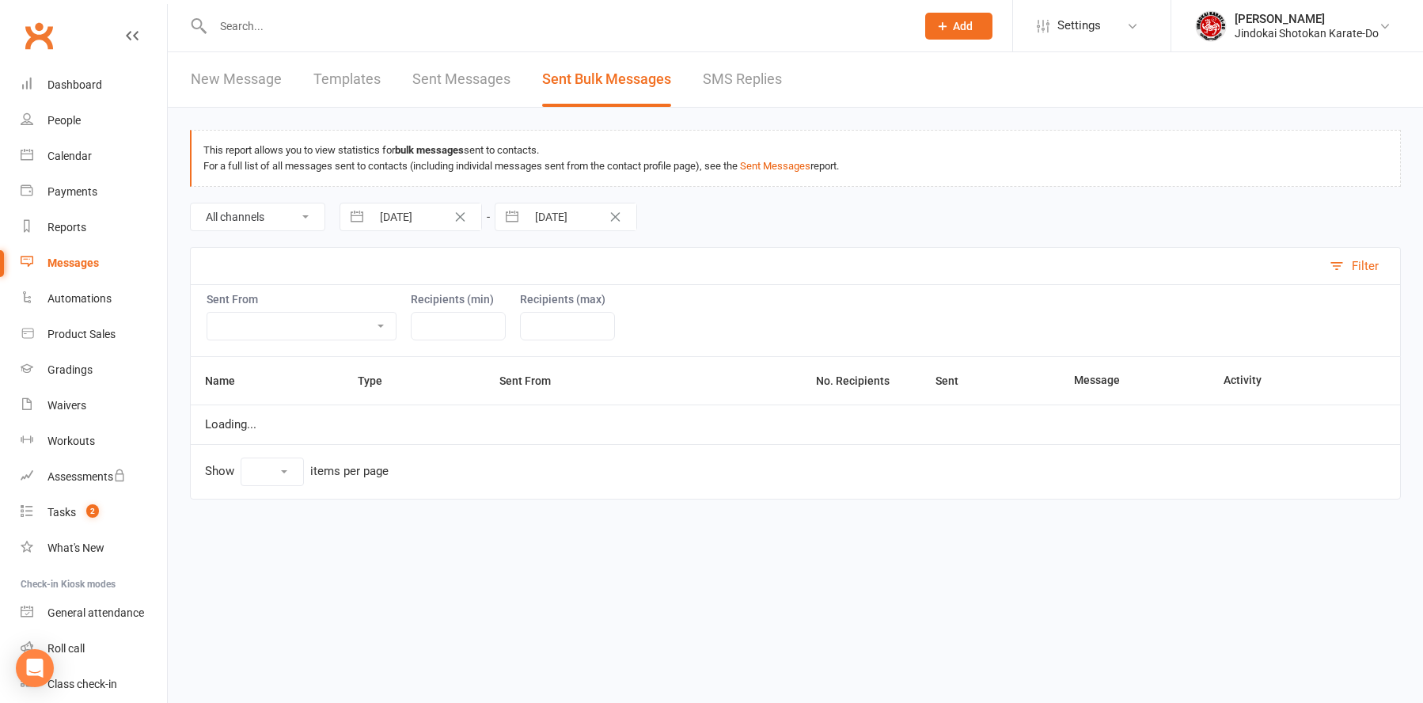
select select "10"
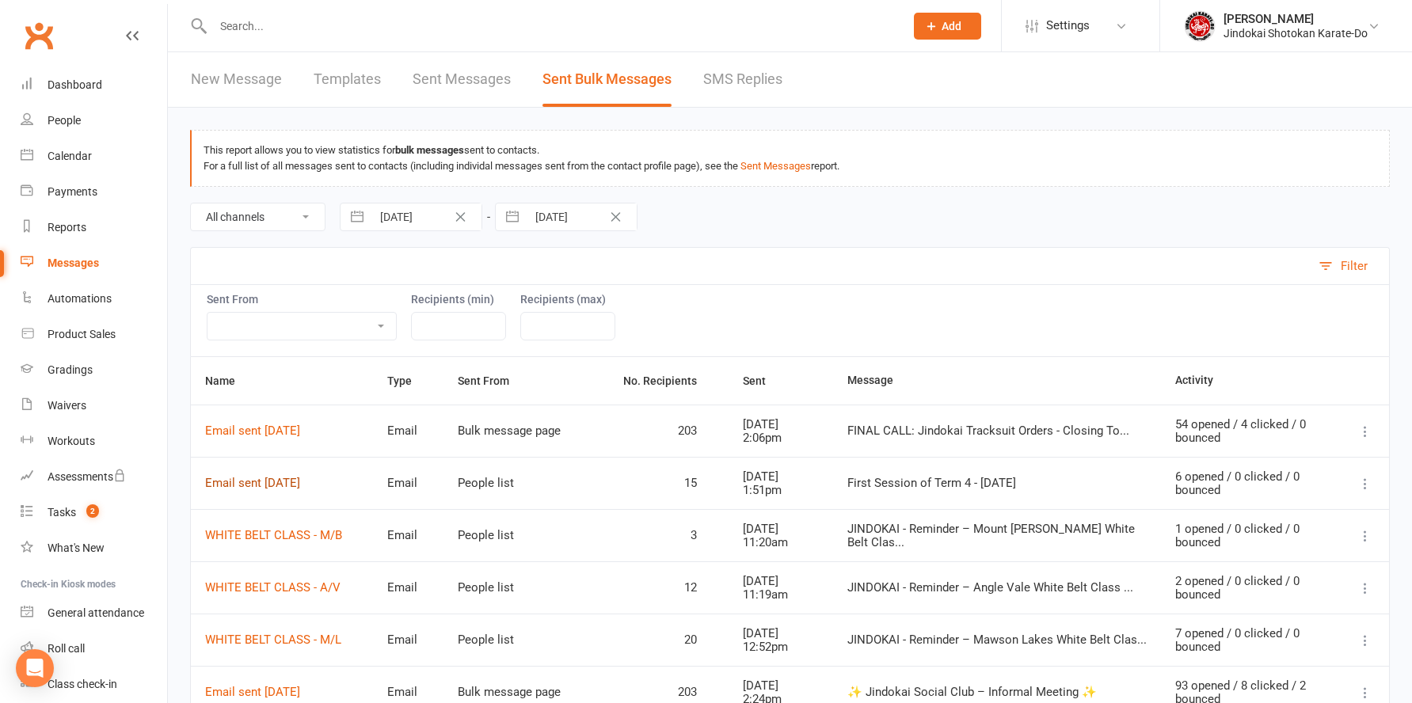
click at [277, 485] on link "Email sent [DATE]" at bounding box center [252, 483] width 95 height 14
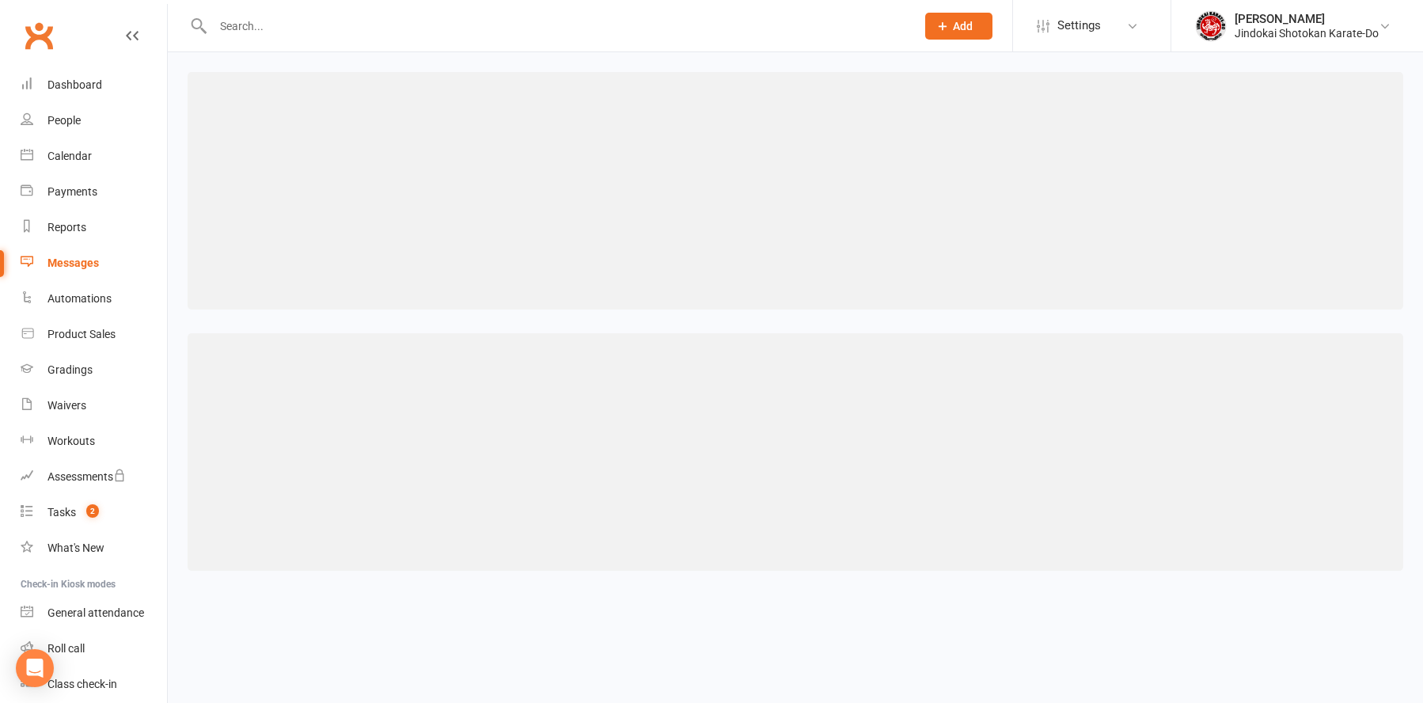
select select "100"
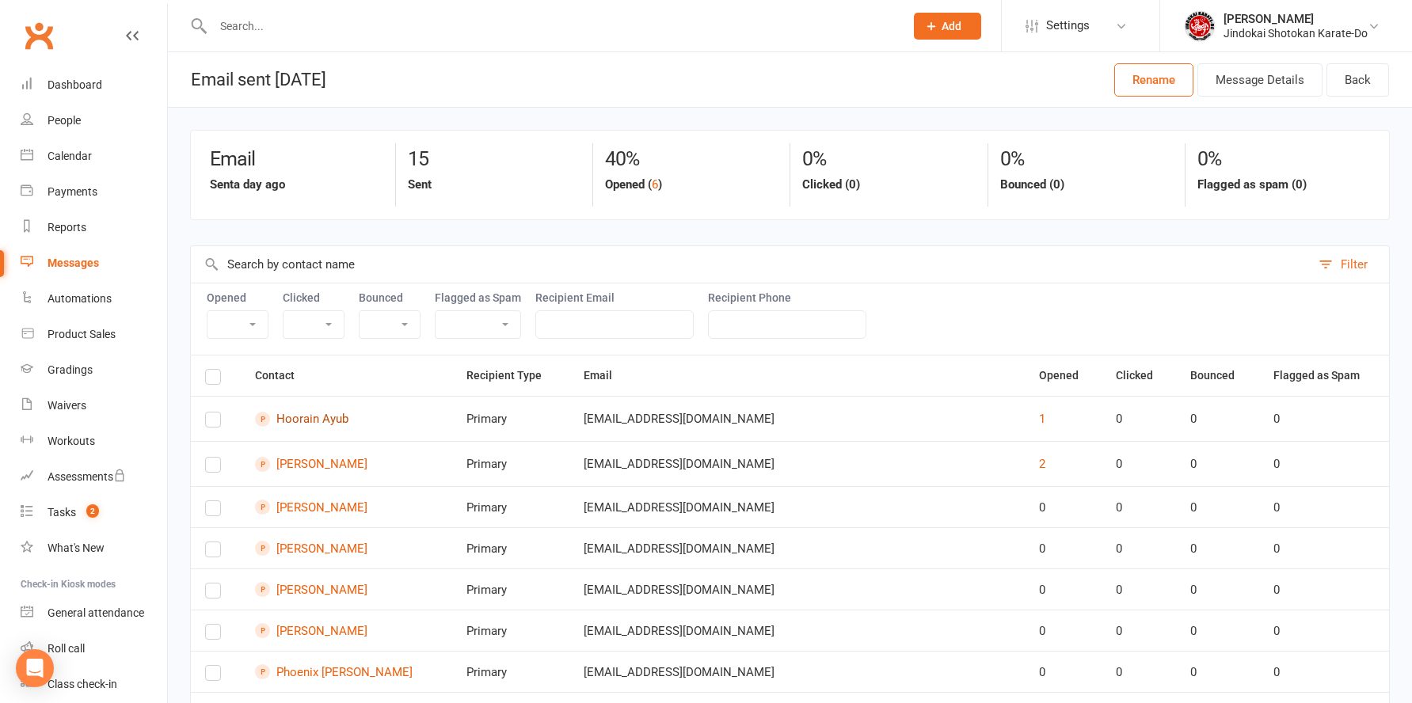
click at [321, 420] on link "Hoorain Ayub" at bounding box center [346, 419] width 182 height 15
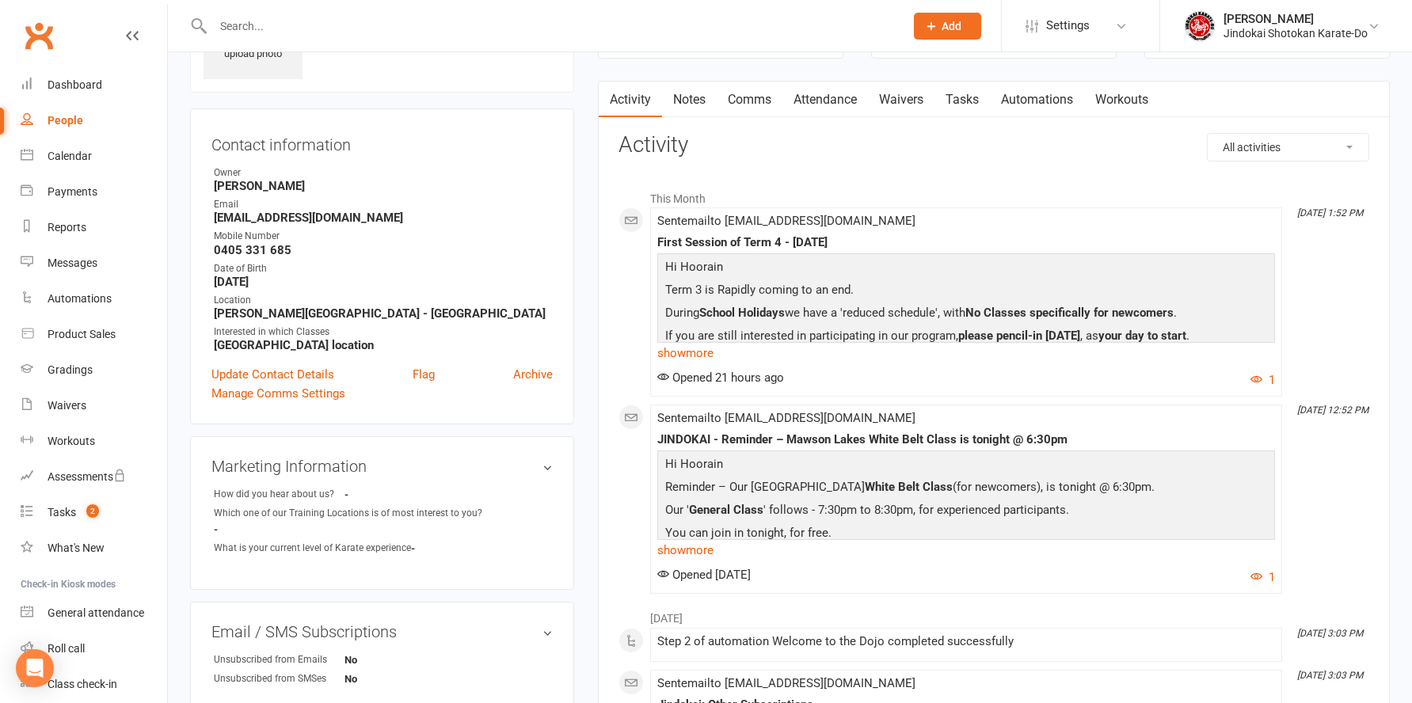
scroll to position [158, 0]
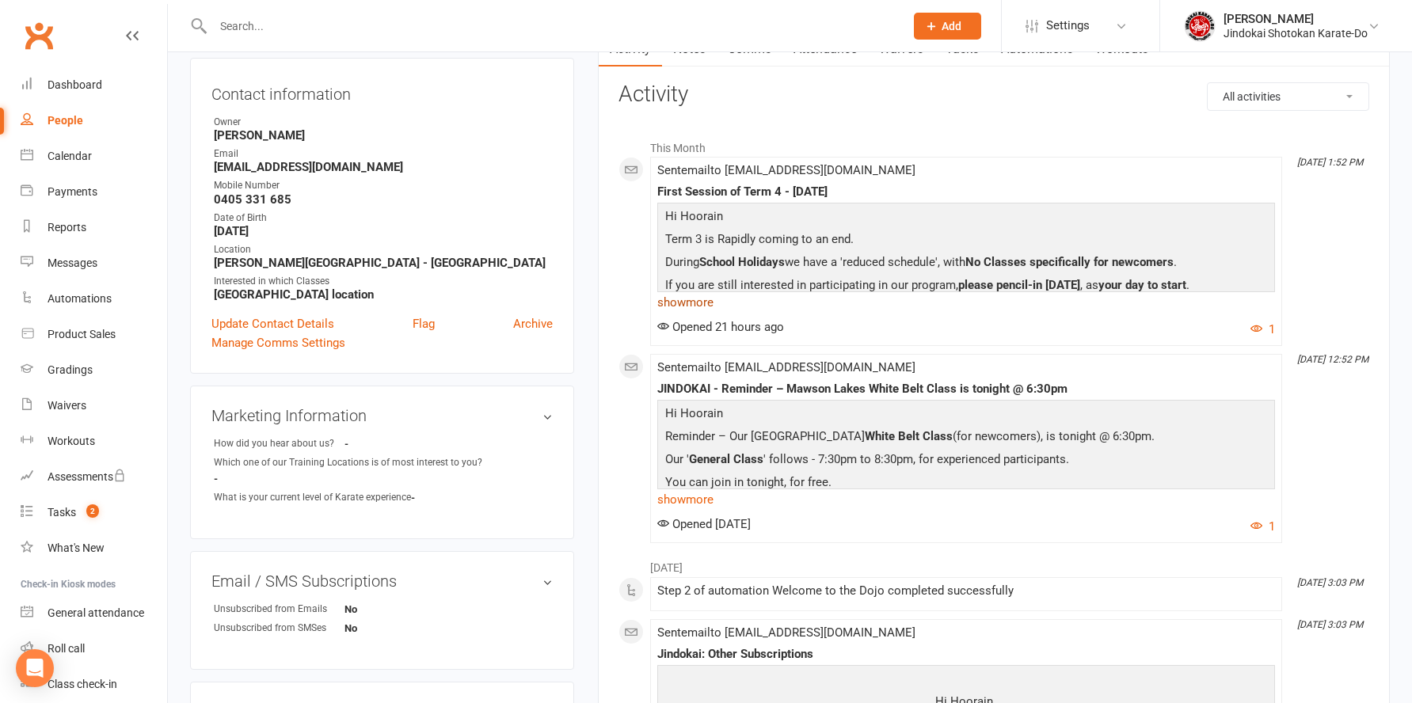
click at [686, 304] on link "show more" at bounding box center [966, 302] width 618 height 22
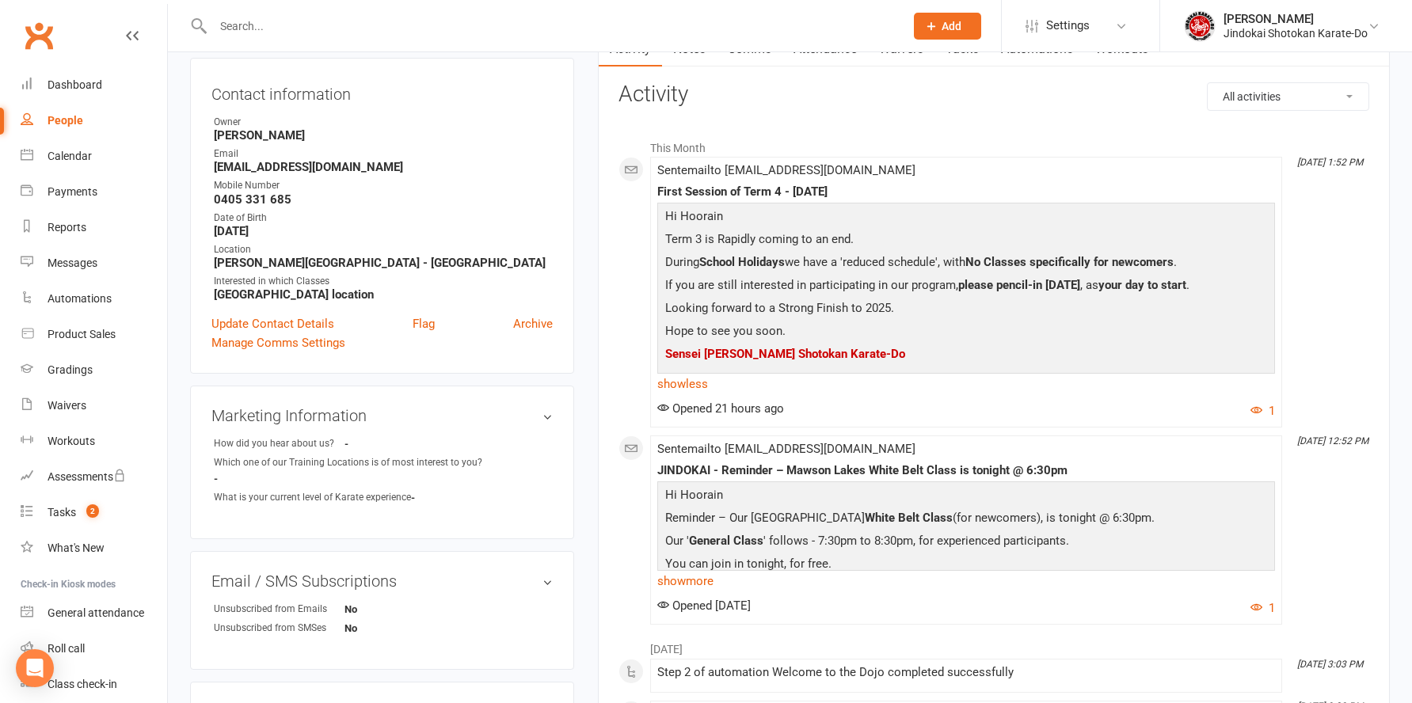
drag, startPoint x: 912, startPoint y: 356, endPoint x: 652, endPoint y: 223, distance: 292.5
click at [652, 223] on li "[DATE] 1:52 PM Sent email to [EMAIL_ADDRESS][DOMAIN_NAME] First Session of Term…" at bounding box center [966, 292] width 632 height 271
copy div "Hi Hoorain Term 3 is Rapidly coming to an end. During School Holidays we have a…"
click at [1011, 341] on p "Hope to see you soon." at bounding box center [966, 332] width 610 height 23
click at [976, 315] on p "Looking forward to a Strong Finish to 2025." at bounding box center [966, 309] width 610 height 23
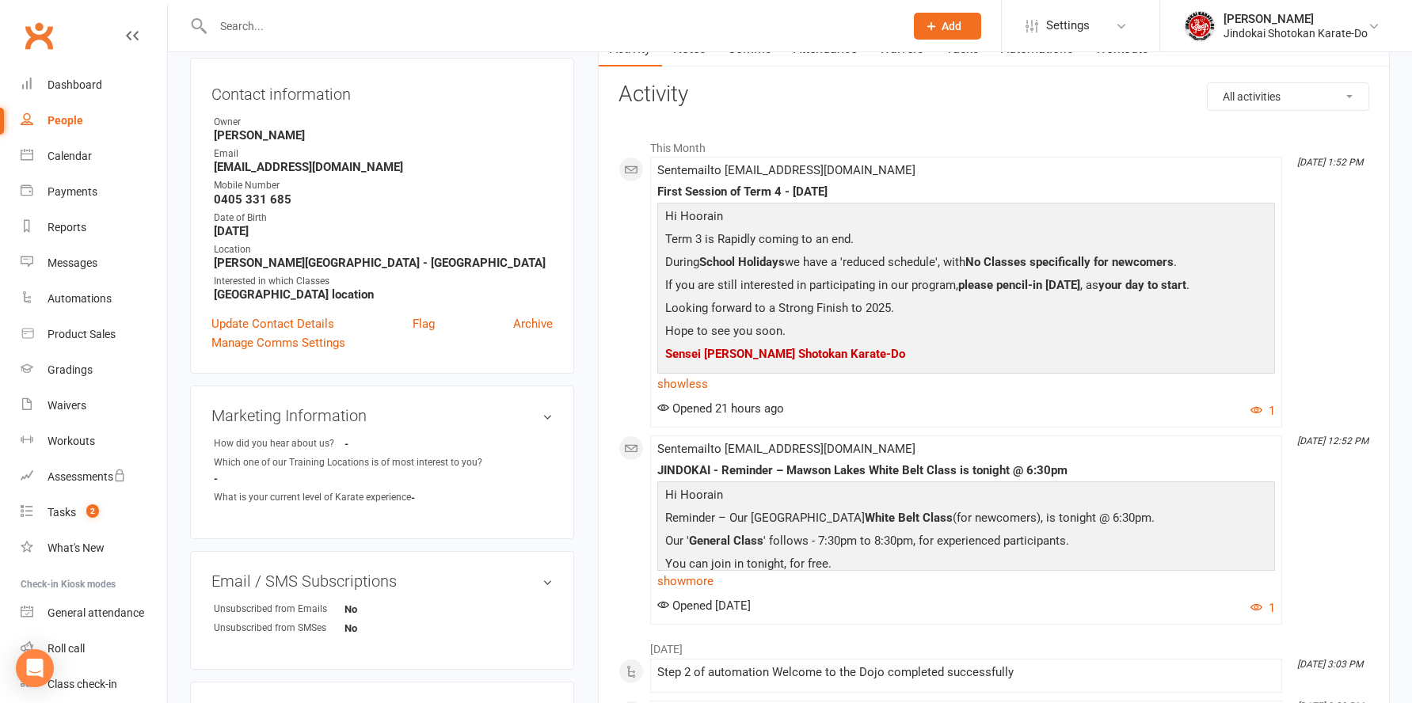
click at [725, 189] on div "First Session of Term 4 - [DATE]" at bounding box center [966, 191] width 618 height 13
copy div "First Session of Term 4 - [DATE]"
